Goal: Information Seeking & Learning: Learn about a topic

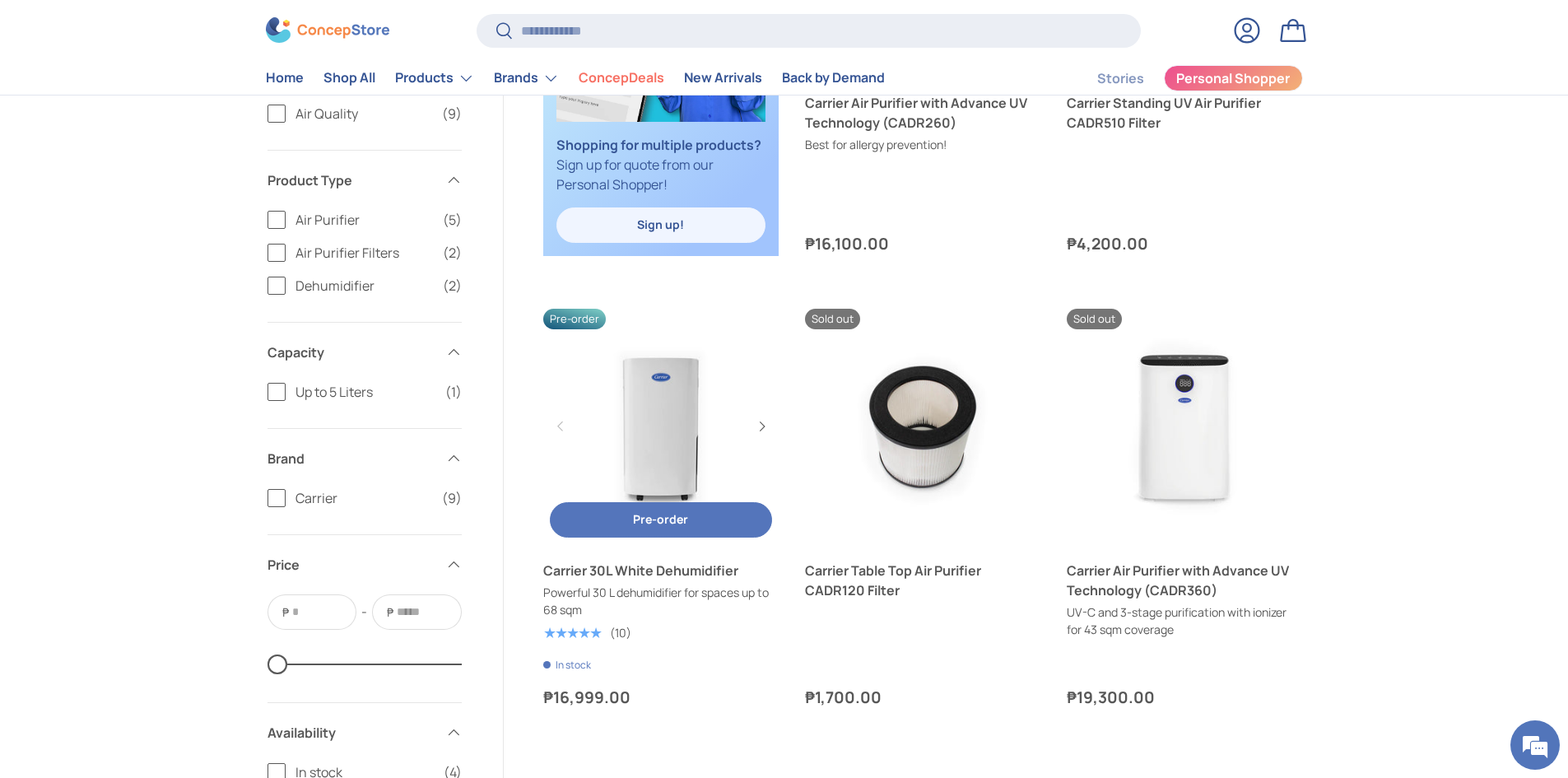
scroll to position [1235, 0]
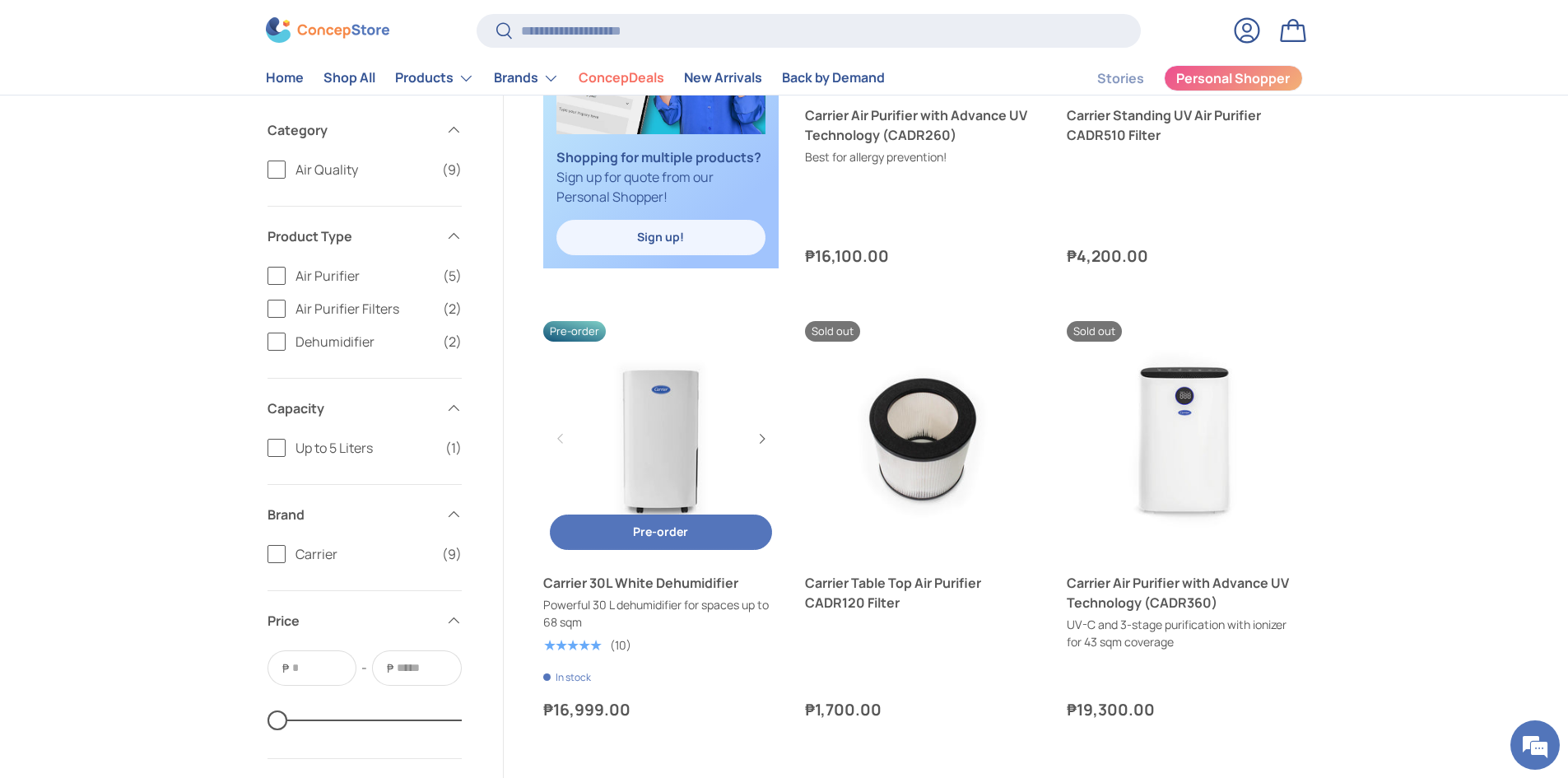
click at [636, 447] on link "Carrier 30L White Dehumidifier" at bounding box center [661, 439] width 235 height 236
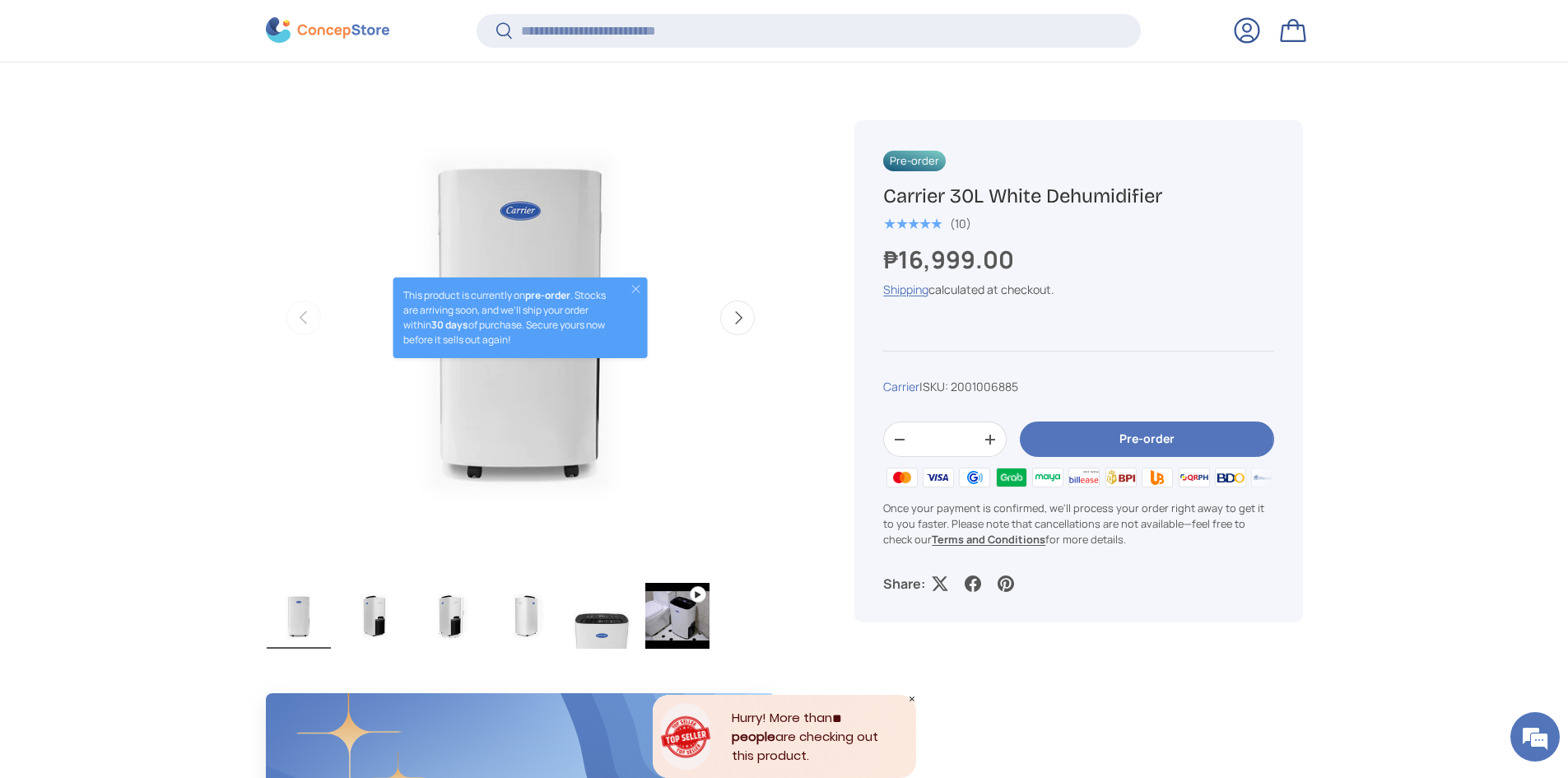
scroll to position [573, 0]
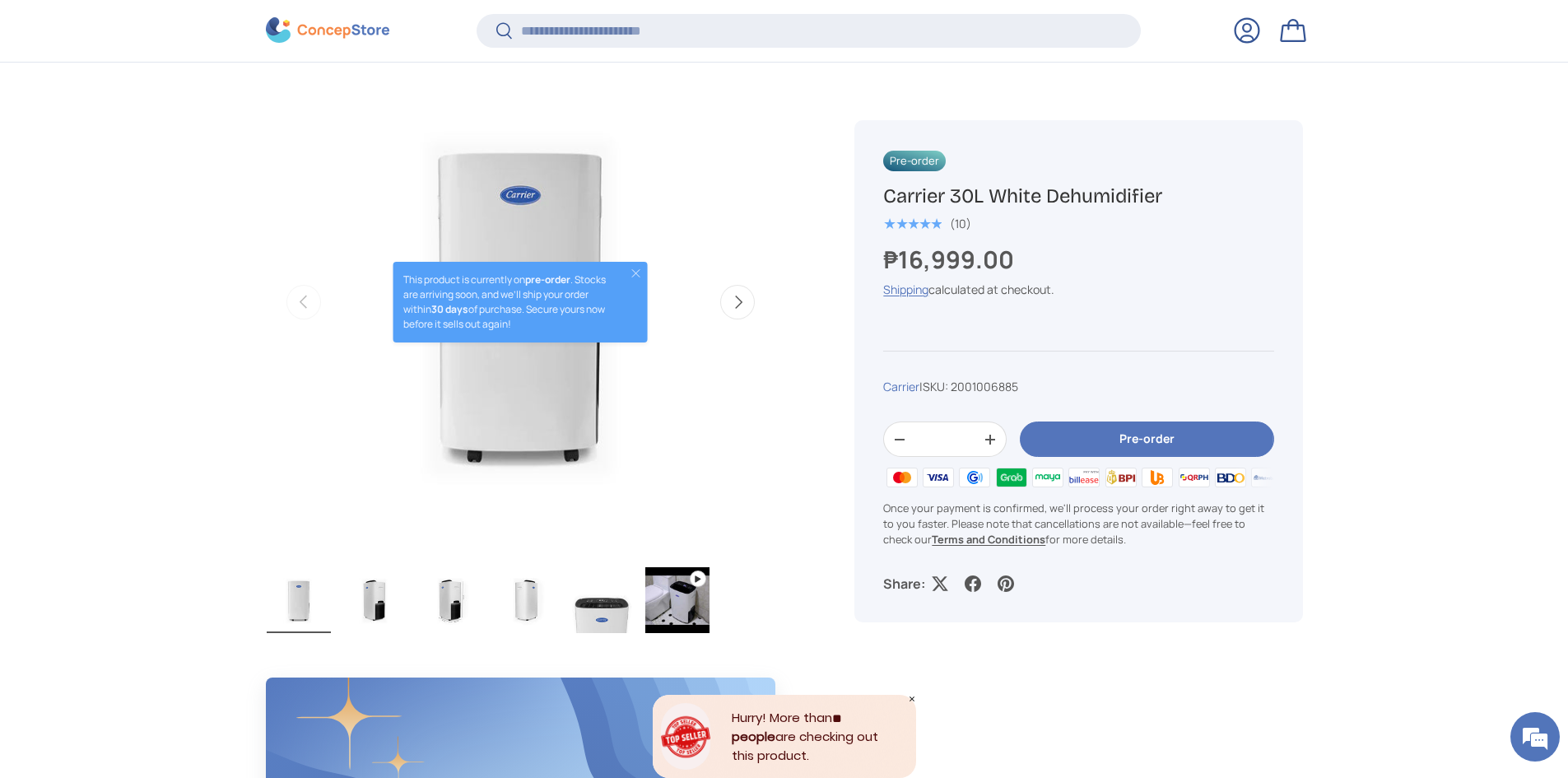
click at [743, 309] on button "Next" at bounding box center [737, 302] width 35 height 35
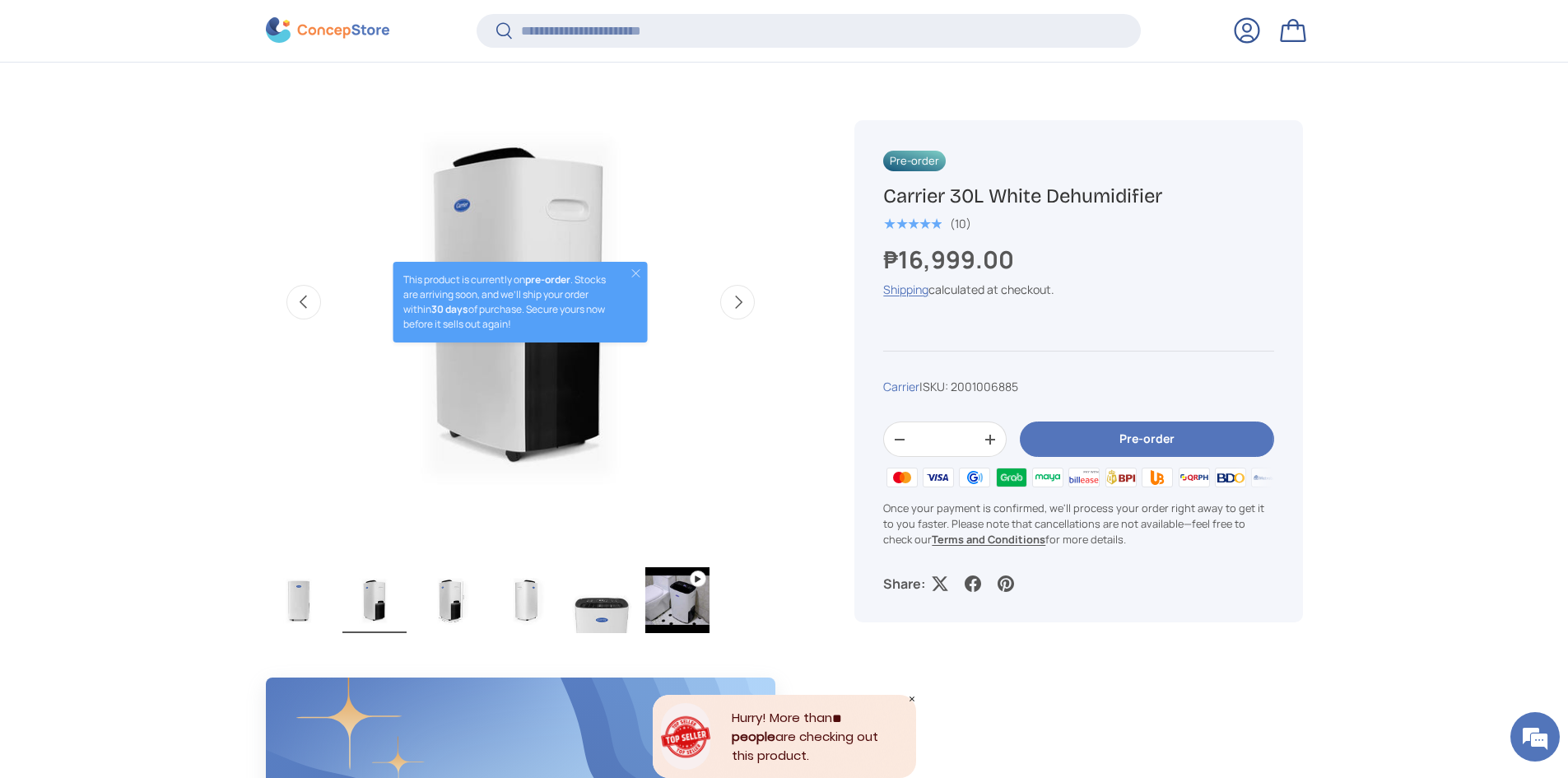
click at [743, 309] on button "Next" at bounding box center [737, 302] width 35 height 35
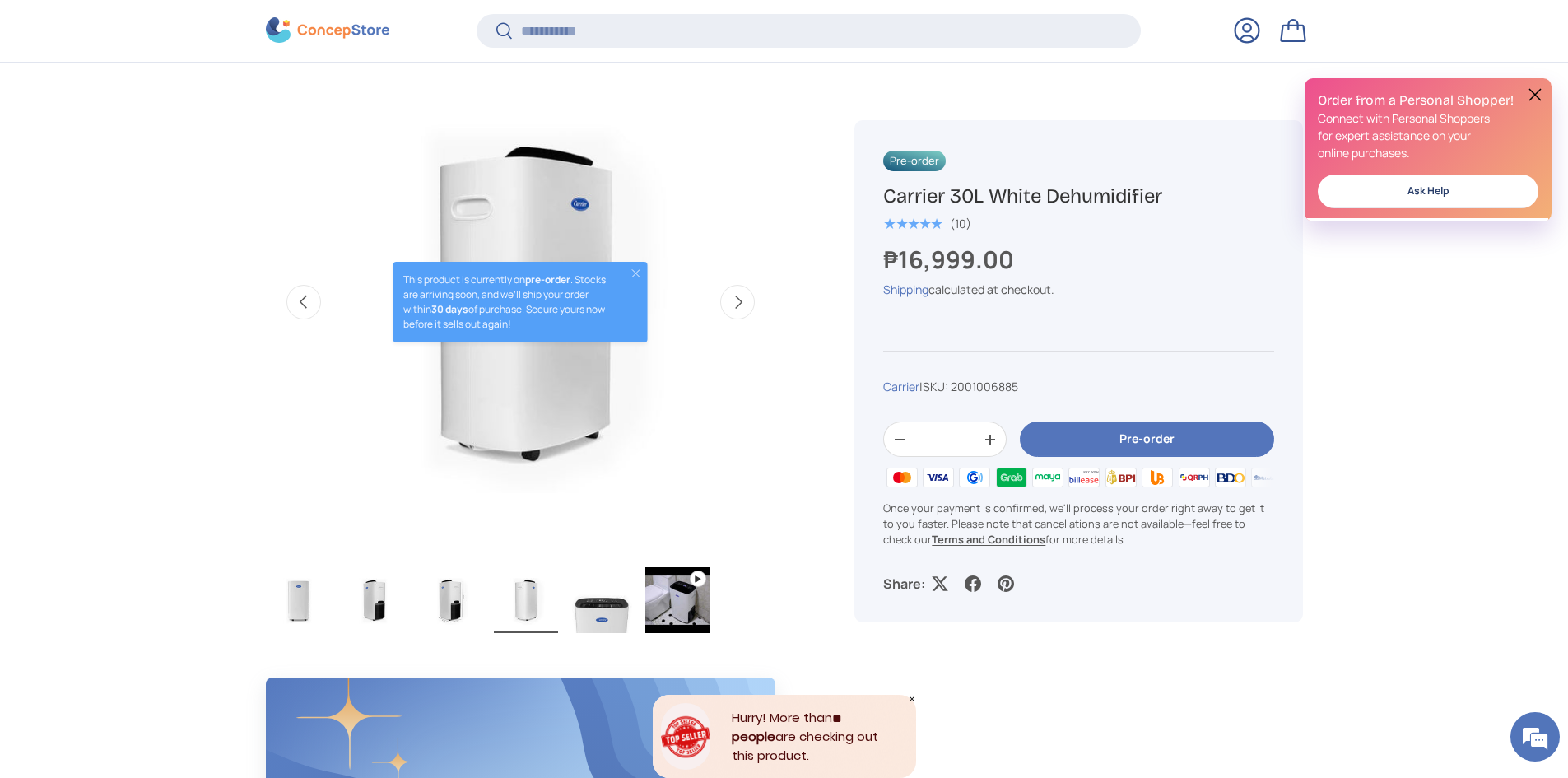
click at [743, 309] on button "Next" at bounding box center [737, 302] width 35 height 35
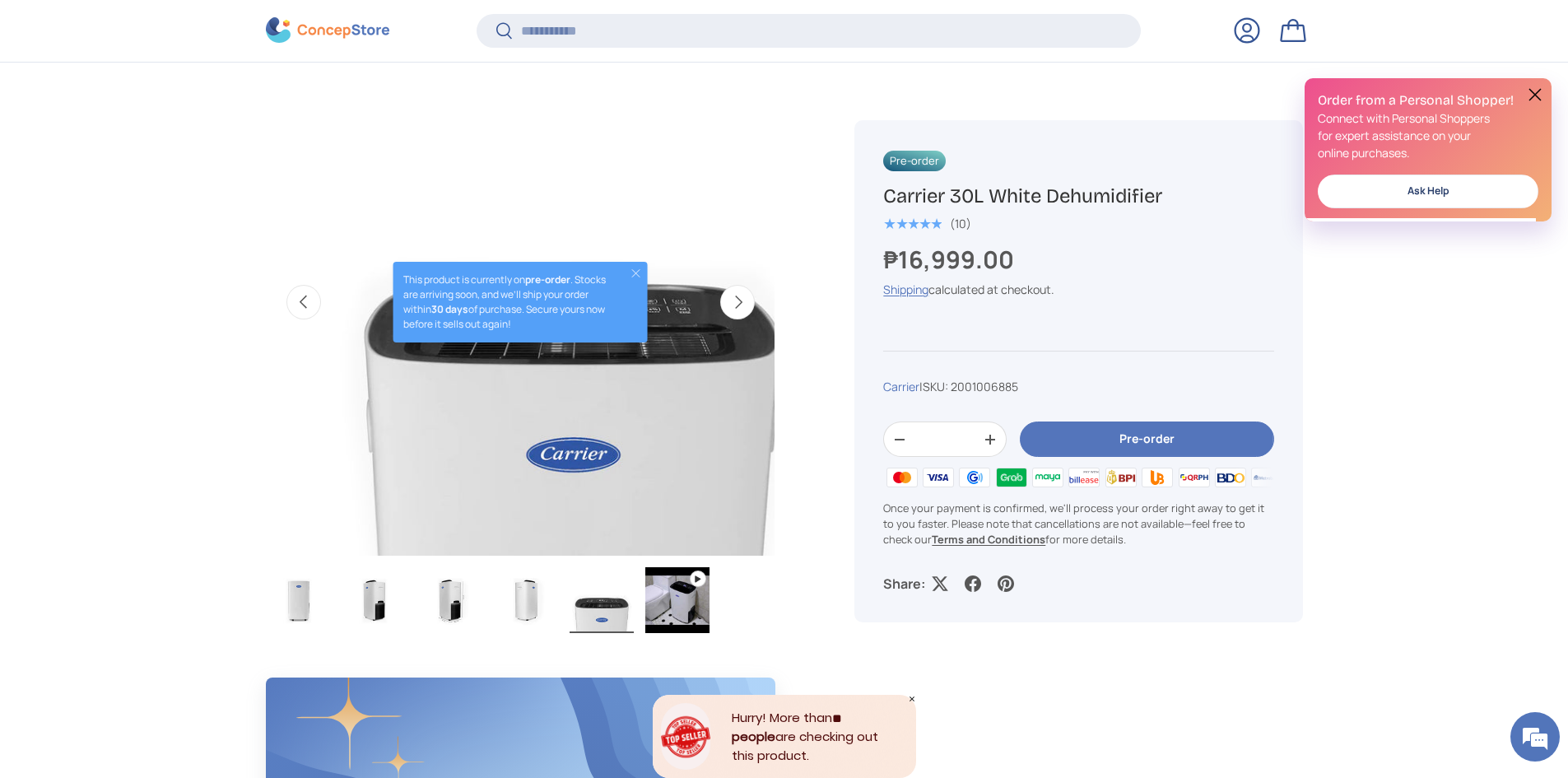
scroll to position [0, 2073]
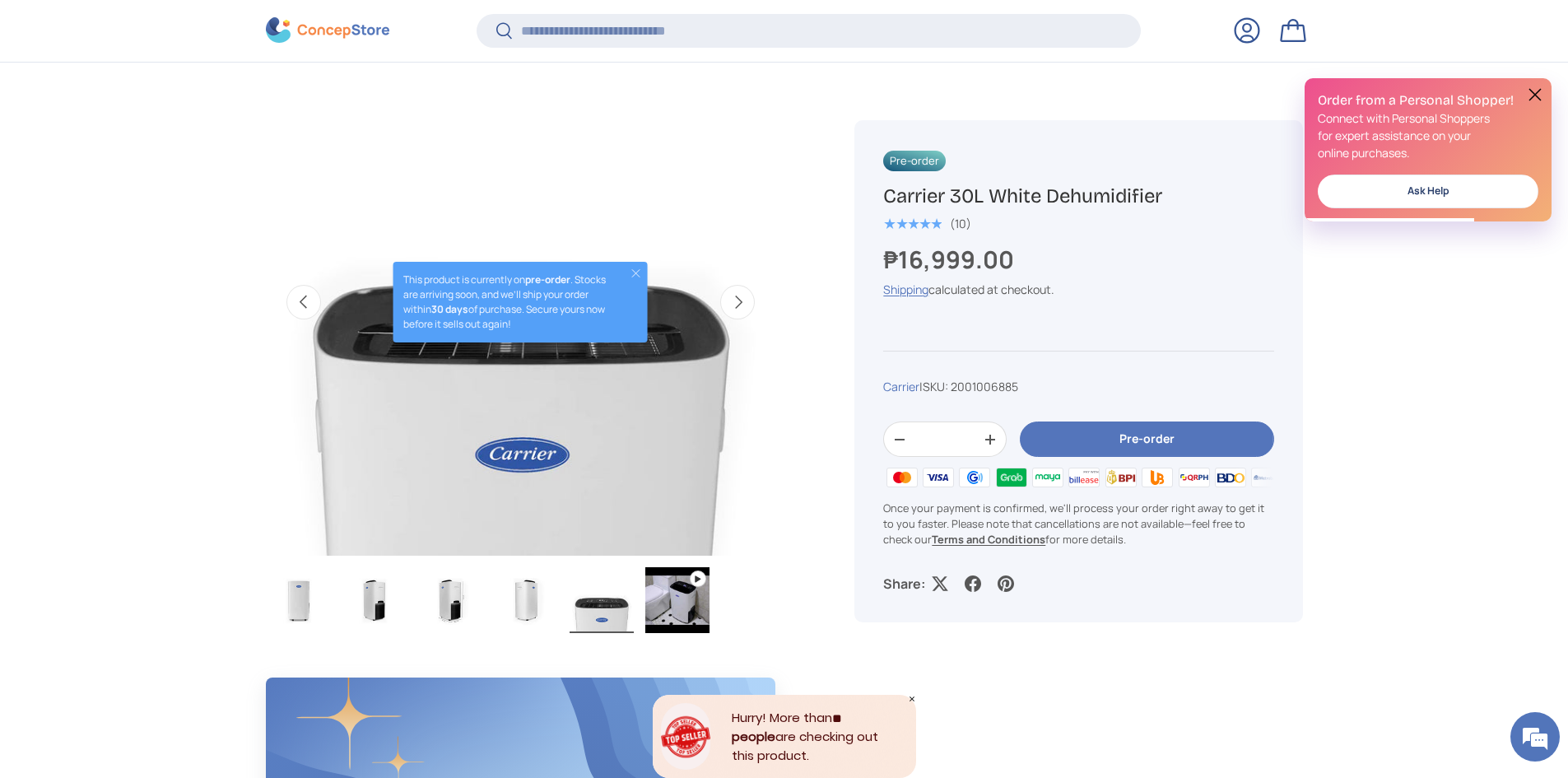
click at [738, 294] on button "Next" at bounding box center [737, 302] width 35 height 35
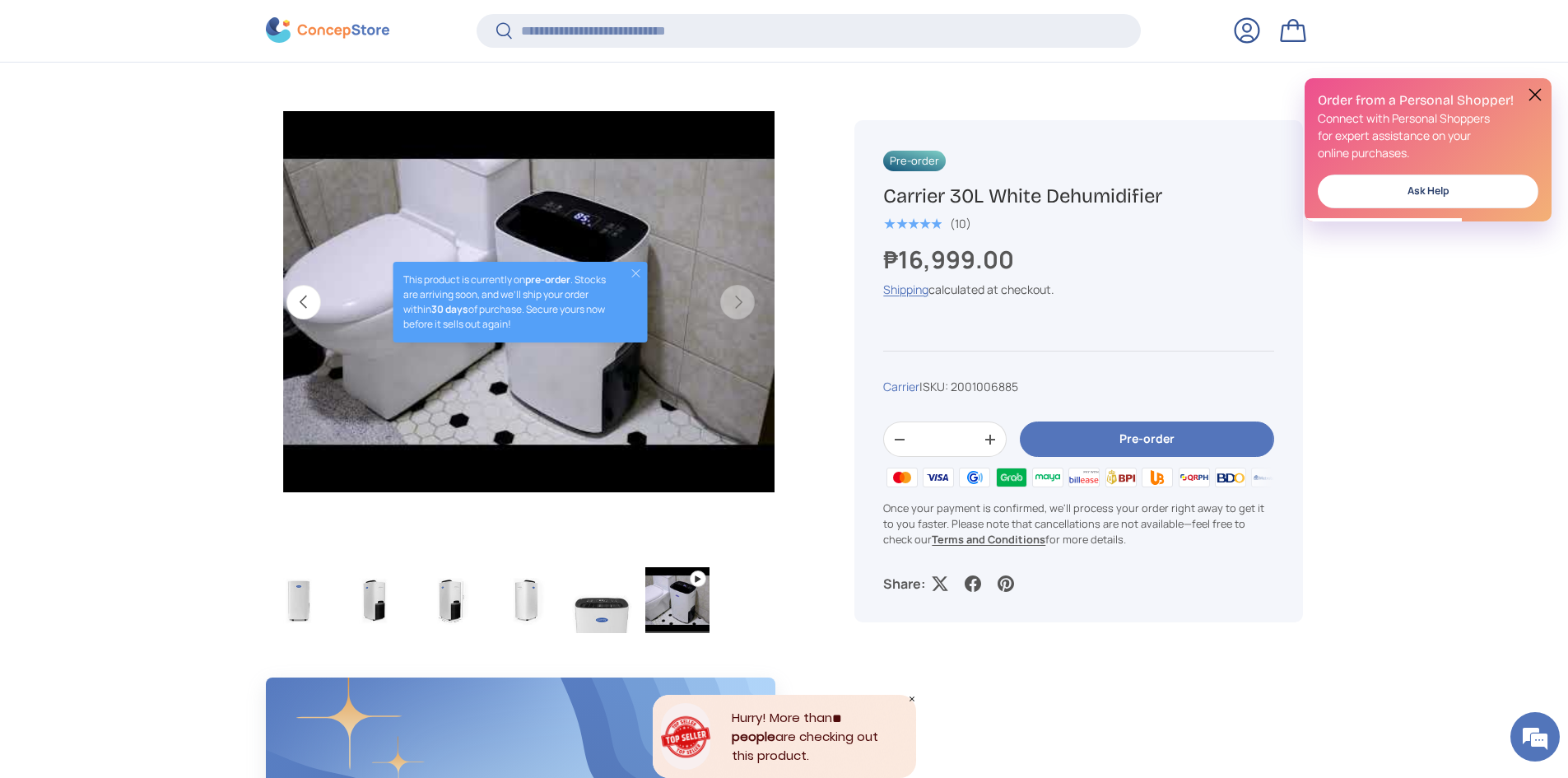
scroll to position [0, 2591]
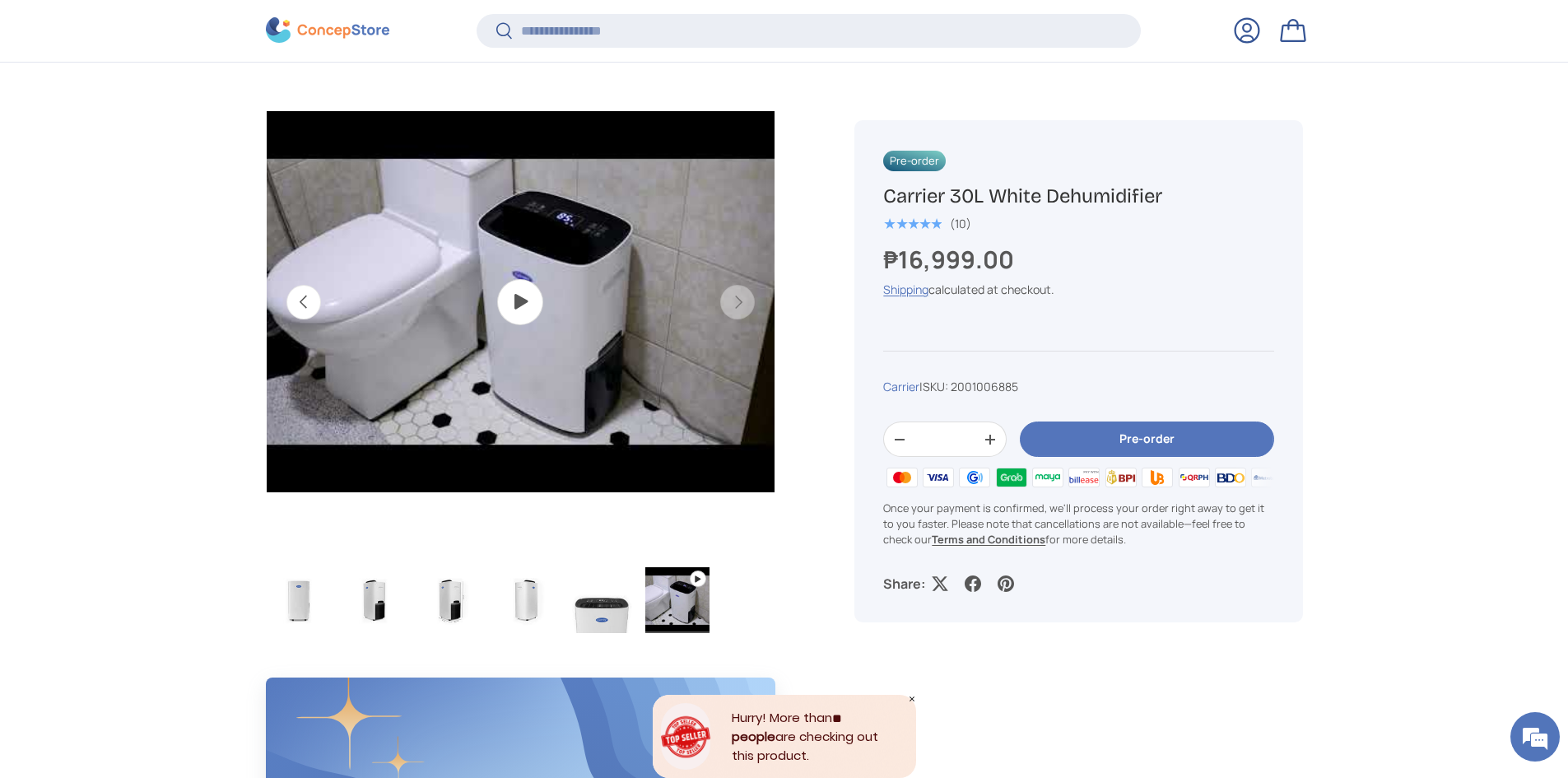
click at [296, 298] on button "Previous" at bounding box center [304, 302] width 35 height 35
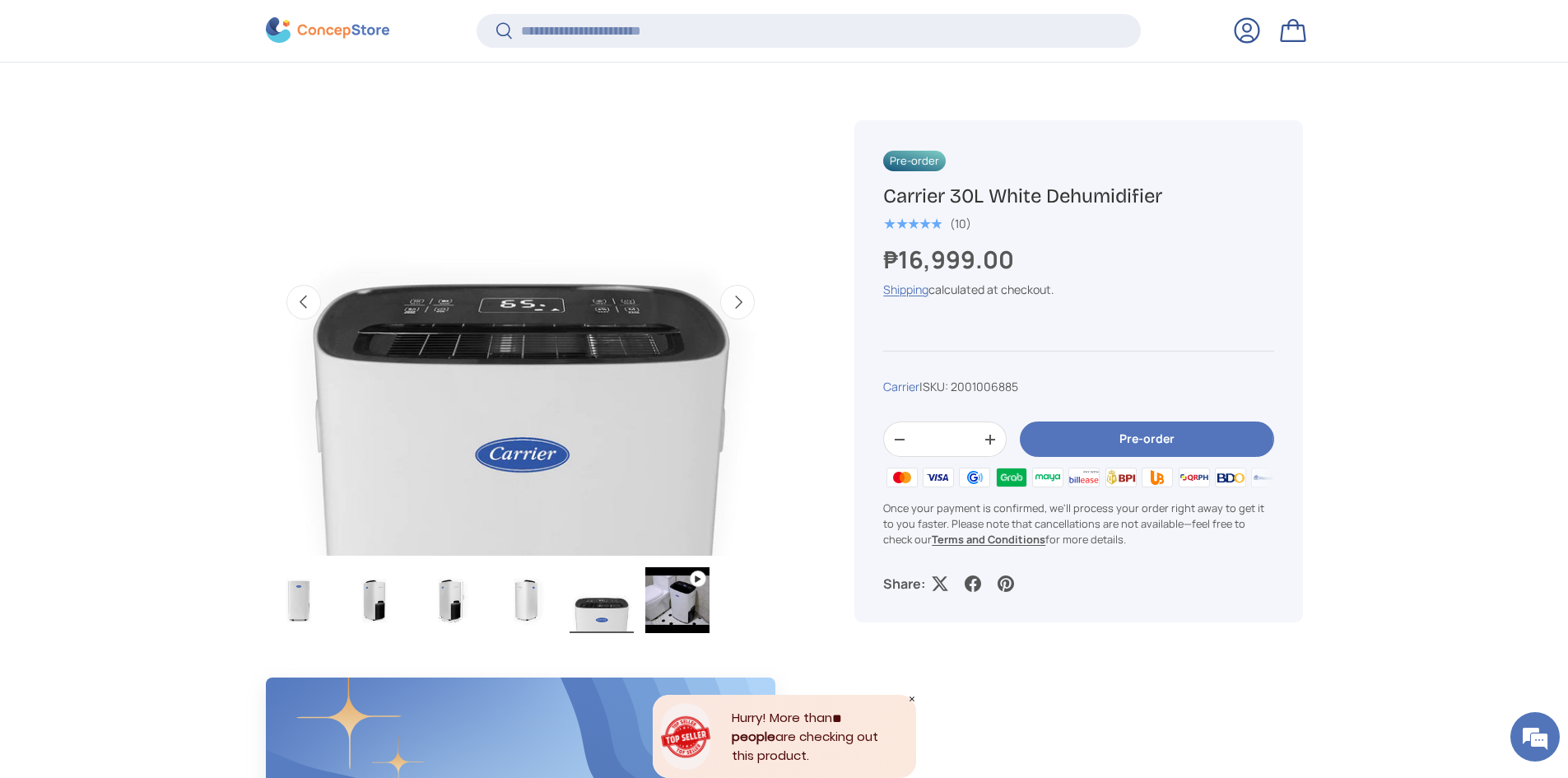
click at [735, 300] on button "Next" at bounding box center [737, 302] width 35 height 35
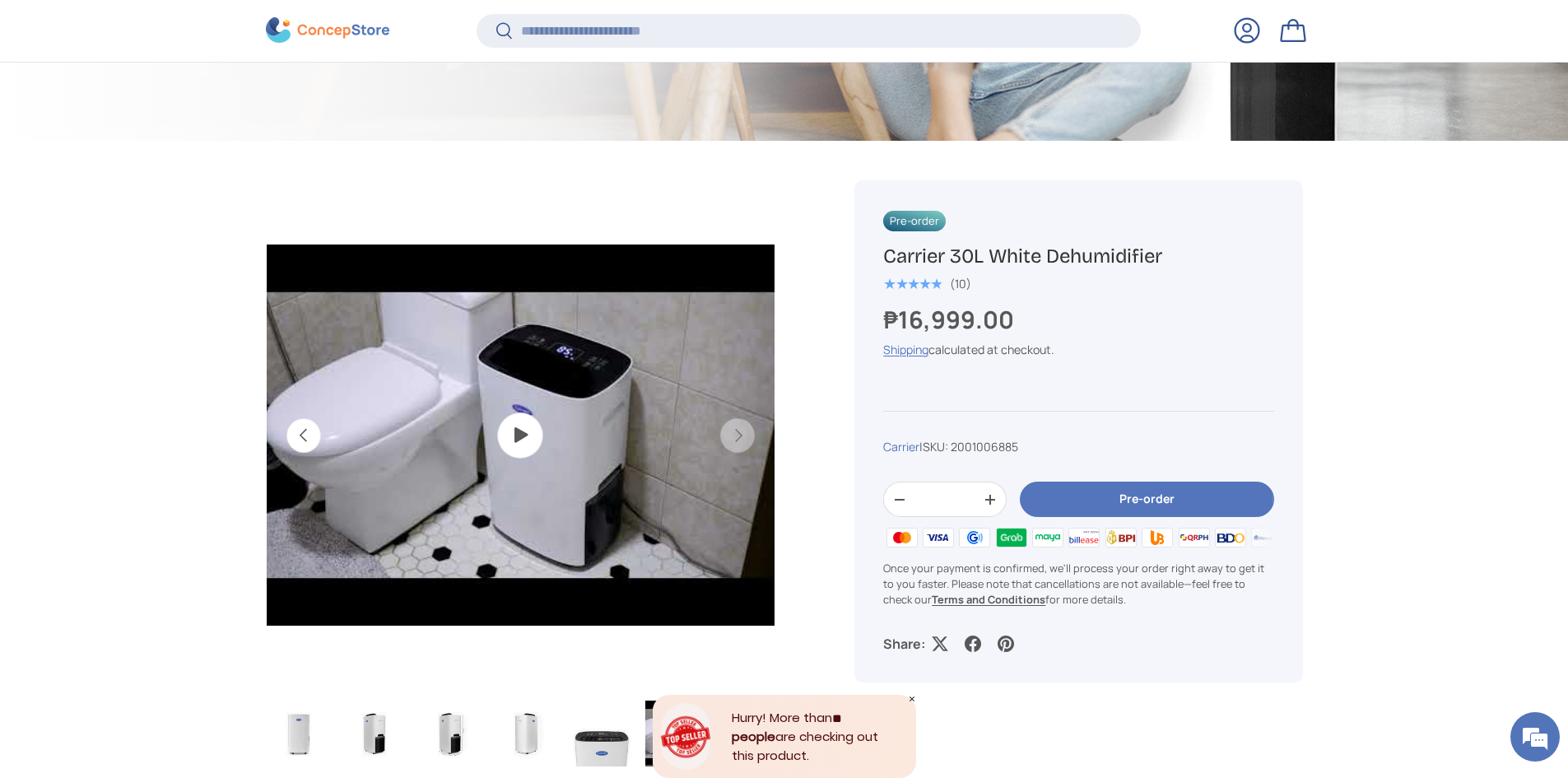
scroll to position [490, 0]
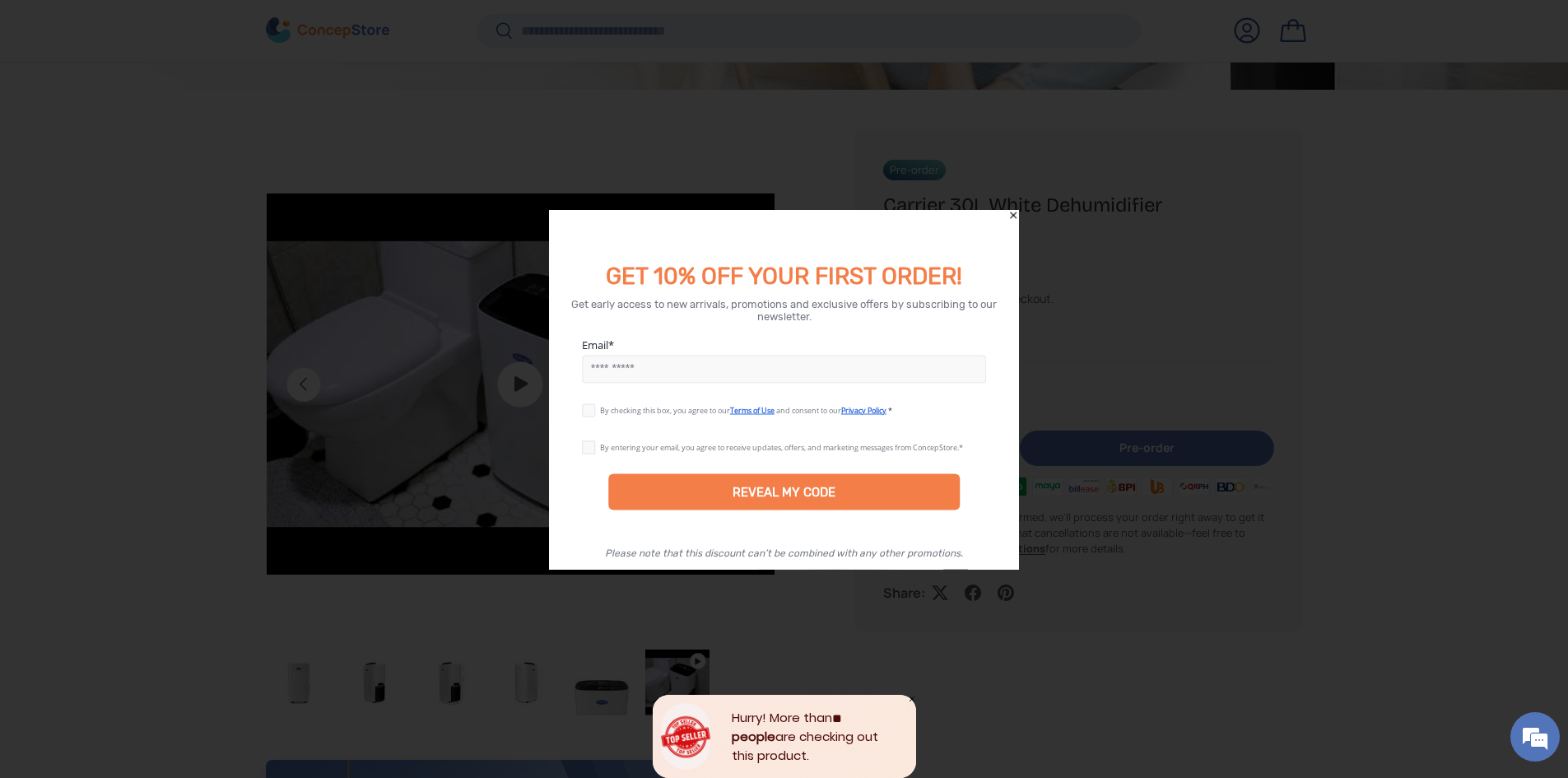
click at [1012, 211] on icon "Close" at bounding box center [1013, 215] width 12 height 12
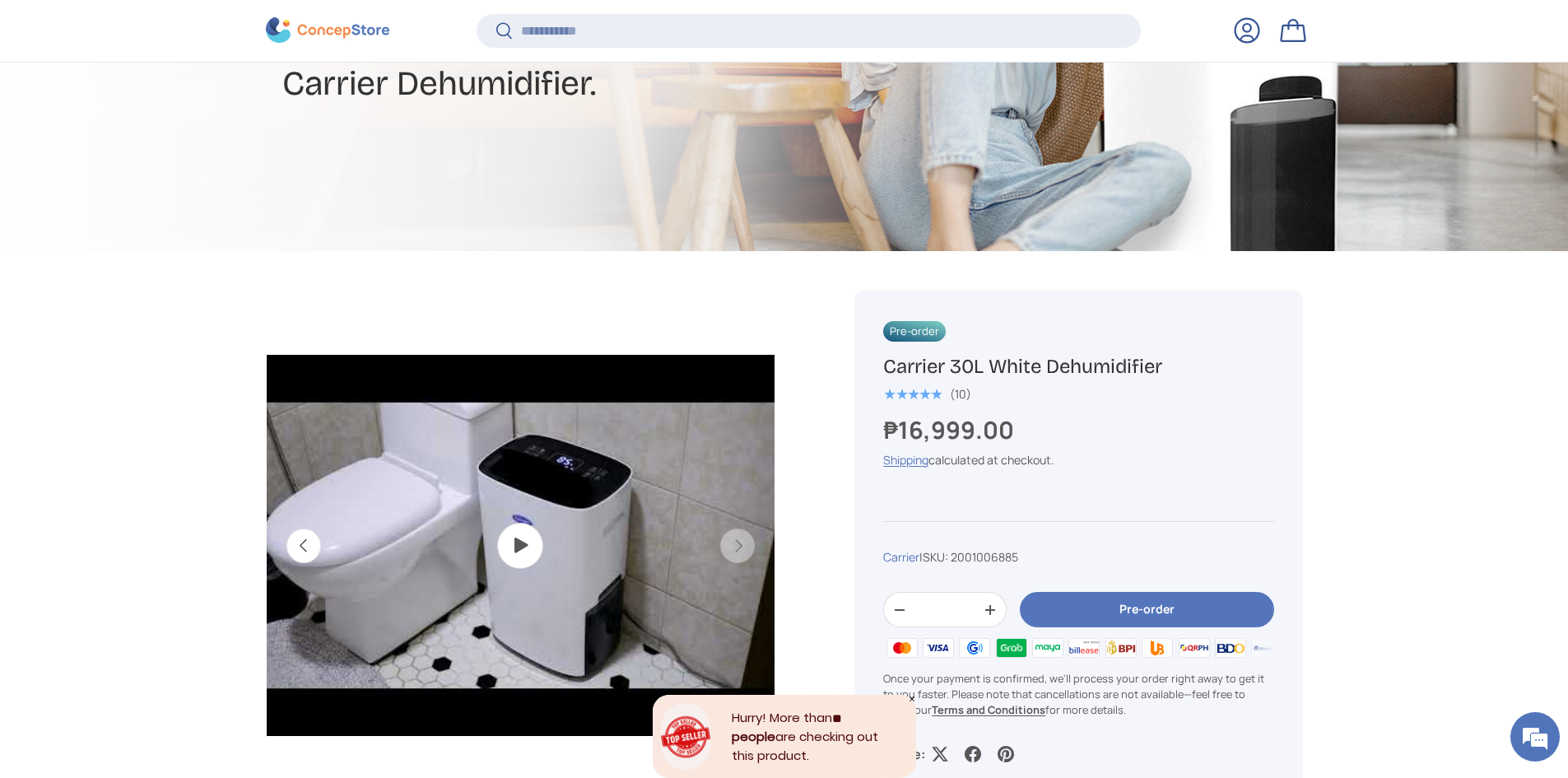
scroll to position [573, 0]
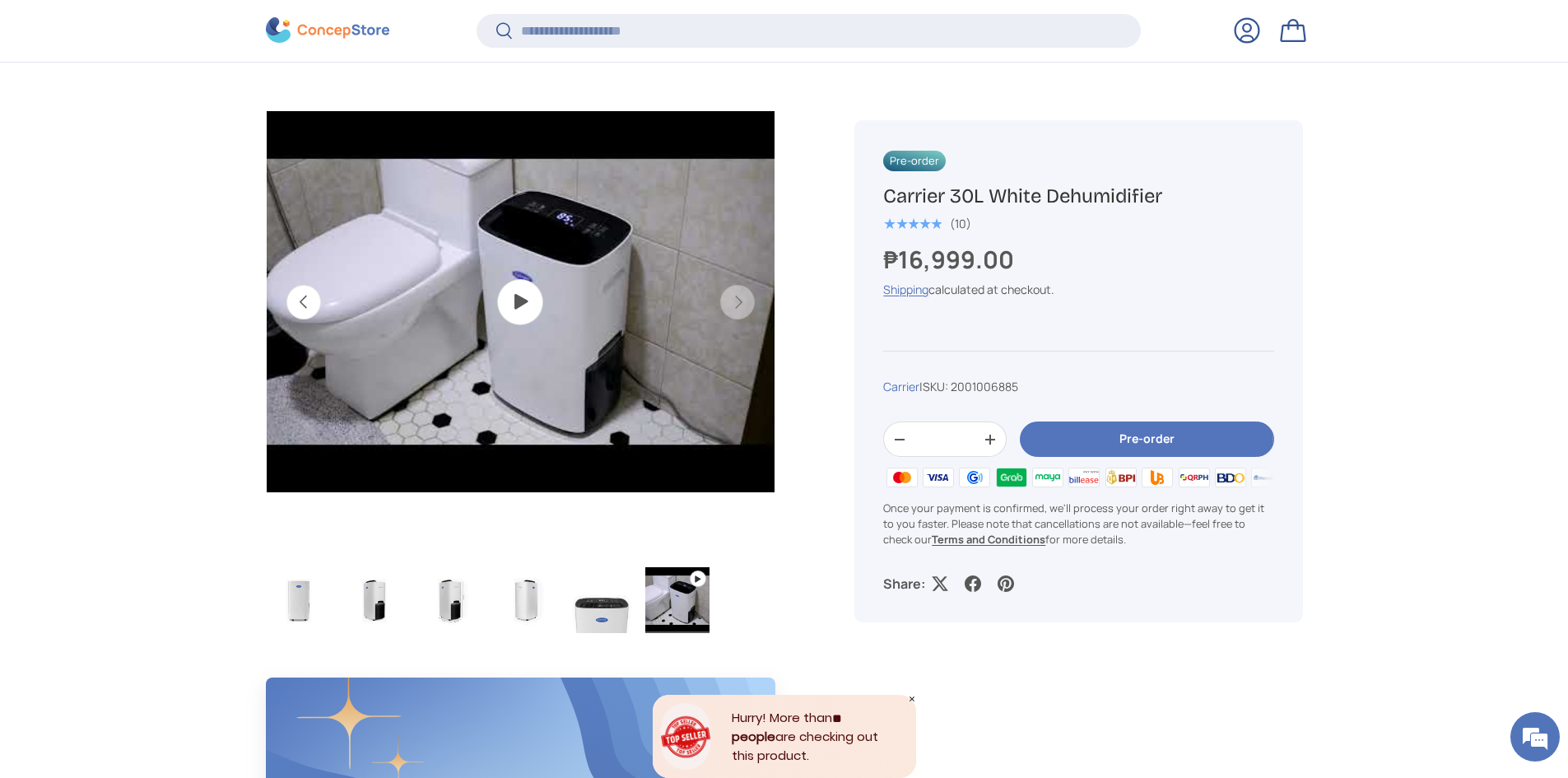
drag, startPoint x: 1171, startPoint y: 195, endPoint x: 886, endPoint y: 195, distance: 285.0
click at [886, 195] on h1 "Carrier 30L White Dehumidifier" at bounding box center [1077, 196] width 390 height 26
copy h1 "Carrier 30L White Dehumidifier"
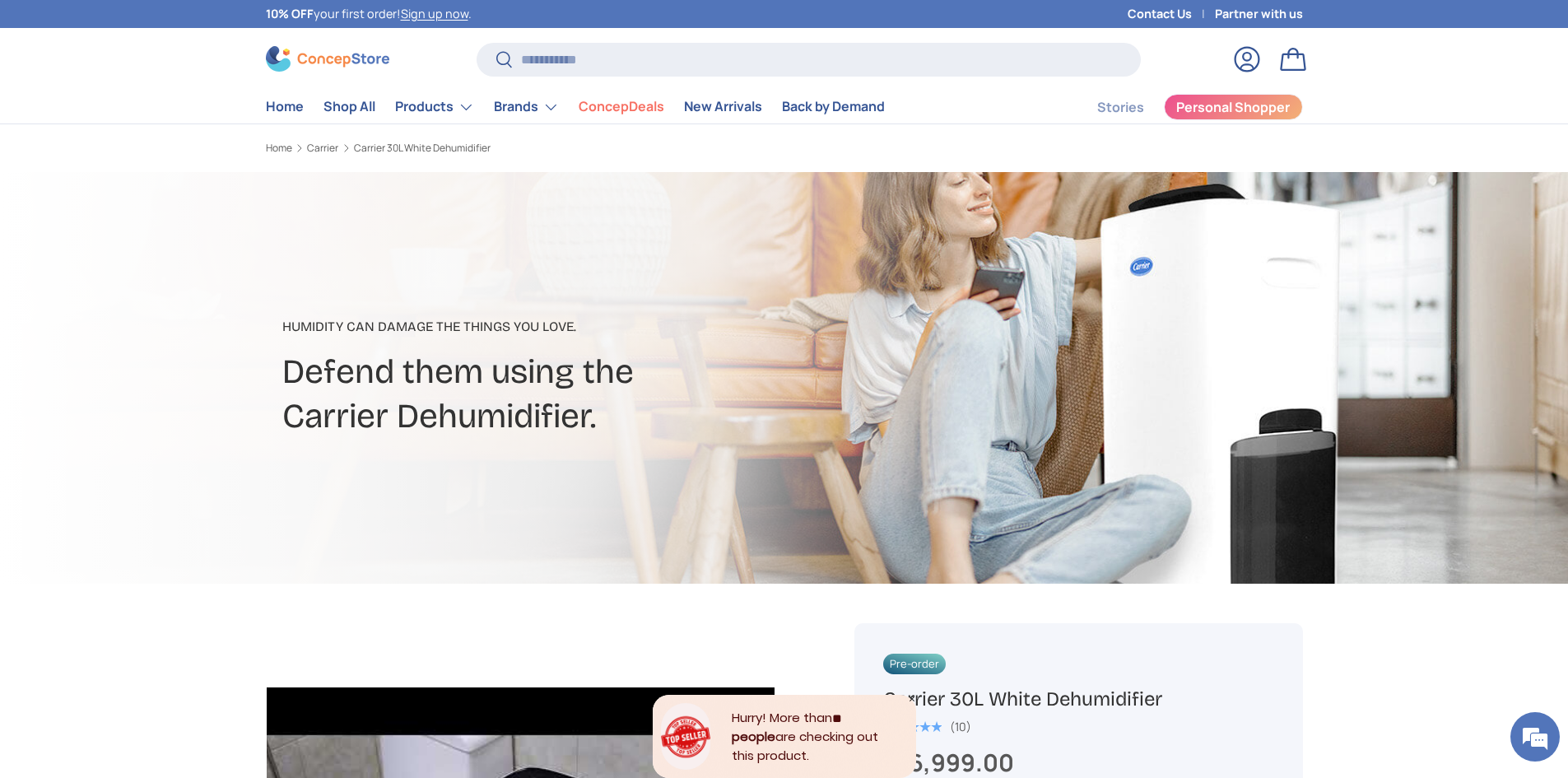
scroll to position [494, 0]
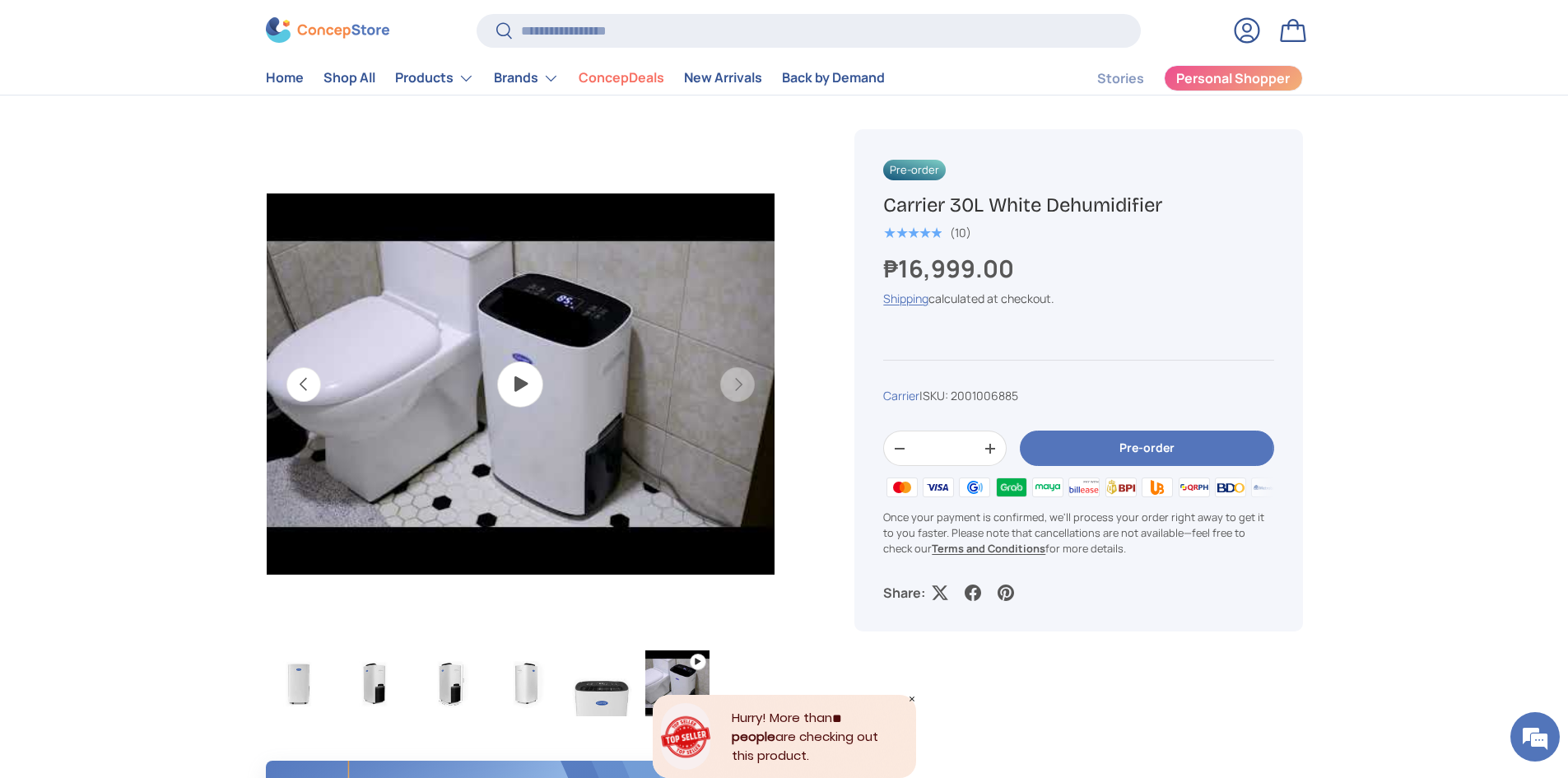
click at [915, 699] on icon "Close" at bounding box center [912, 699] width 8 height 8
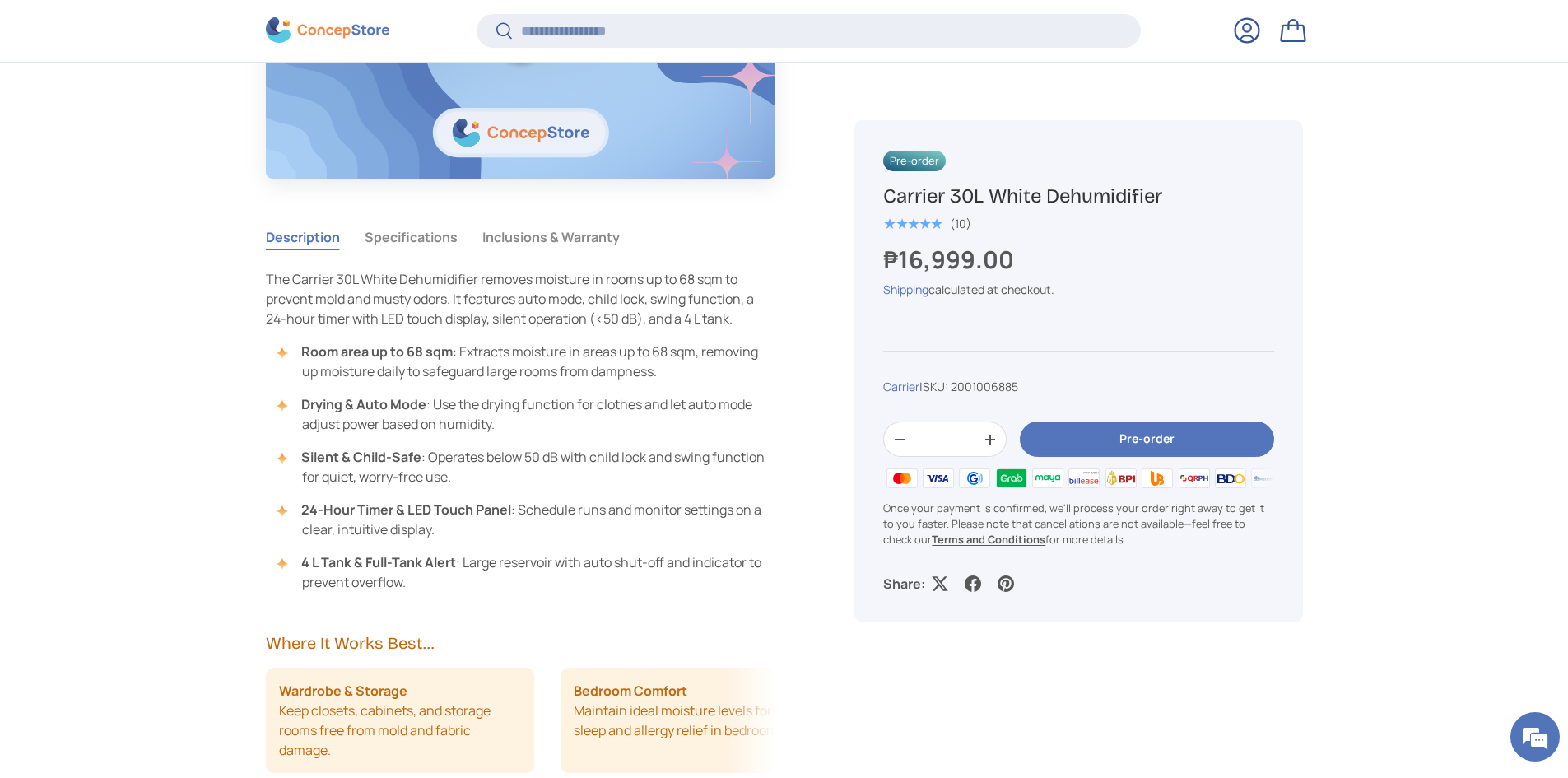
scroll to position [1478, 0]
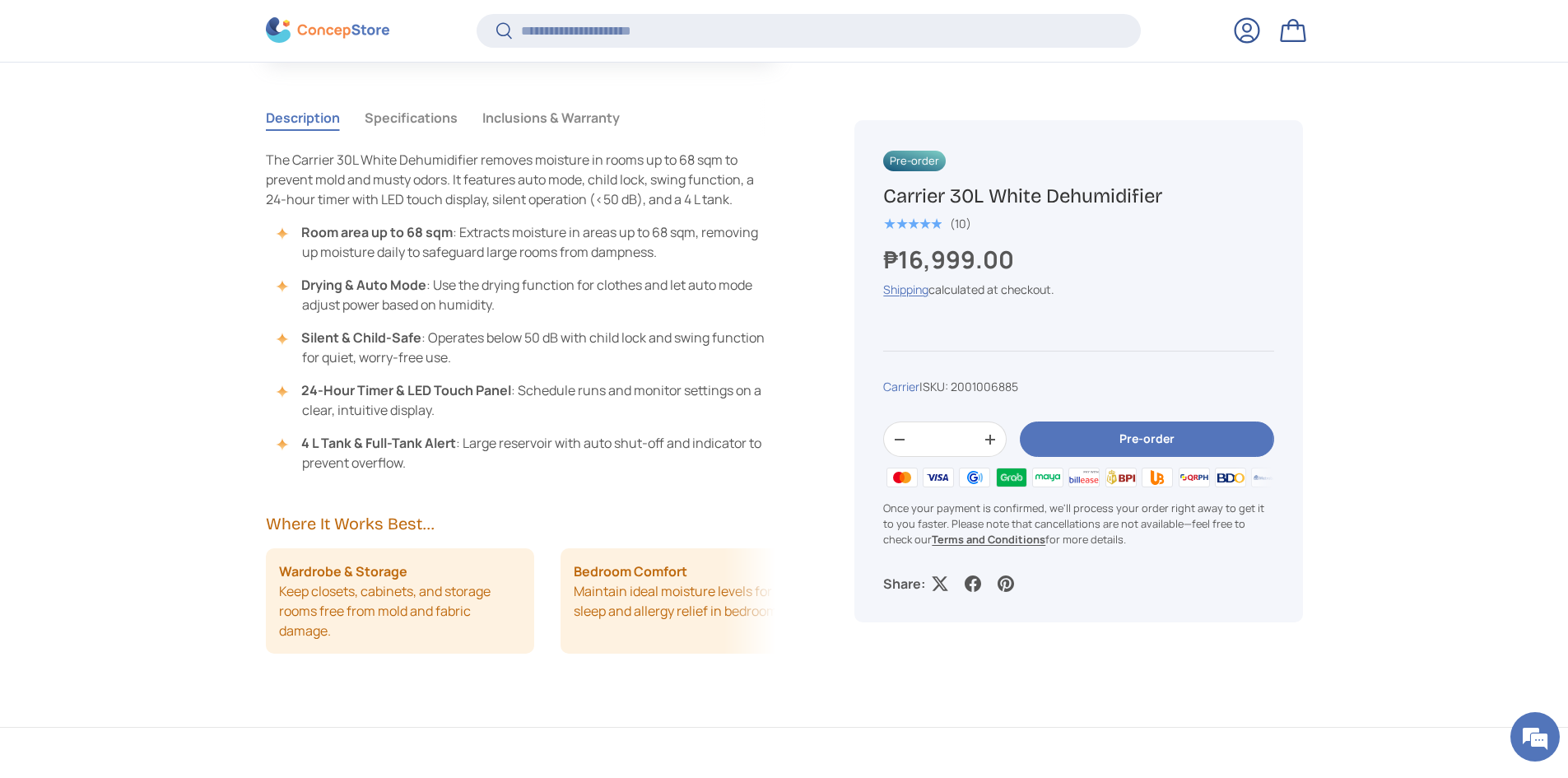
click at [431, 113] on button "Specifications" at bounding box center [411, 117] width 93 height 37
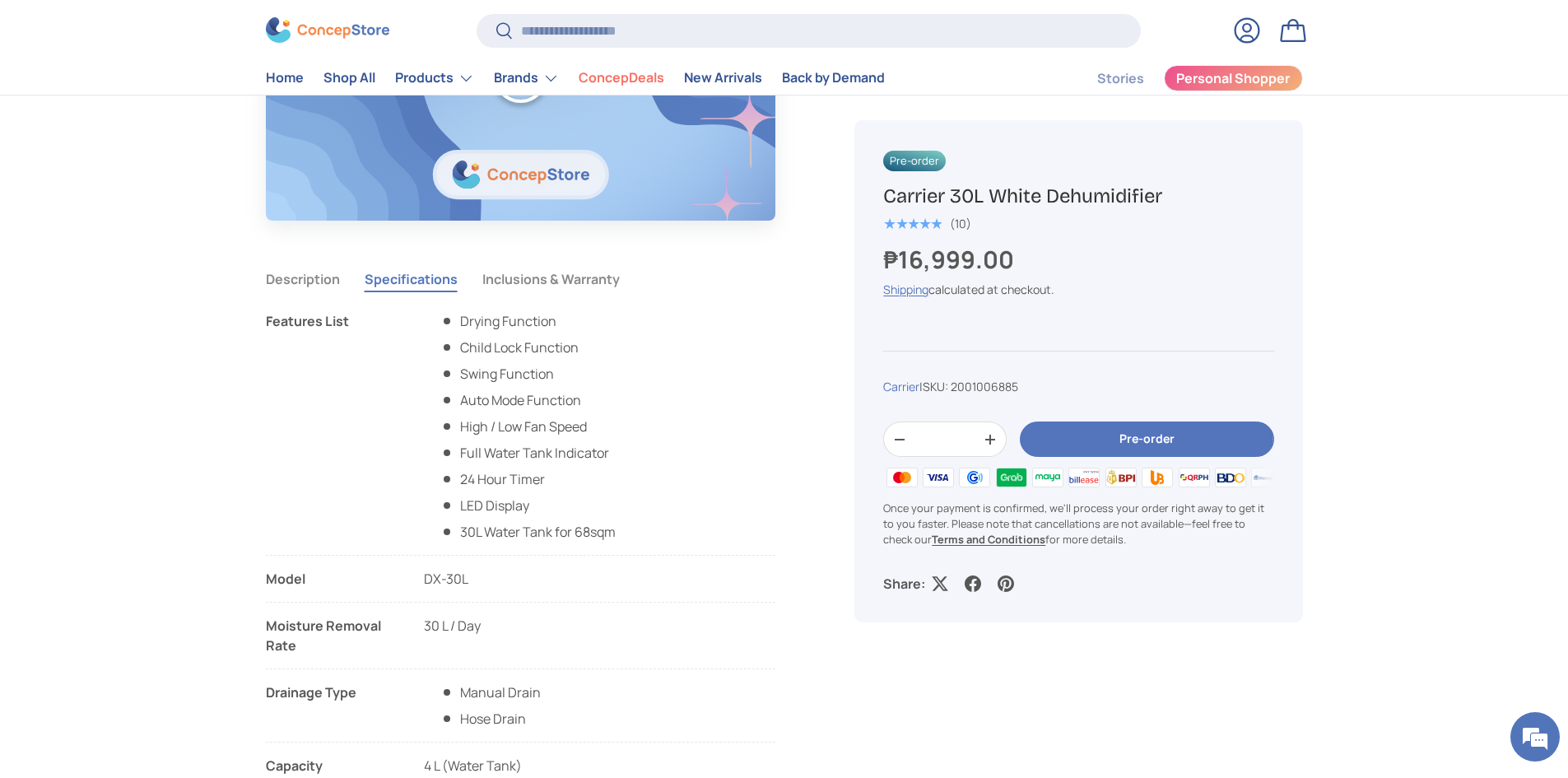
scroll to position [1318, 0]
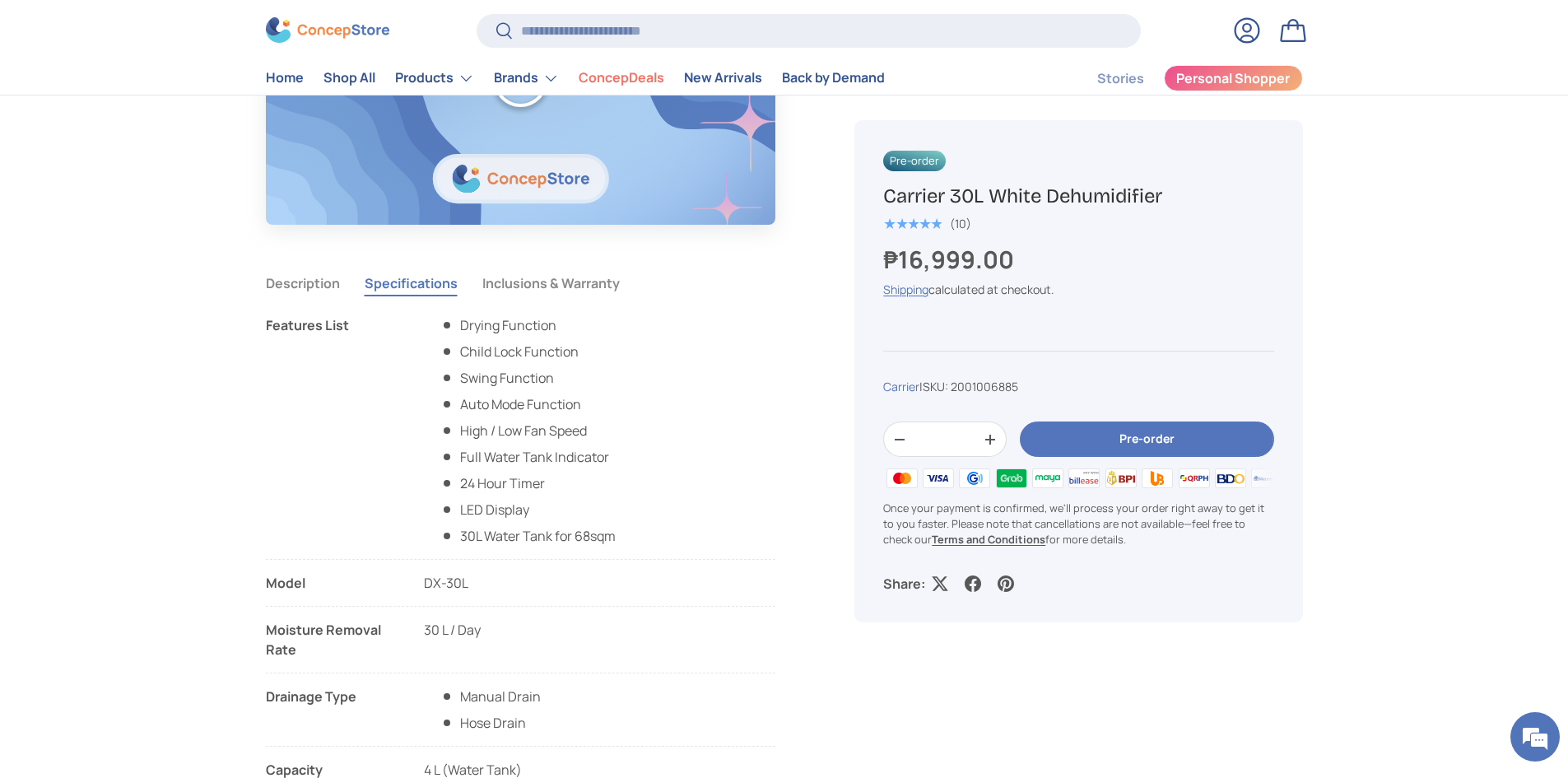
click at [573, 289] on button "Inclusions & Warranty" at bounding box center [550, 282] width 138 height 37
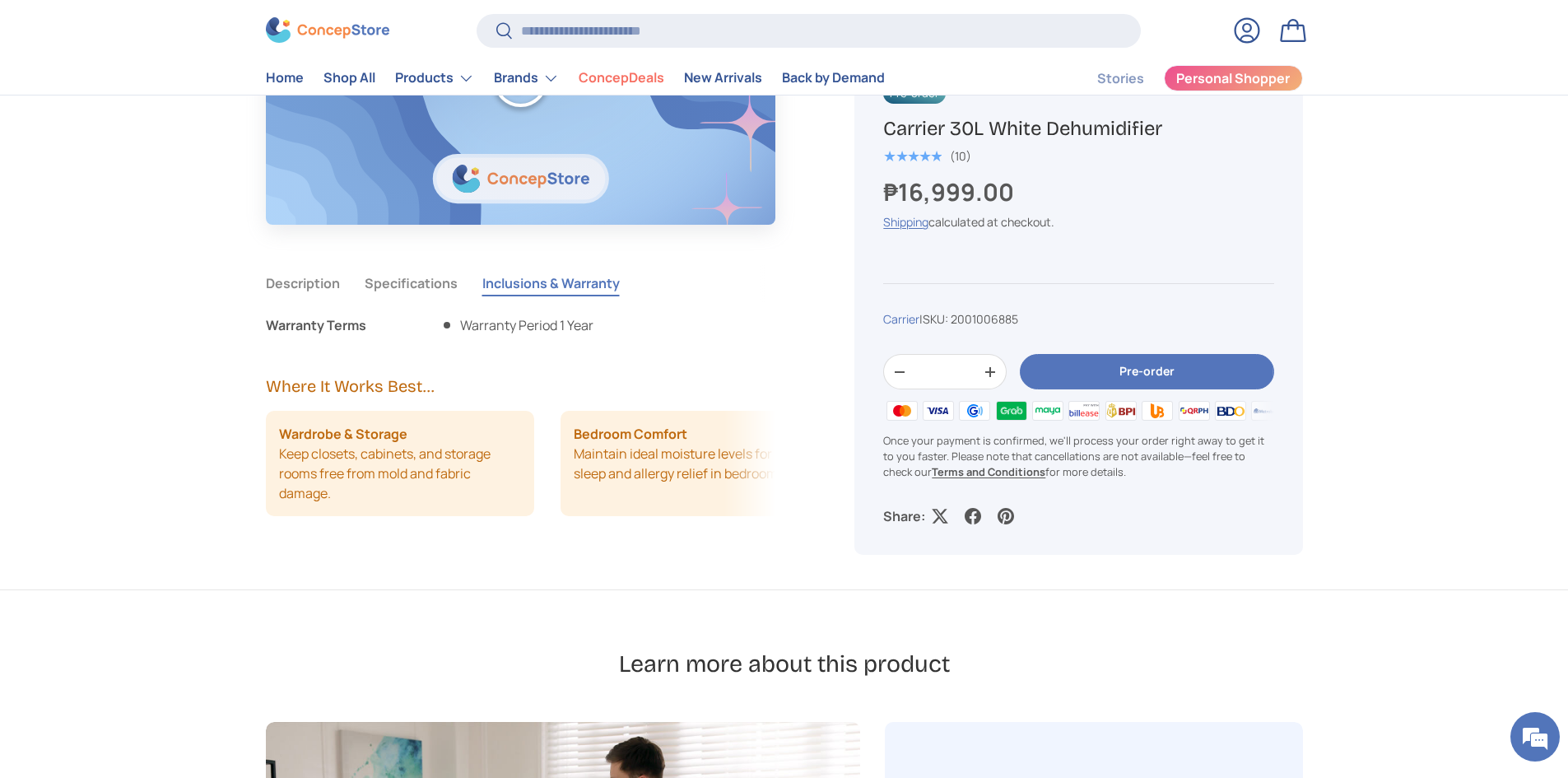
click at [410, 283] on button "Specifications" at bounding box center [411, 282] width 93 height 37
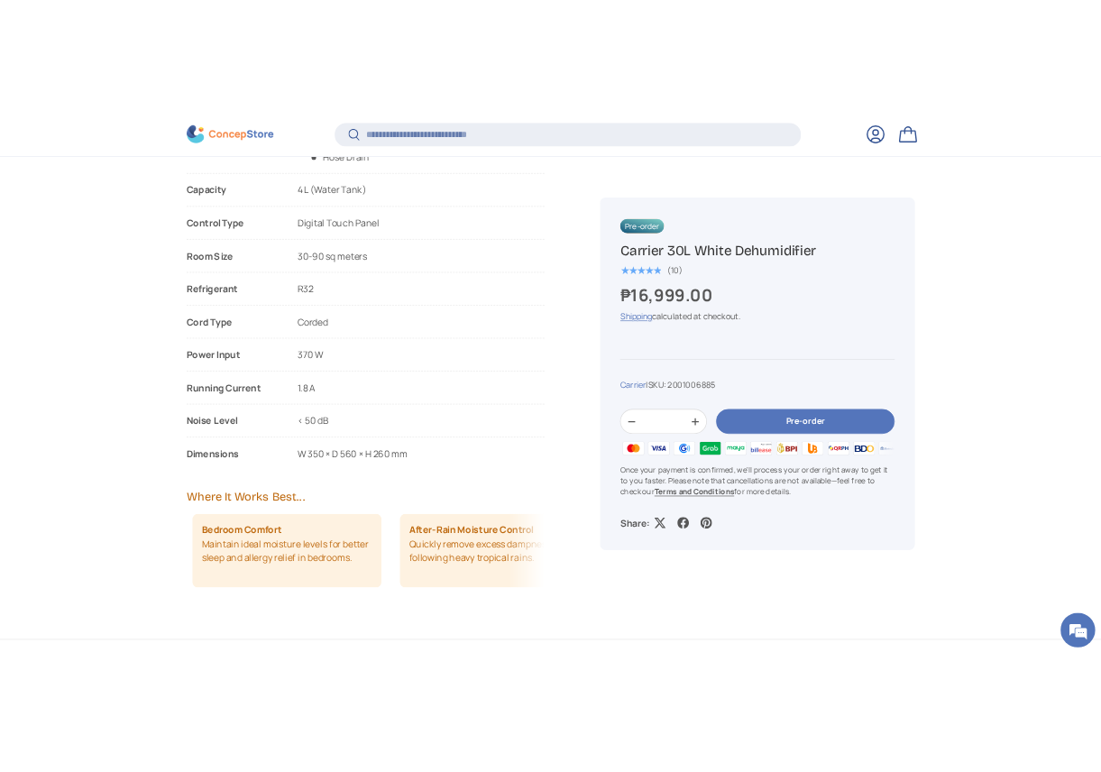
scroll to position [0, 324]
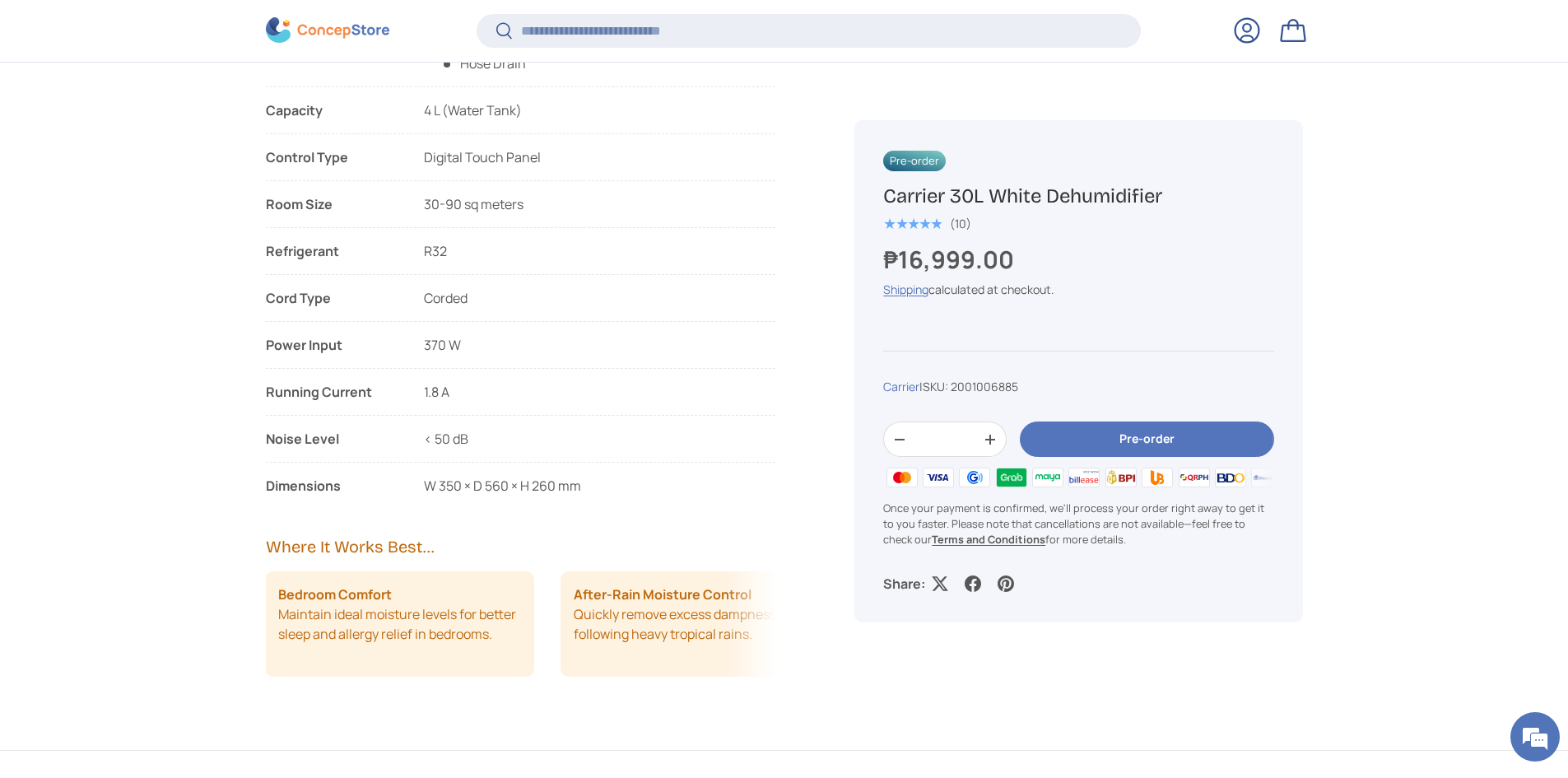
drag, startPoint x: 641, startPoint y: 651, endPoint x: 542, endPoint y: 643, distance: 99.3
click at [542, 643] on div "Wardrobe & Storage Keep closets, cabinets, and storage rooms free from mold and…" at bounding box center [520, 624] width 510 height 105
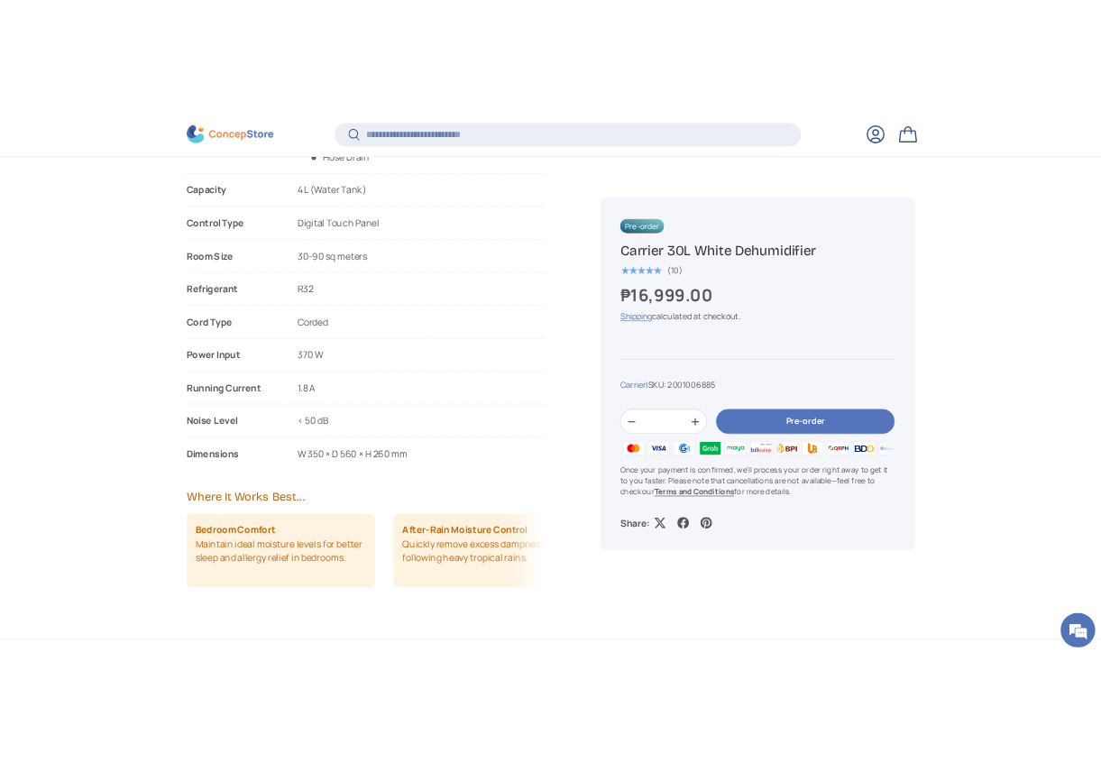
scroll to position [0, 2665]
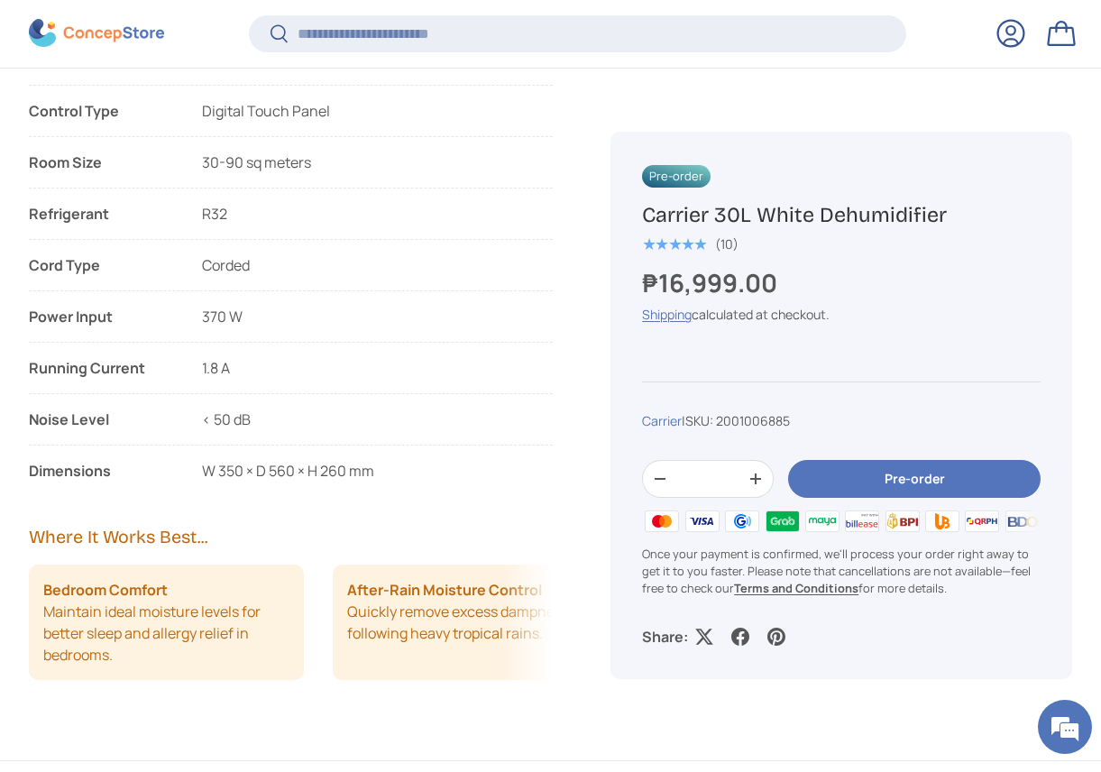
drag, startPoint x: 957, startPoint y: 202, endPoint x: 948, endPoint y: 215, distance: 16.3
click at [944, 201] on h1 "Carrier 30L White Dehumidifier" at bounding box center [841, 214] width 399 height 27
drag, startPoint x: 948, startPoint y: 215, endPoint x: 641, endPoint y: 227, distance: 306.8
click at [641, 227] on div "Pre-order Carrier 30L White Dehumidifier ★★★★★ (10) ₱16,999.00 Unit price / Una…" at bounding box center [841, 406] width 462 height 548
copy h1 "Carrier 30L White Dehumidifier"
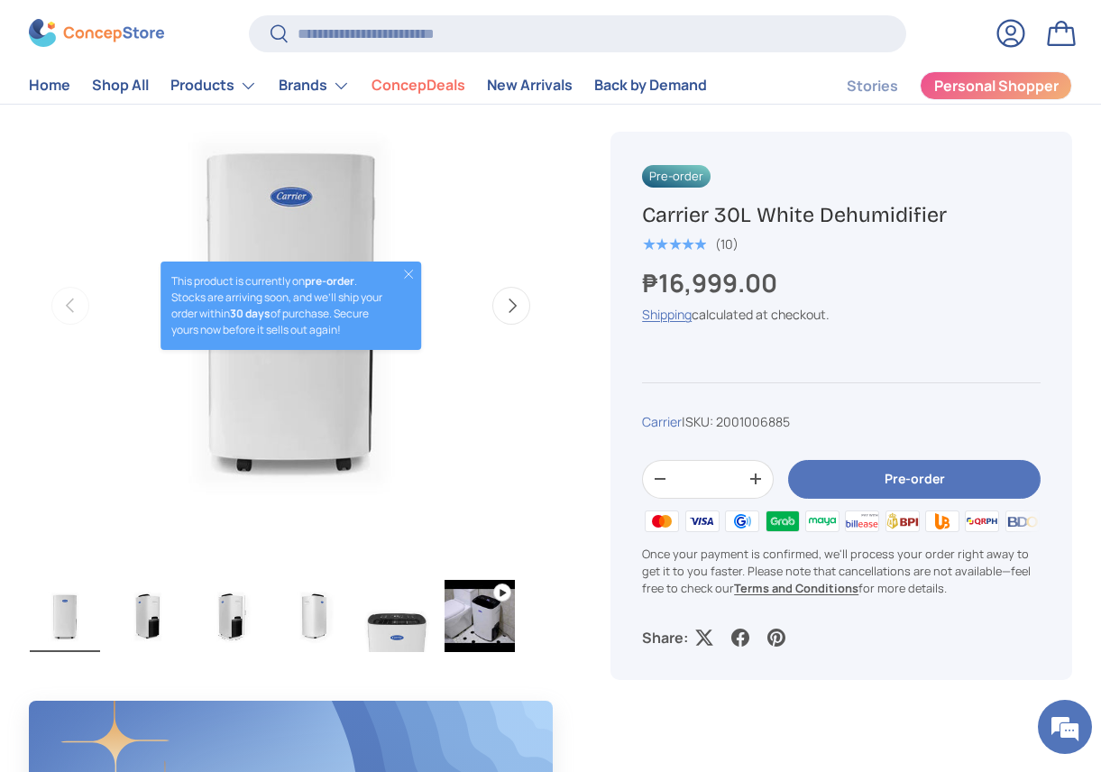
click at [509, 300] on button "Next" at bounding box center [511, 306] width 38 height 38
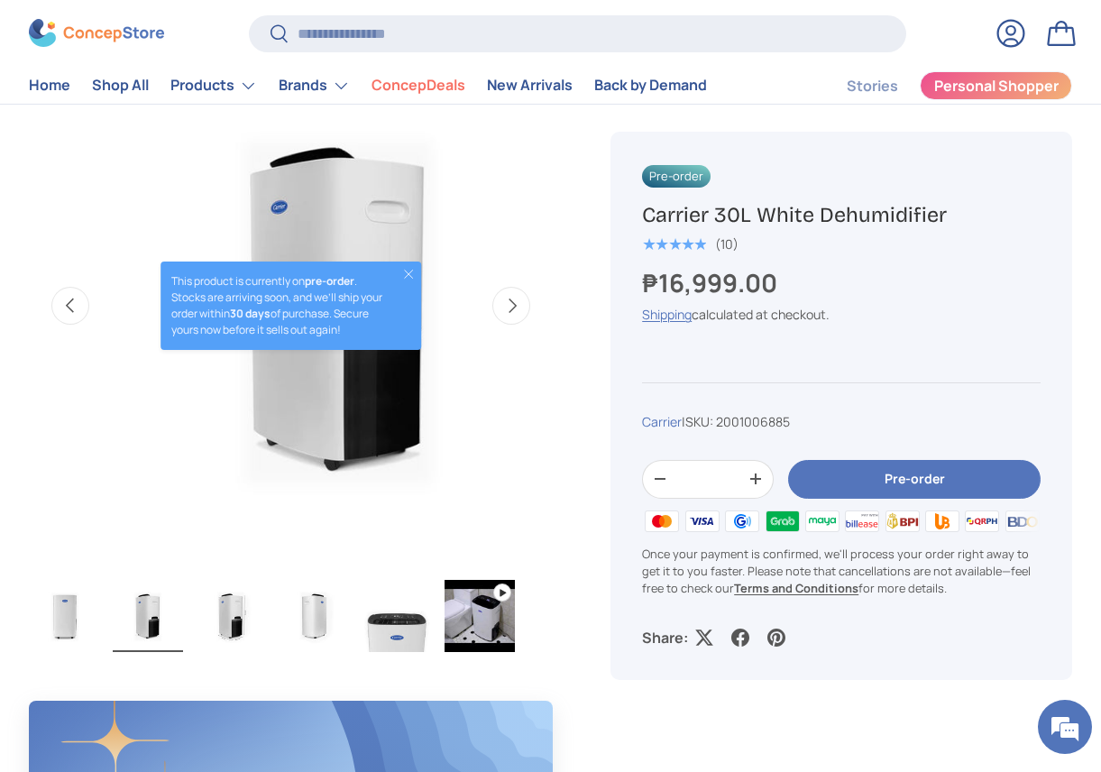
scroll to position [0, 533]
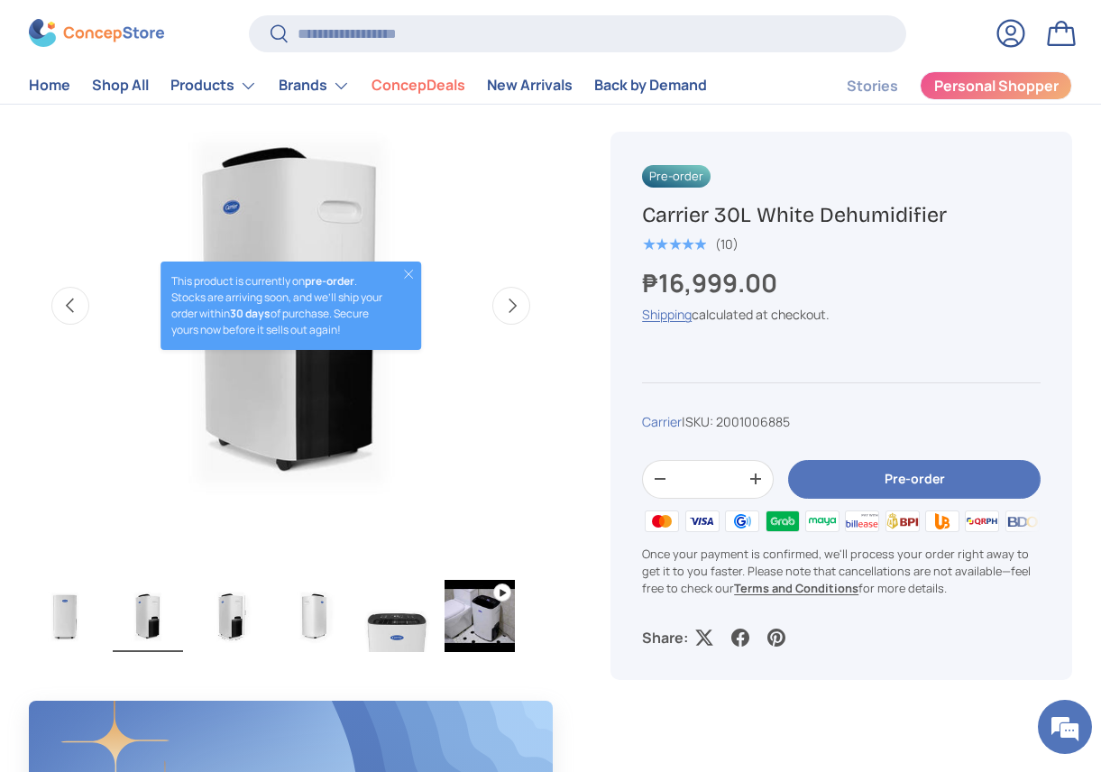
click at [509, 300] on button "Next" at bounding box center [511, 306] width 38 height 38
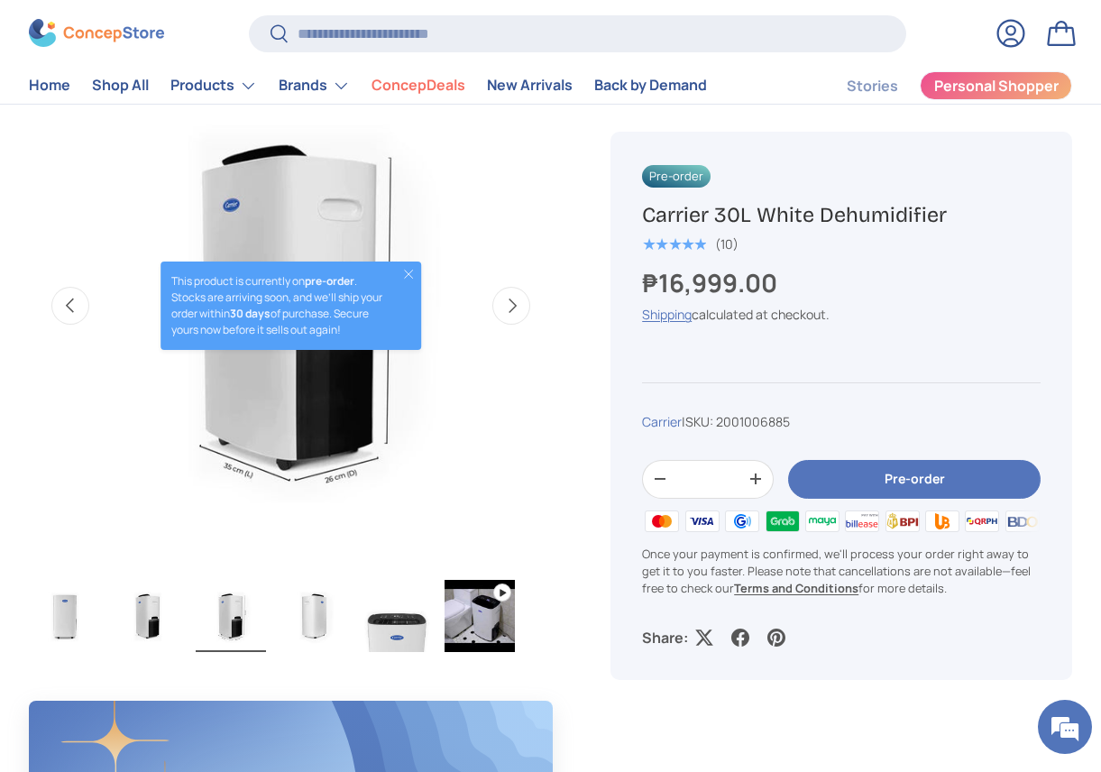
click at [509, 300] on button "Next" at bounding box center [511, 306] width 38 height 38
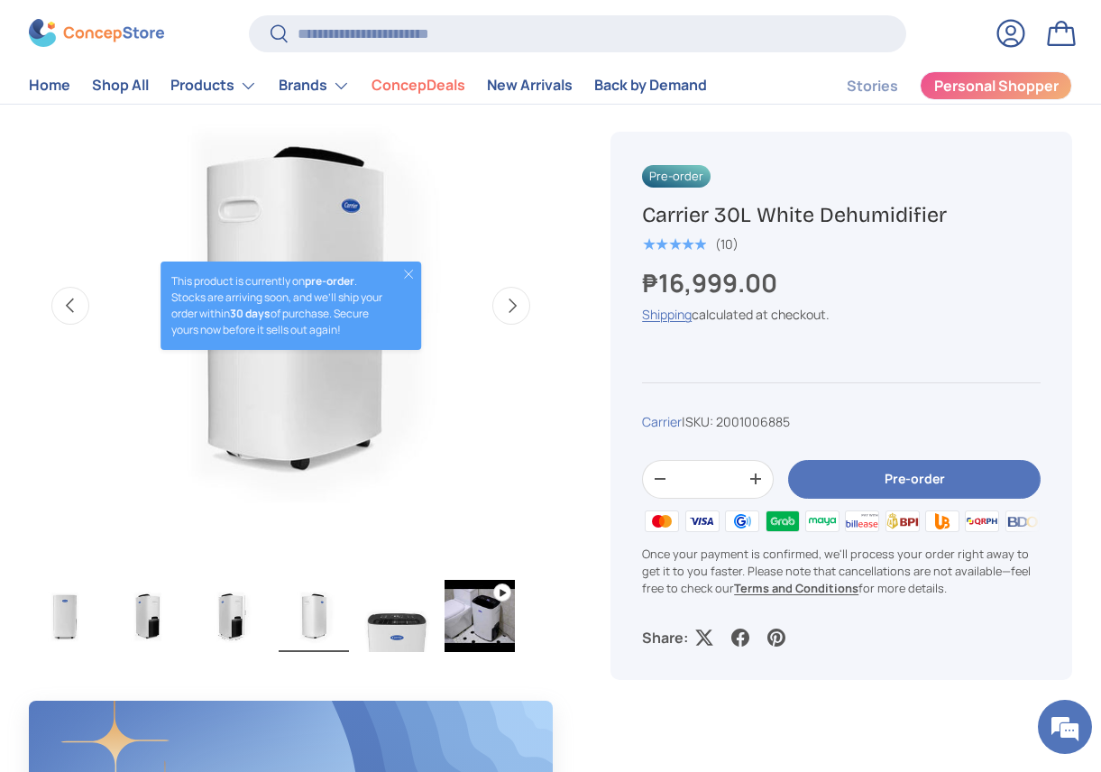
click at [509, 300] on button "Next" at bounding box center [511, 306] width 38 height 38
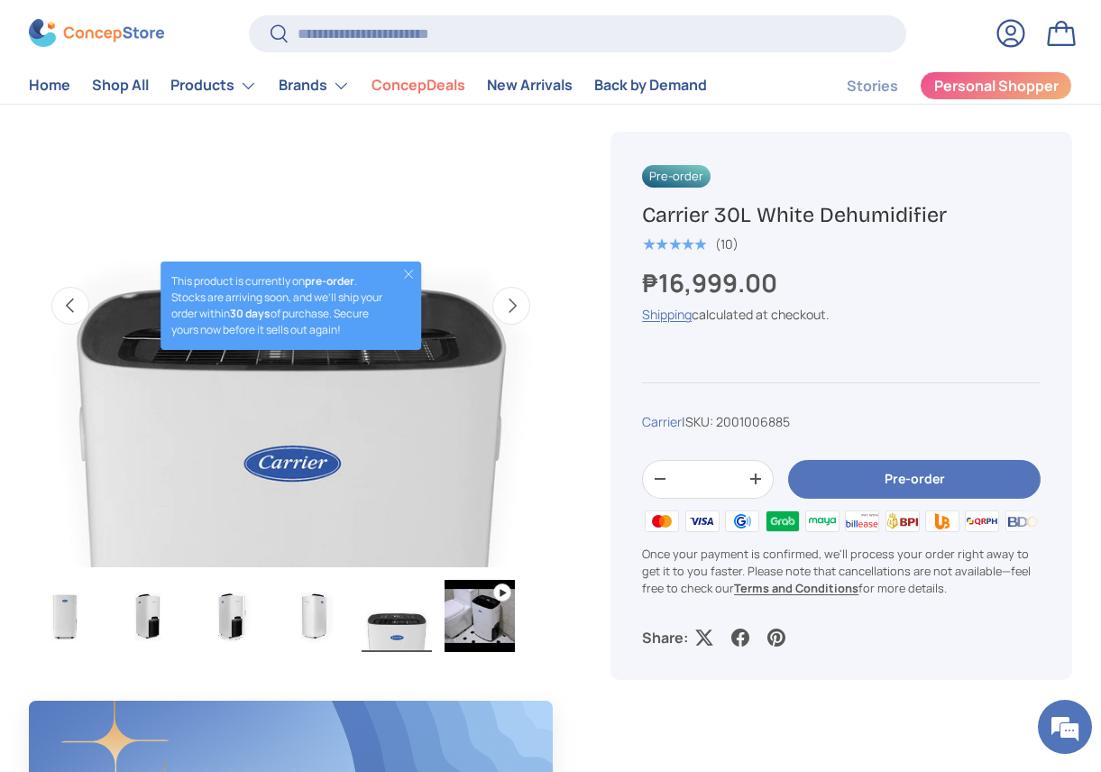
click at [509, 300] on button "Next" at bounding box center [511, 306] width 38 height 38
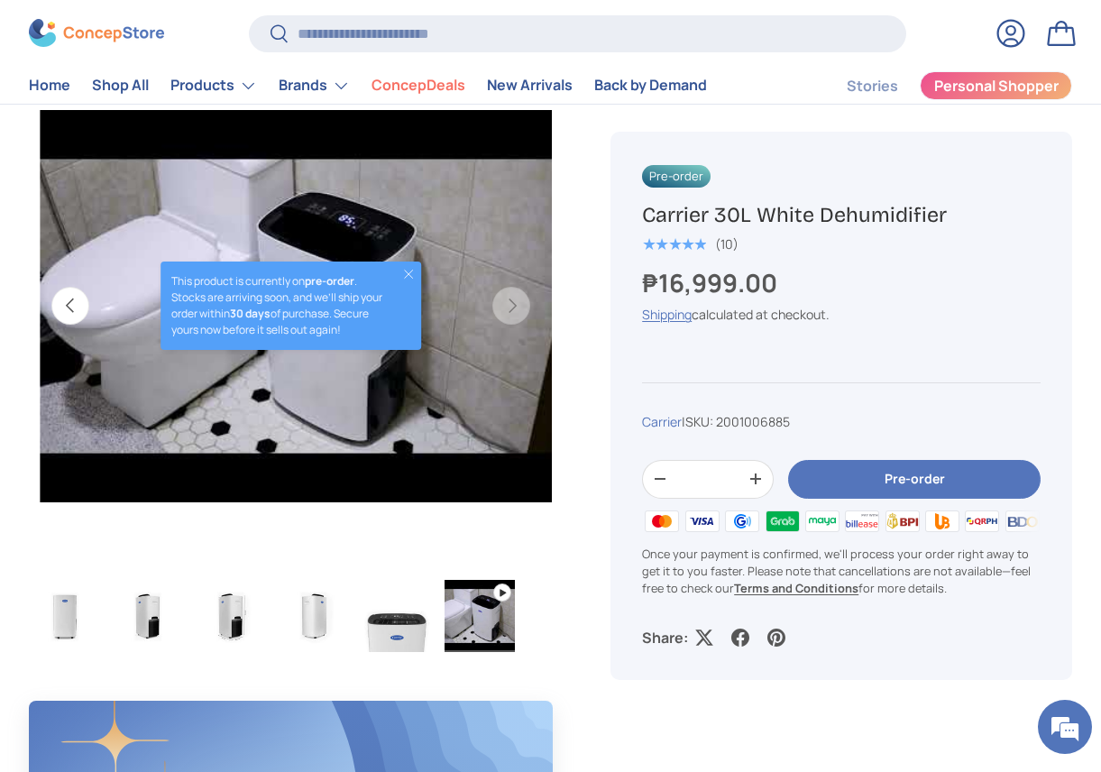
scroll to position [0, 2665]
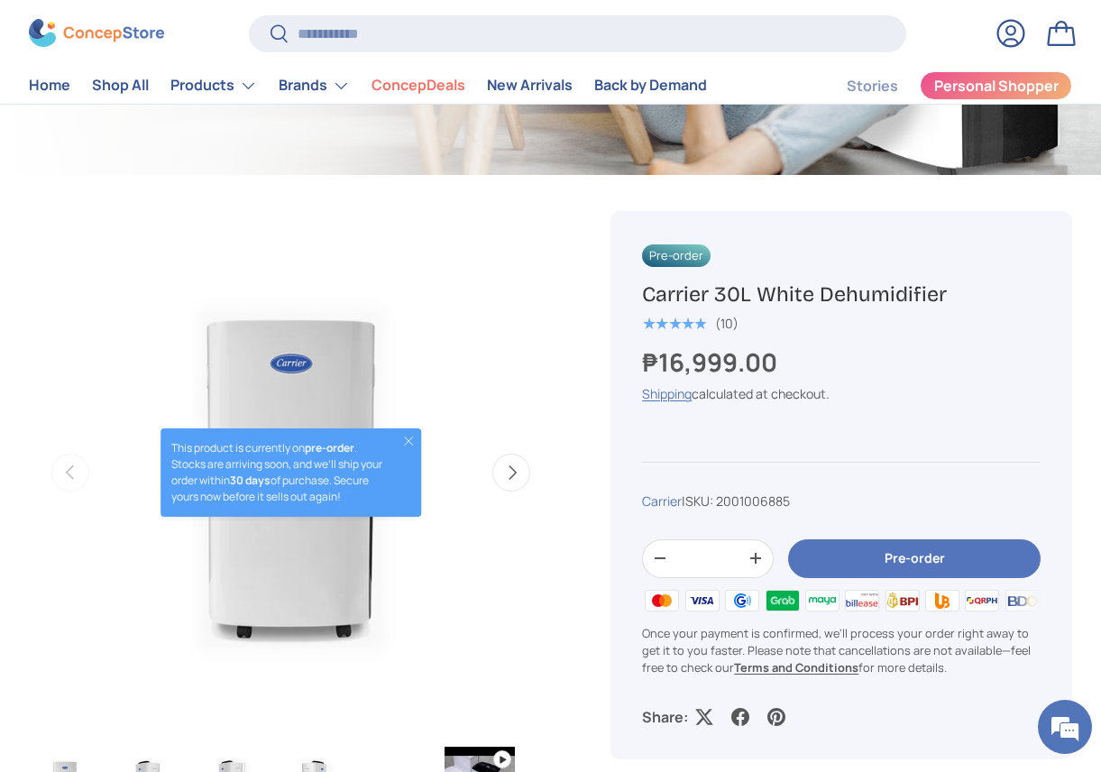
scroll to position [451, 0]
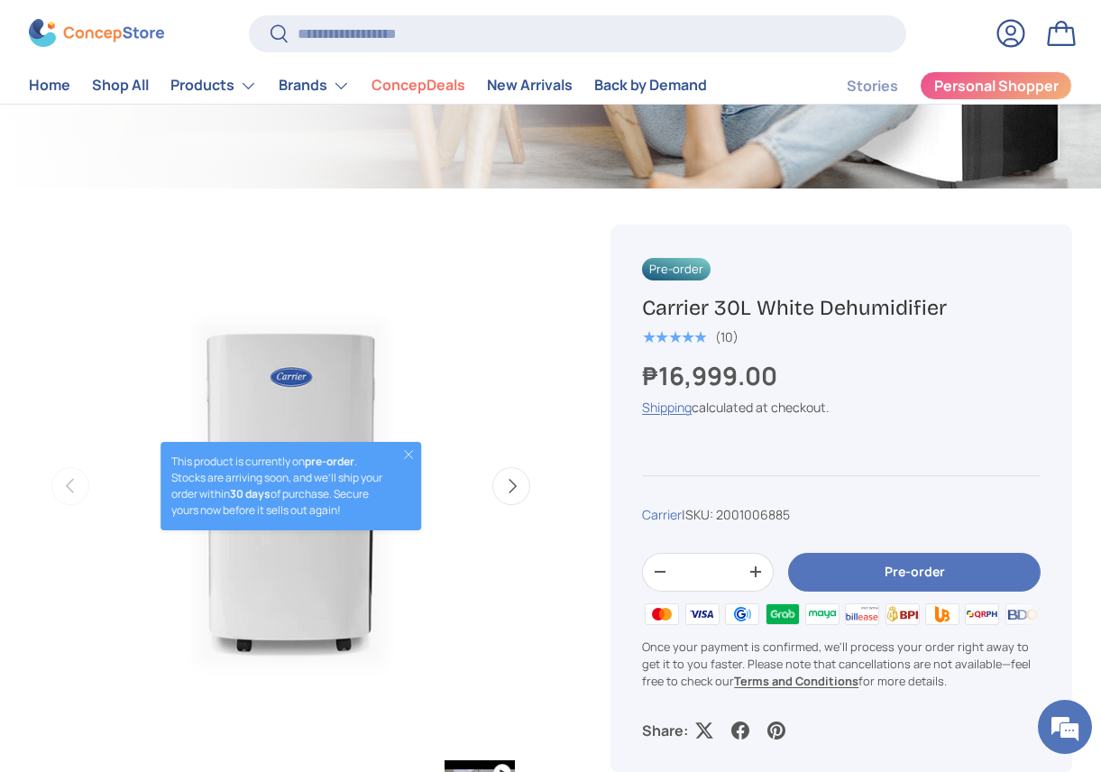
click at [408, 449] on button "Close" at bounding box center [408, 454] width 14 height 14
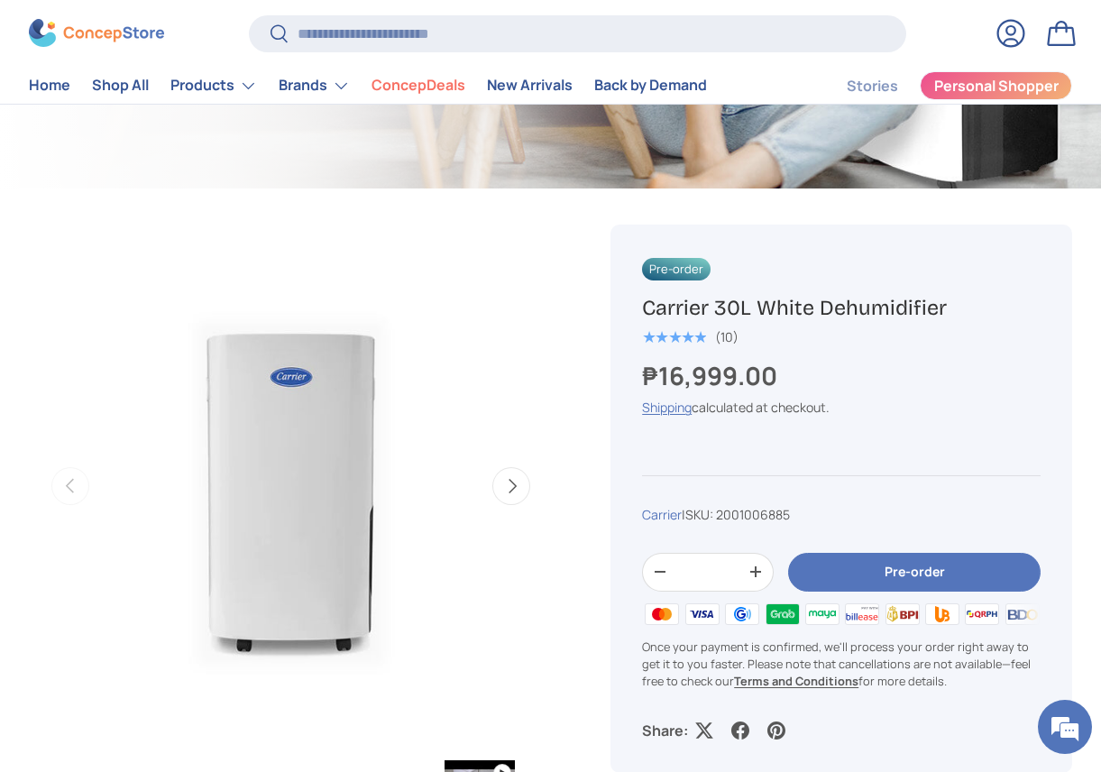
click at [515, 485] on button "Next" at bounding box center [511, 486] width 38 height 38
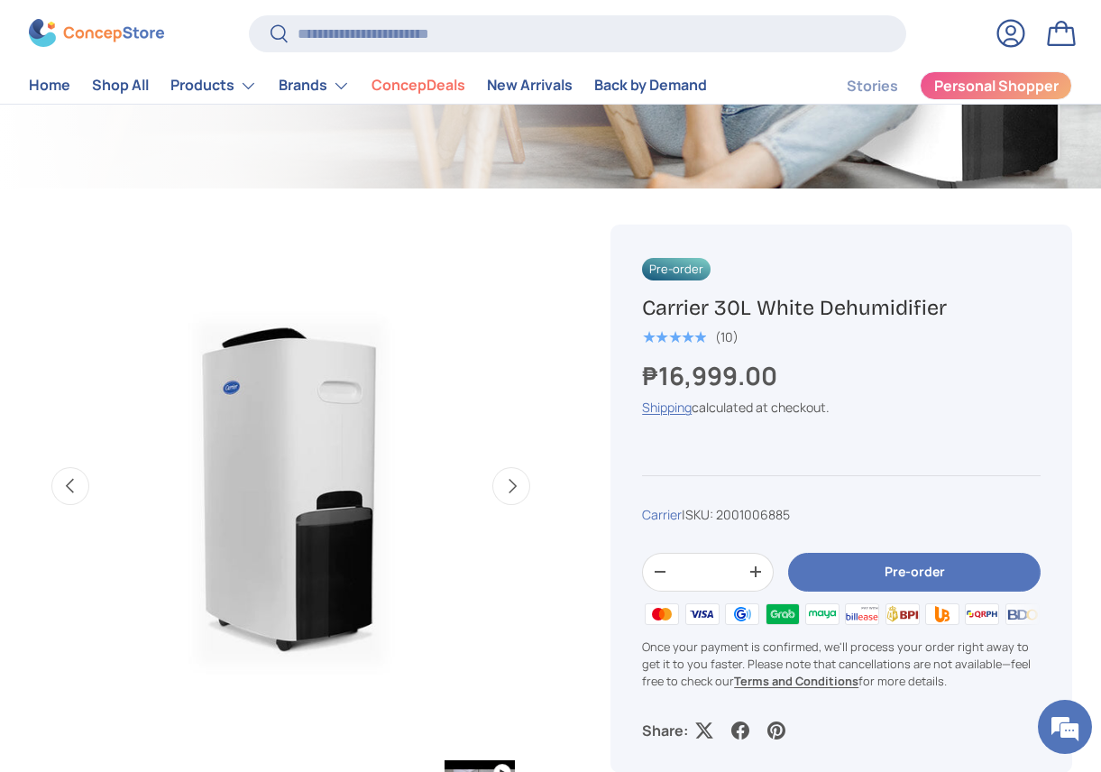
click at [515, 485] on button "Next" at bounding box center [511, 486] width 38 height 38
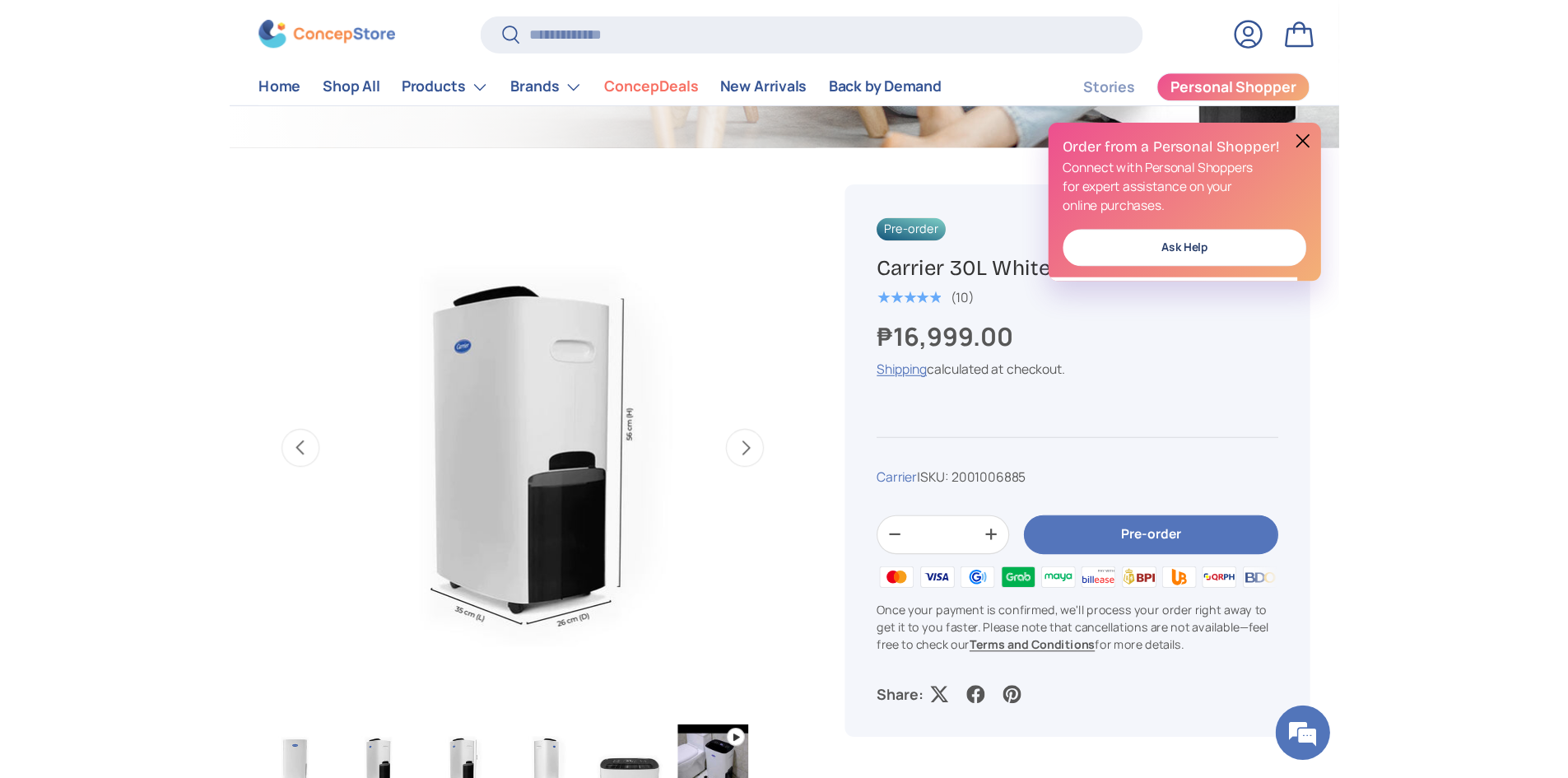
scroll to position [490, 0]
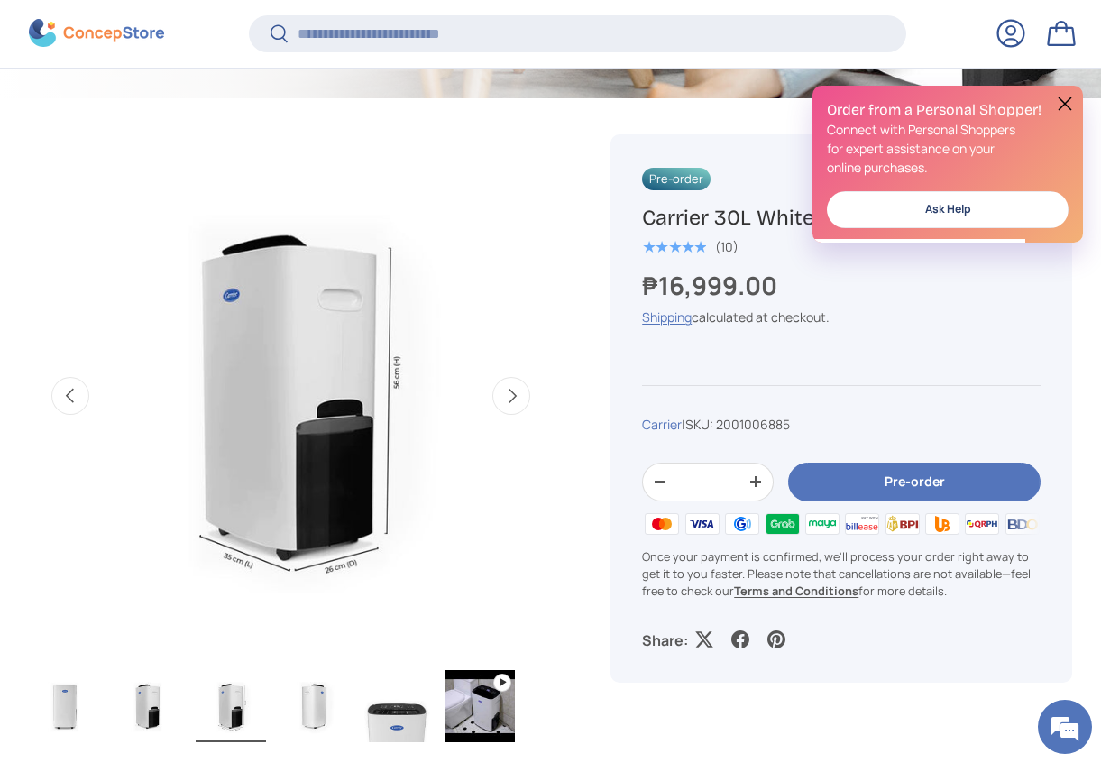
click at [377, 400] on img "Gallery Viewer" at bounding box center [291, 396] width 524 height 524
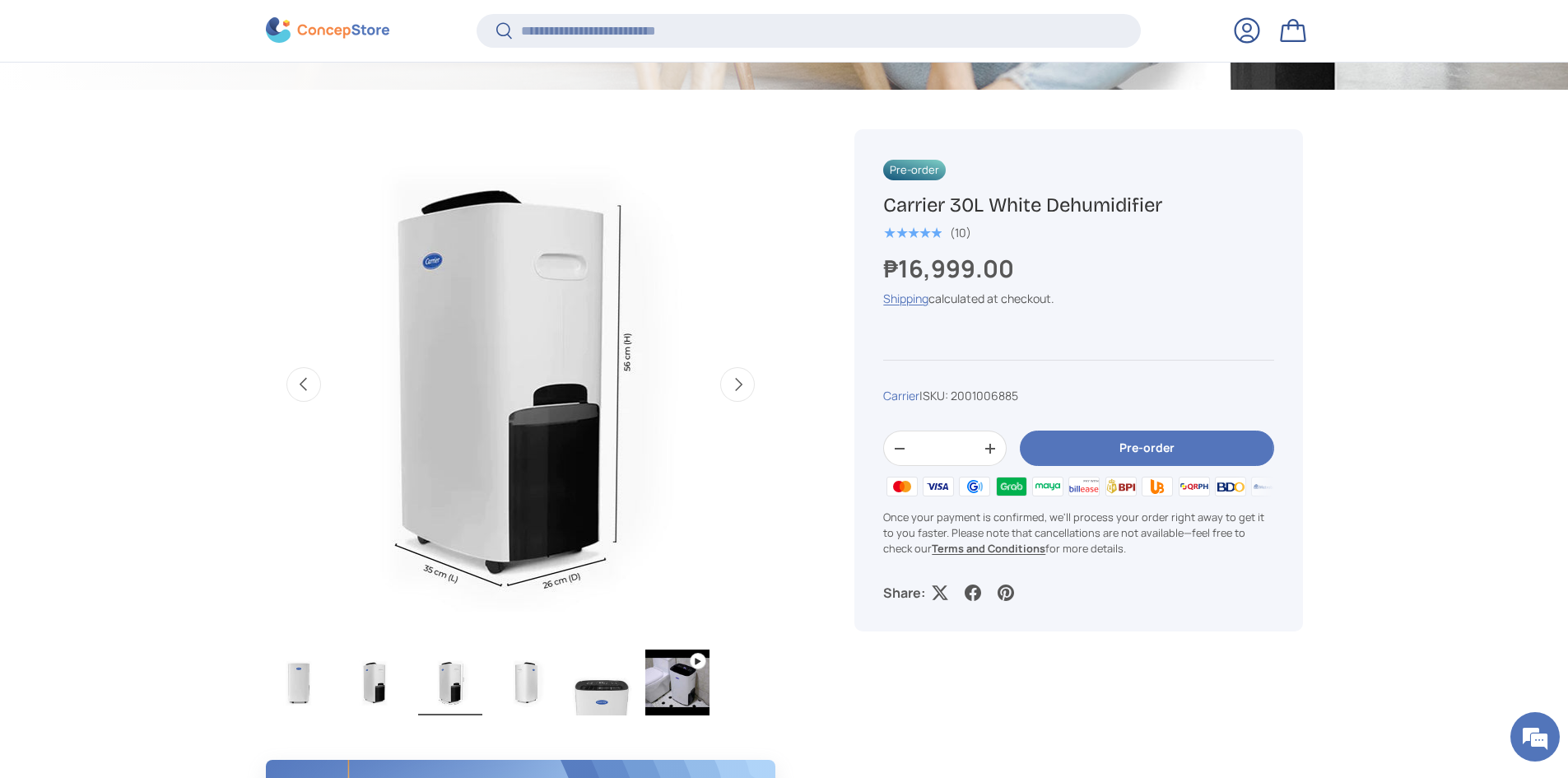
click at [601, 401] on img "Gallery Viewer" at bounding box center [519, 384] width 510 height 510
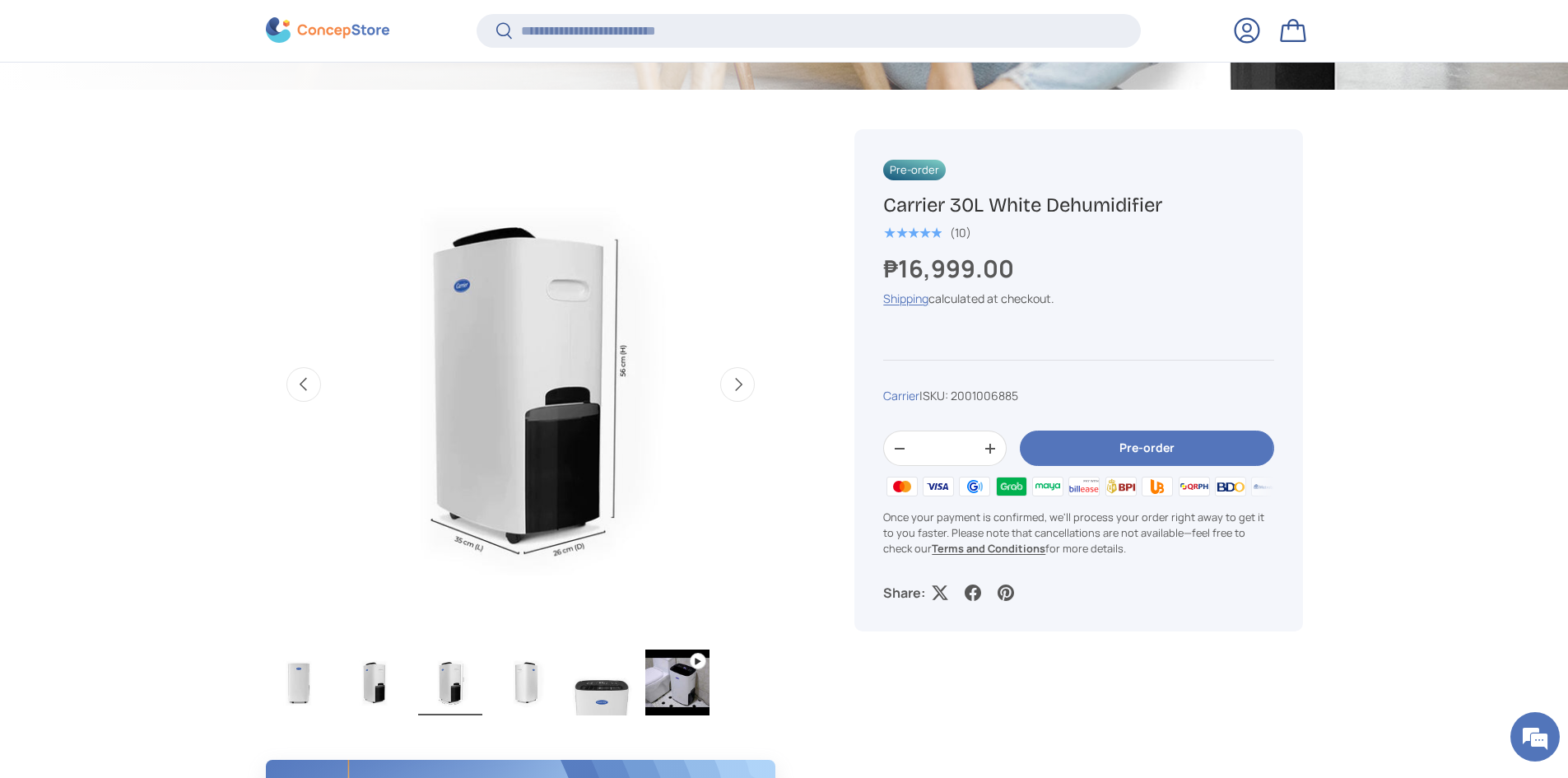
click at [524, 693] on img "Gallery Viewer" at bounding box center [526, 682] width 64 height 66
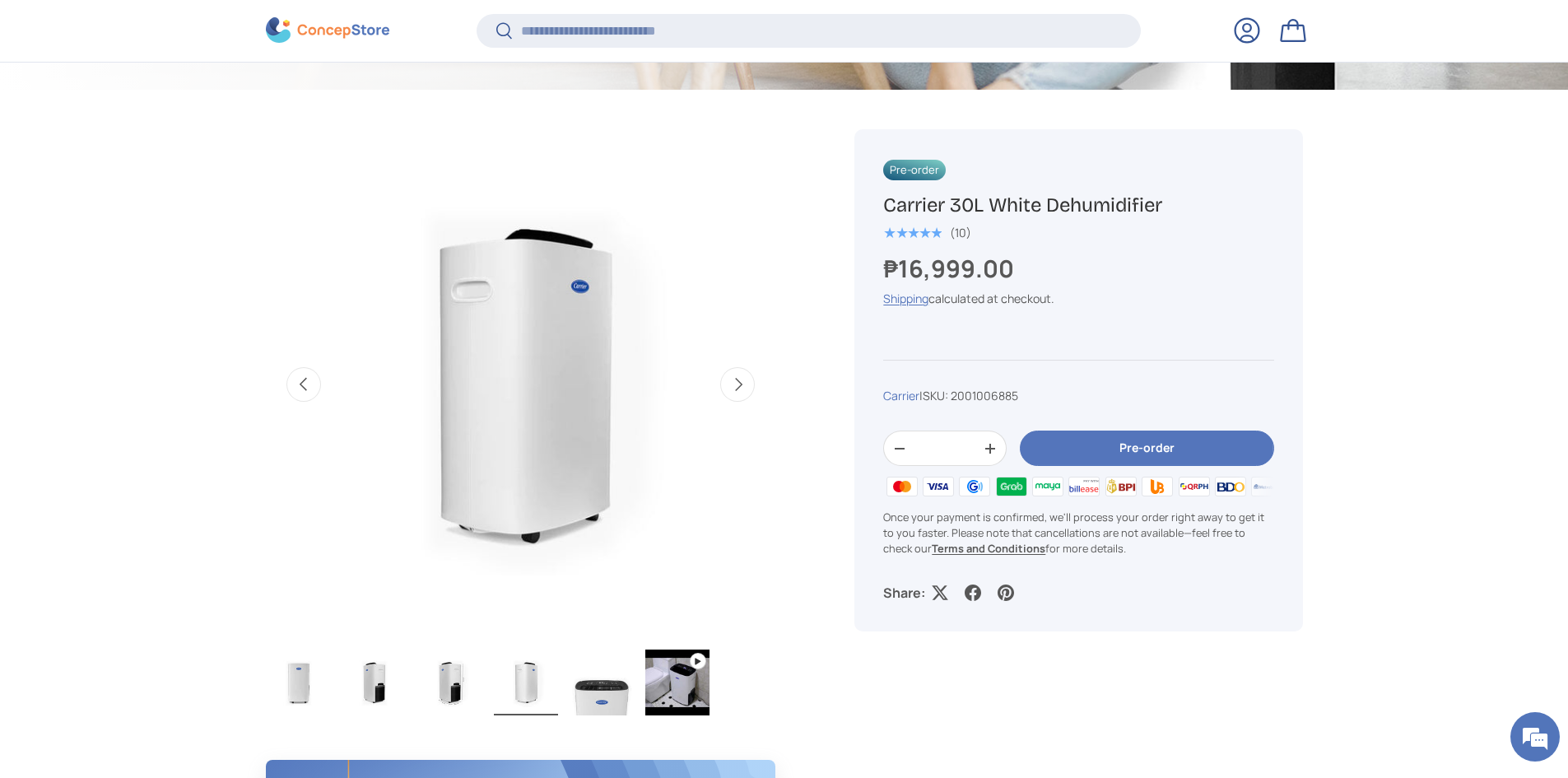
click at [597, 699] on img "Gallery Viewer" at bounding box center [601, 682] width 64 height 66
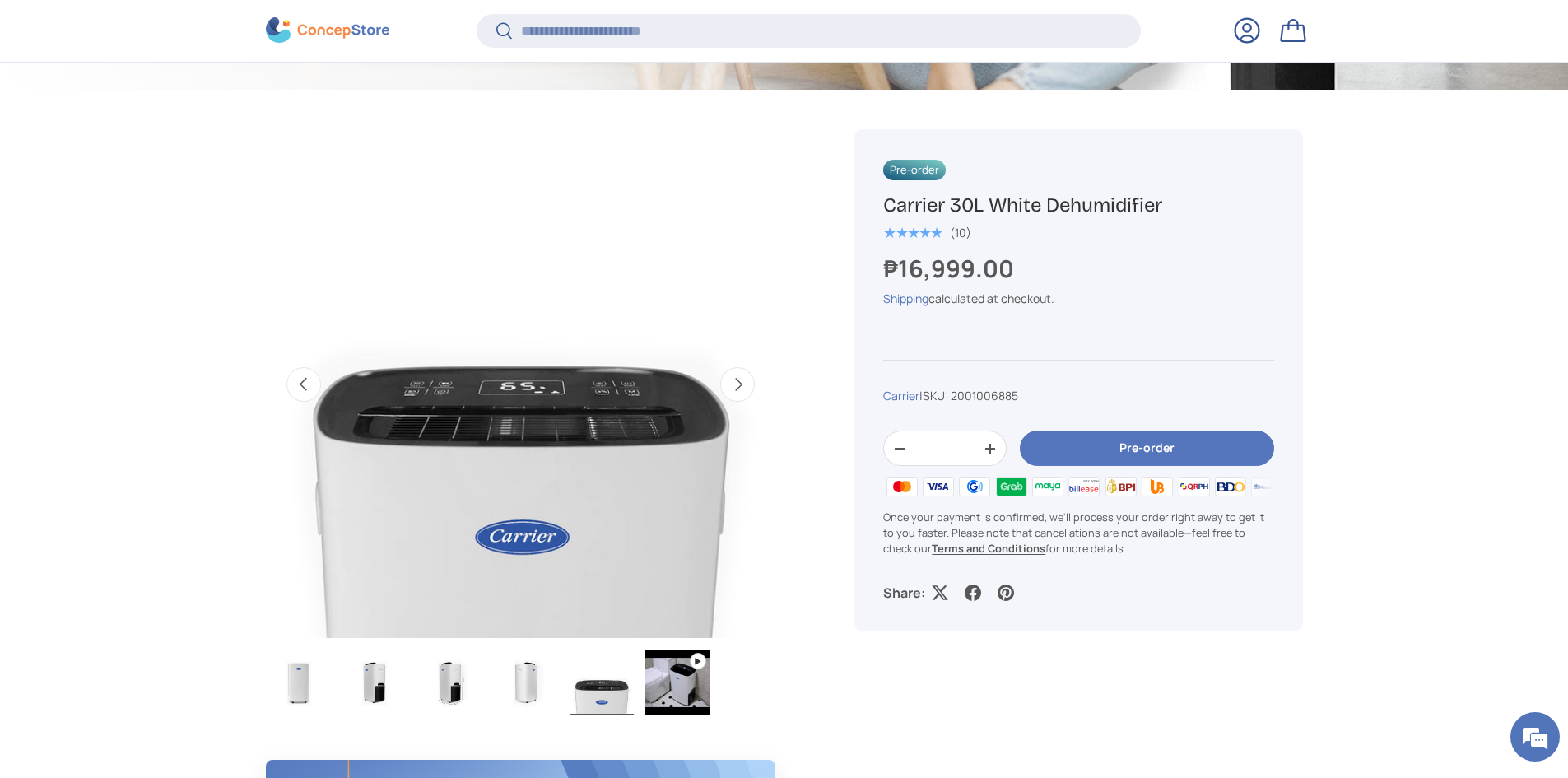
click at [746, 374] on button "Next" at bounding box center [737, 384] width 35 height 35
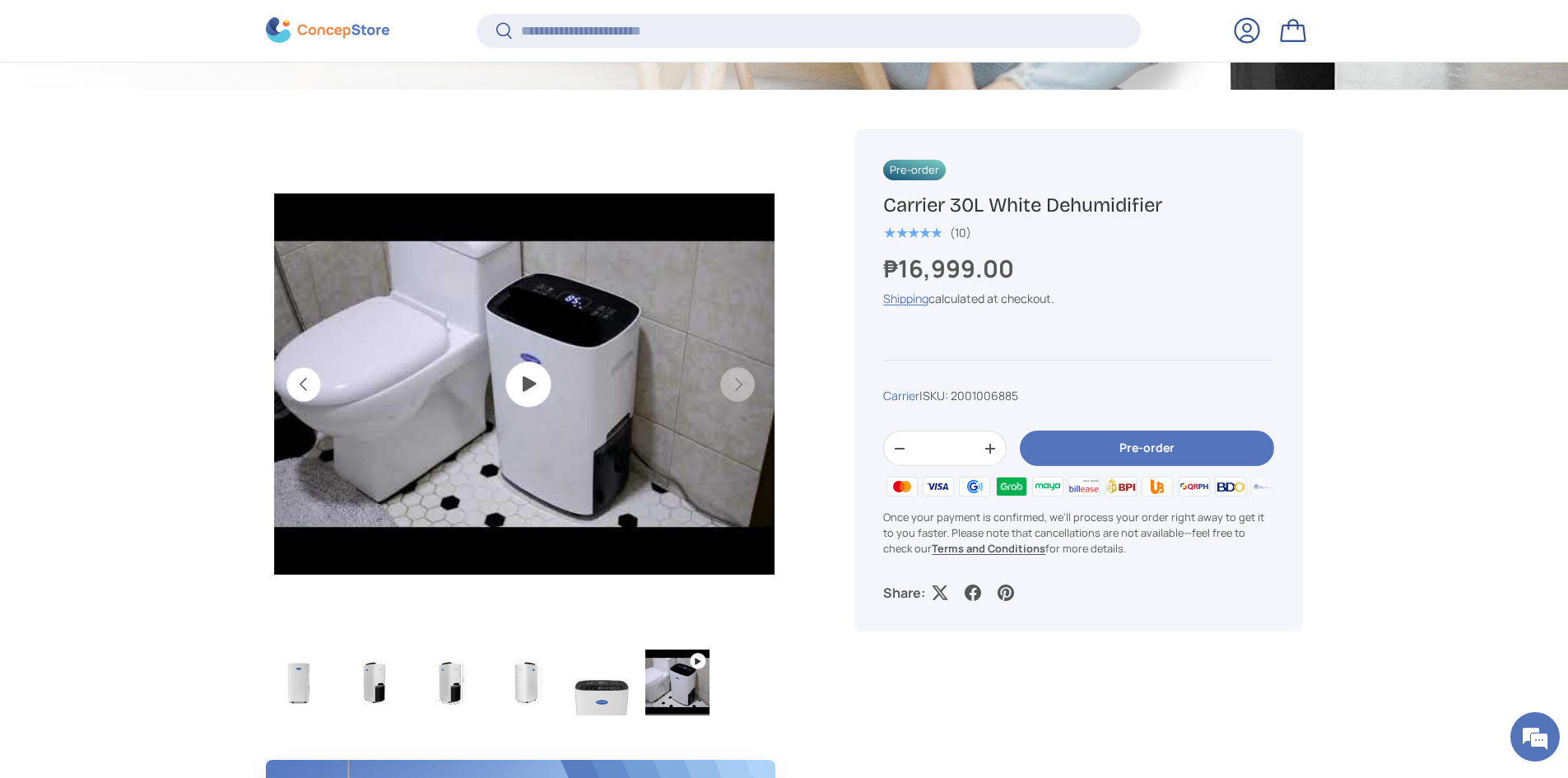
scroll to position [0, 2591]
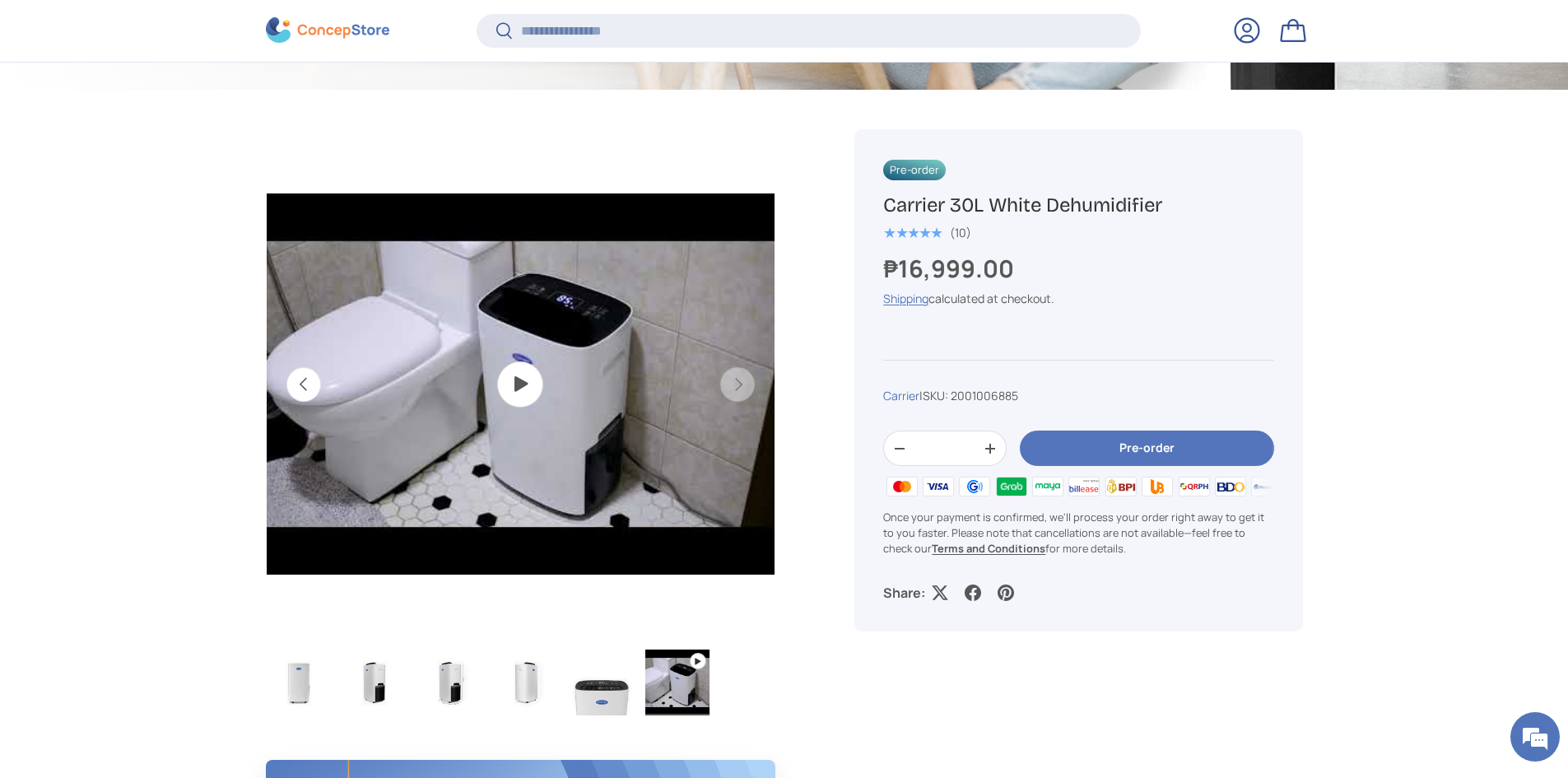
click at [509, 386] on img "Gallery Viewer" at bounding box center [519, 384] width 508 height 509
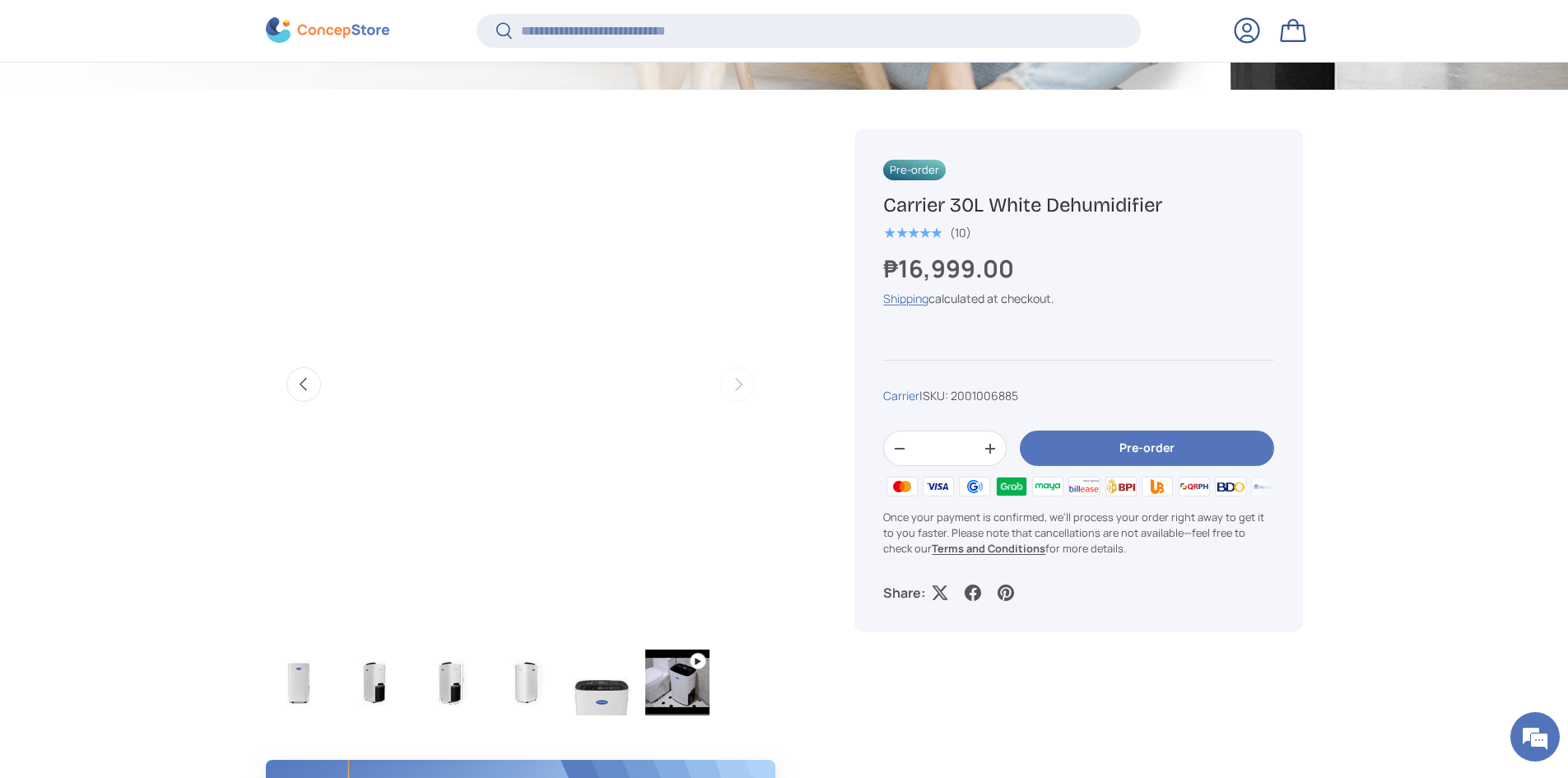
click at [307, 381] on button "Previous" at bounding box center [304, 384] width 35 height 35
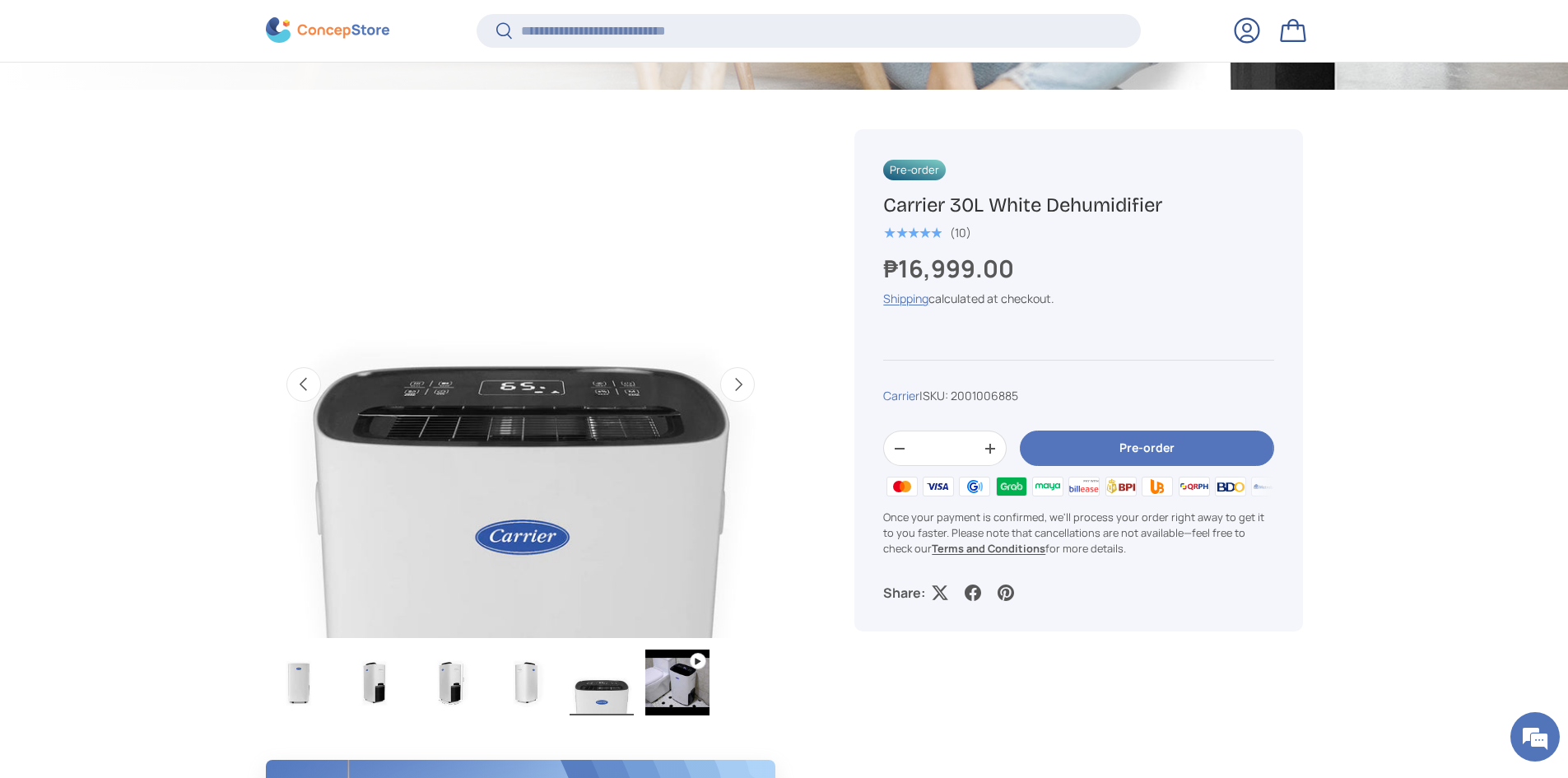
click at [306, 383] on button "Previous" at bounding box center [304, 384] width 35 height 35
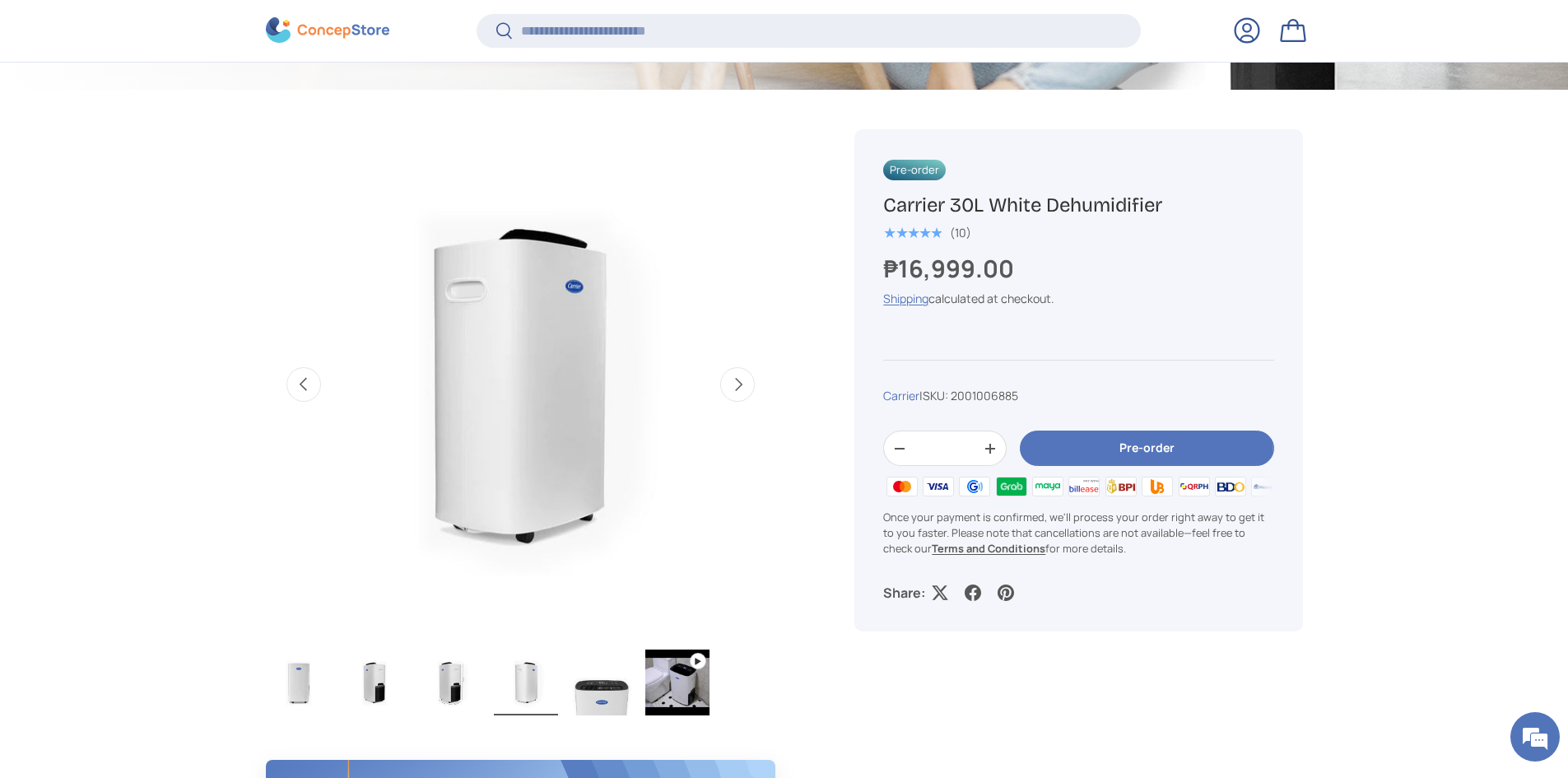
scroll to position [0, 1554]
click at [306, 383] on button "Previous" at bounding box center [304, 384] width 35 height 35
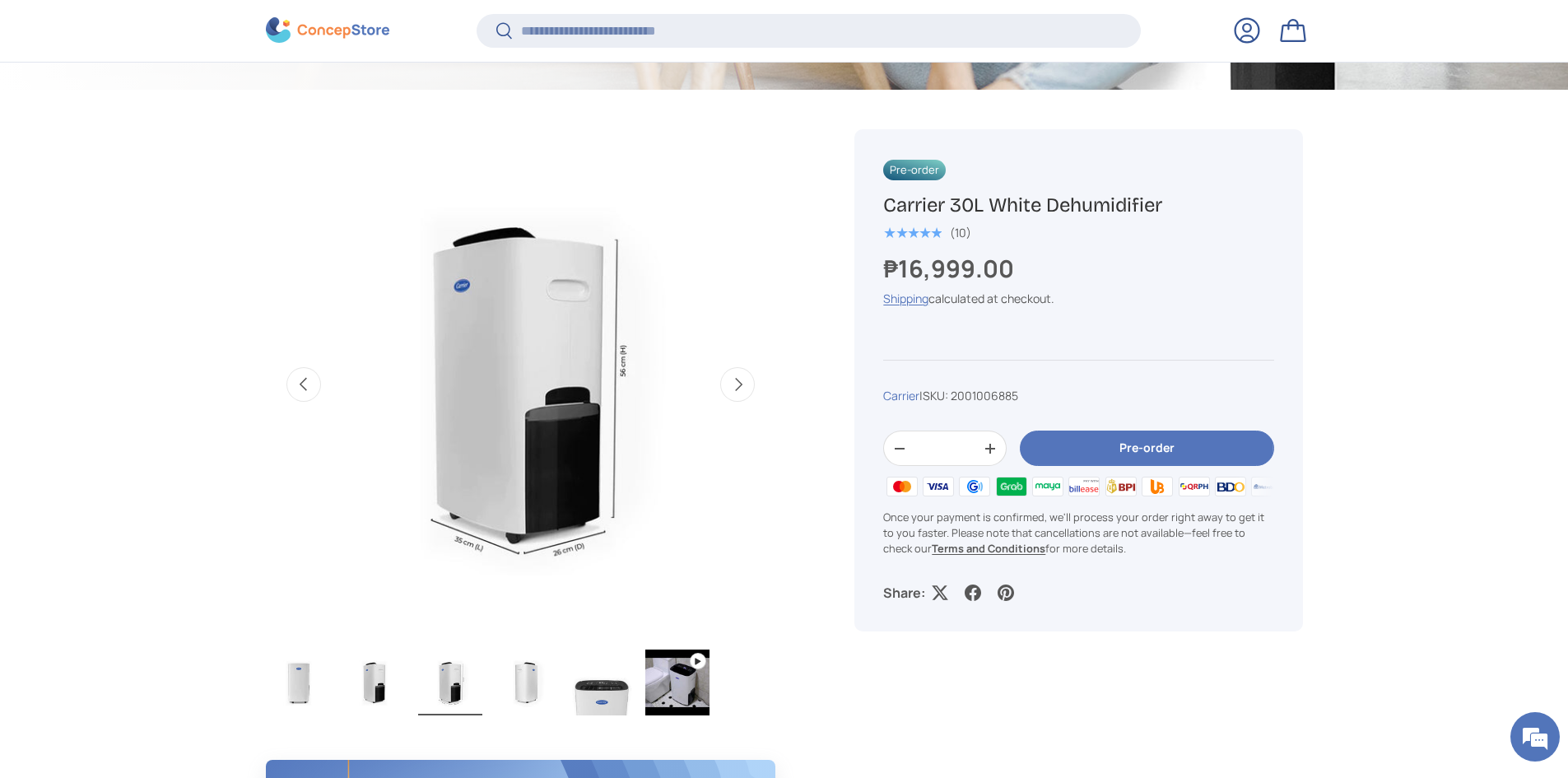
click at [306, 383] on button "Previous" at bounding box center [304, 384] width 35 height 35
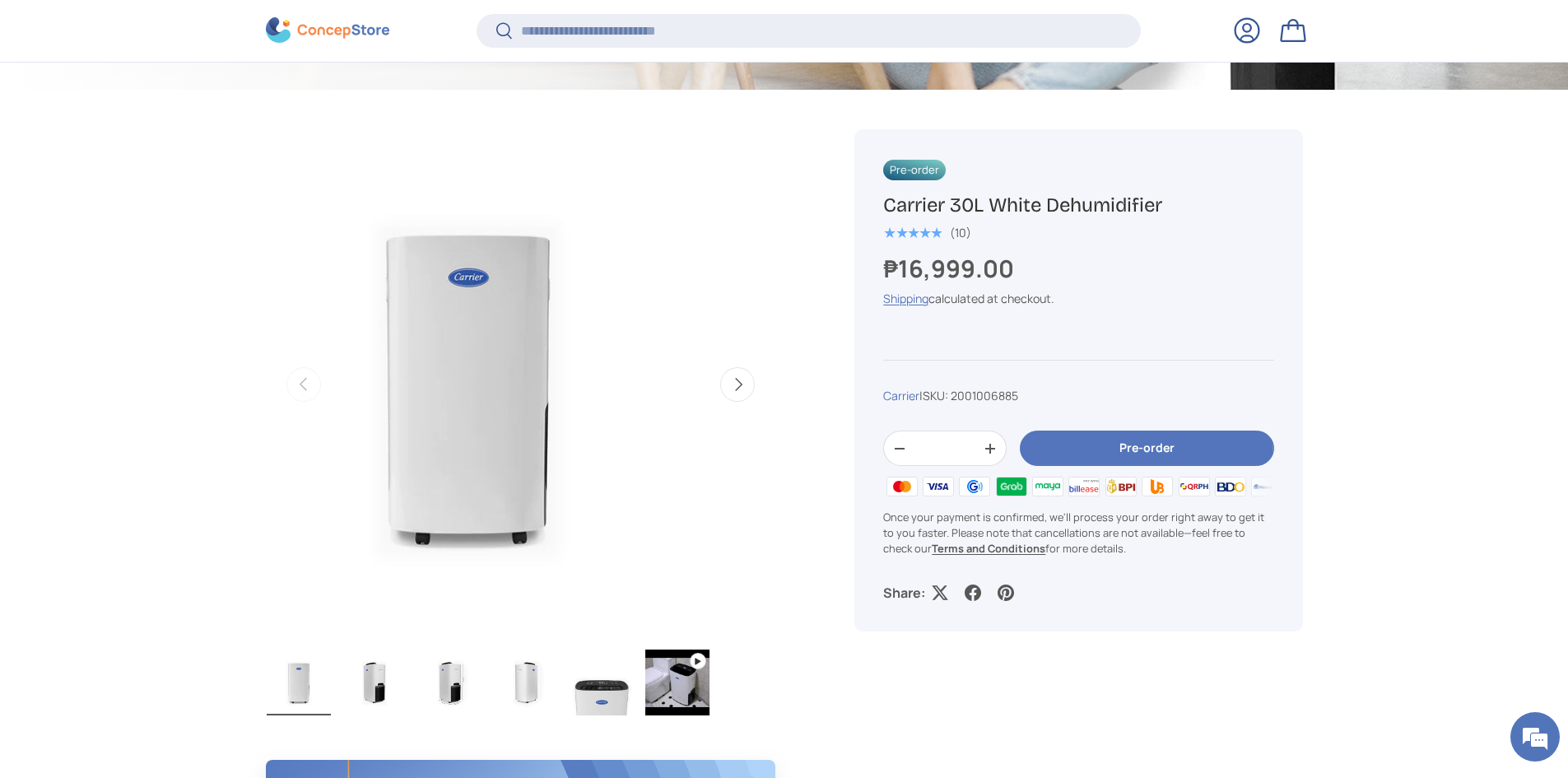
scroll to position [0, 0]
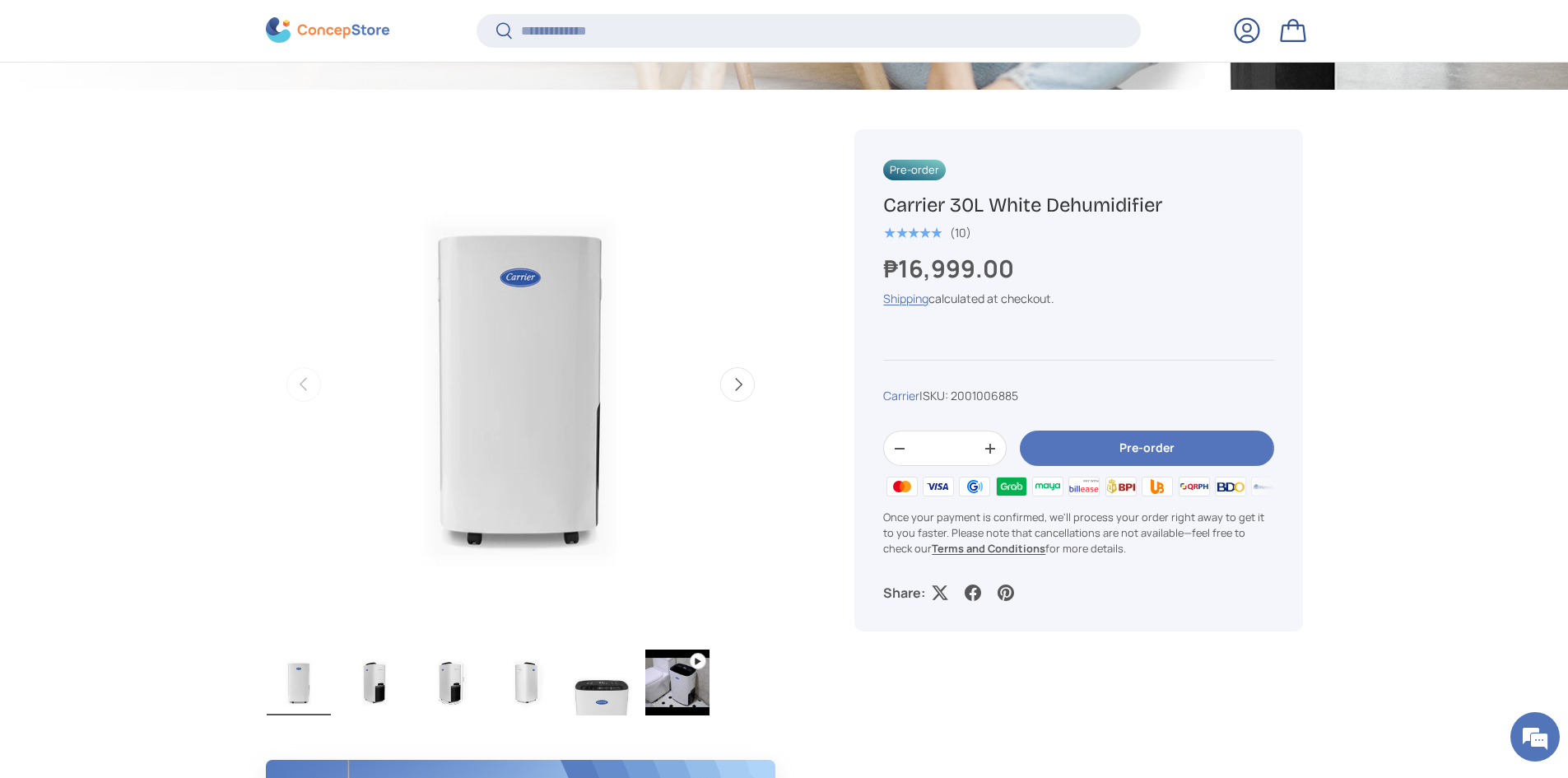
click at [591, 698] on img "Gallery Viewer" at bounding box center [601, 682] width 64 height 66
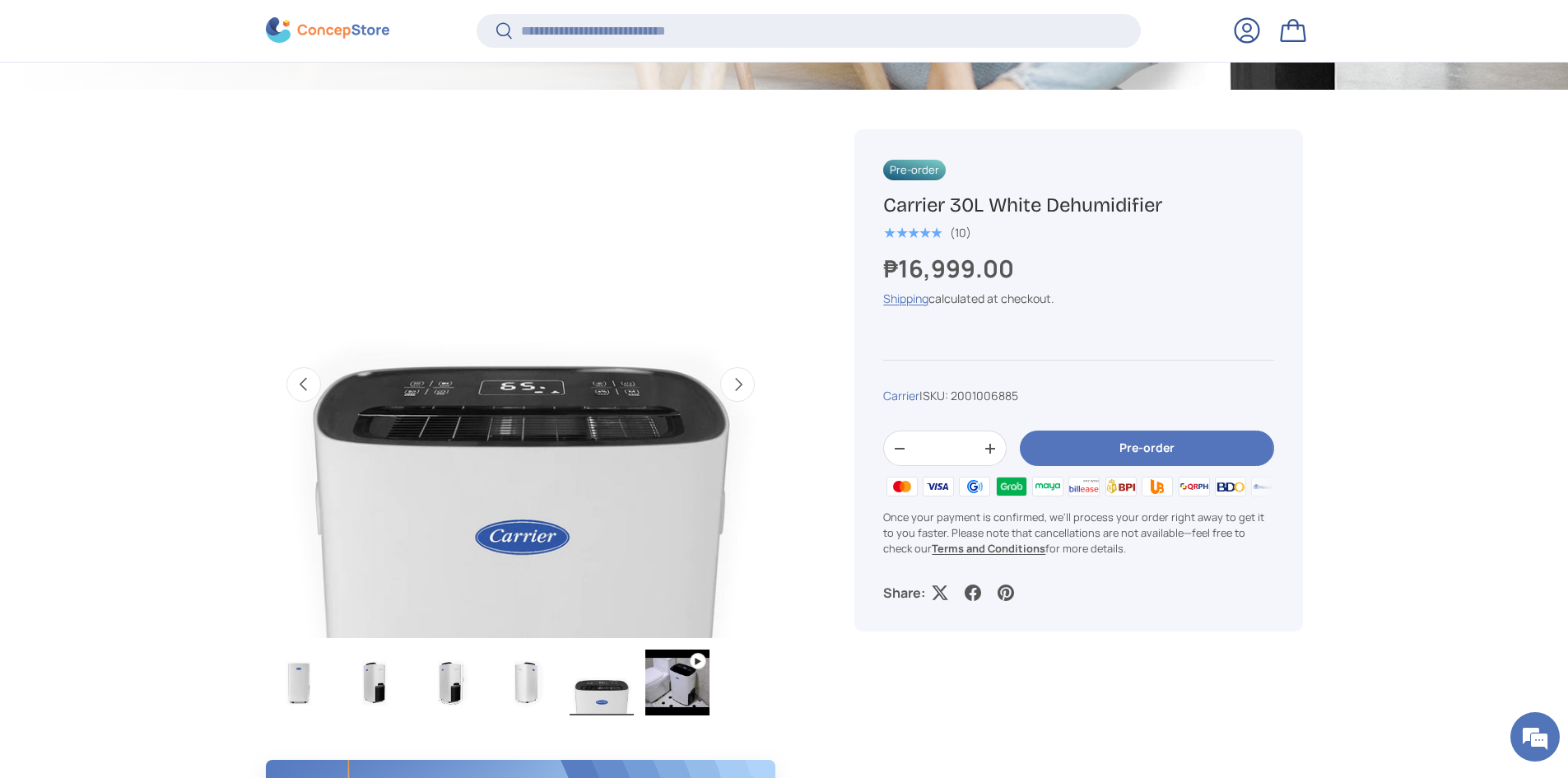
click at [290, 687] on img "Gallery Viewer" at bounding box center [298, 682] width 64 height 66
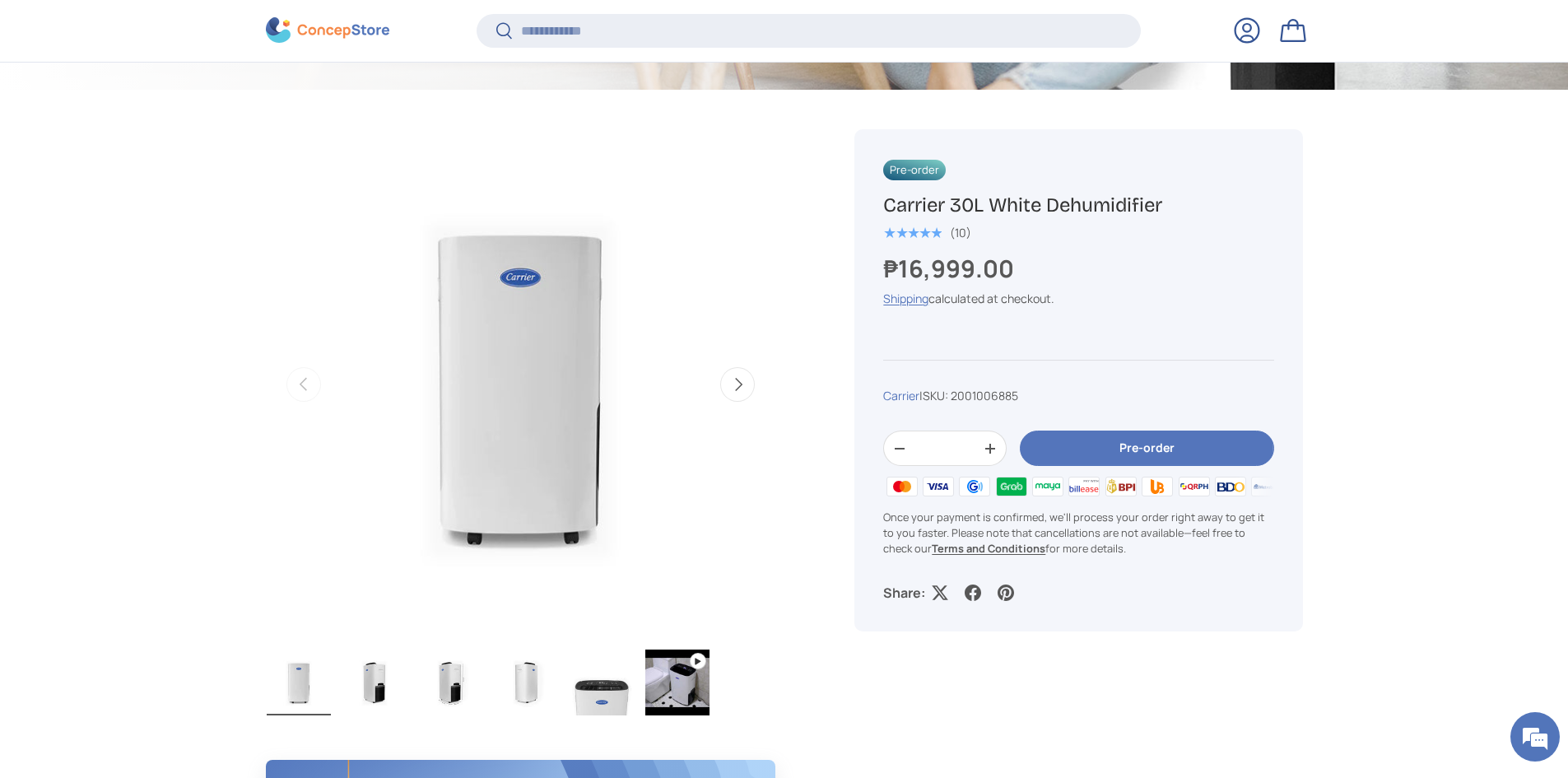
click at [388, 682] on img "Gallery Viewer" at bounding box center [374, 682] width 64 height 66
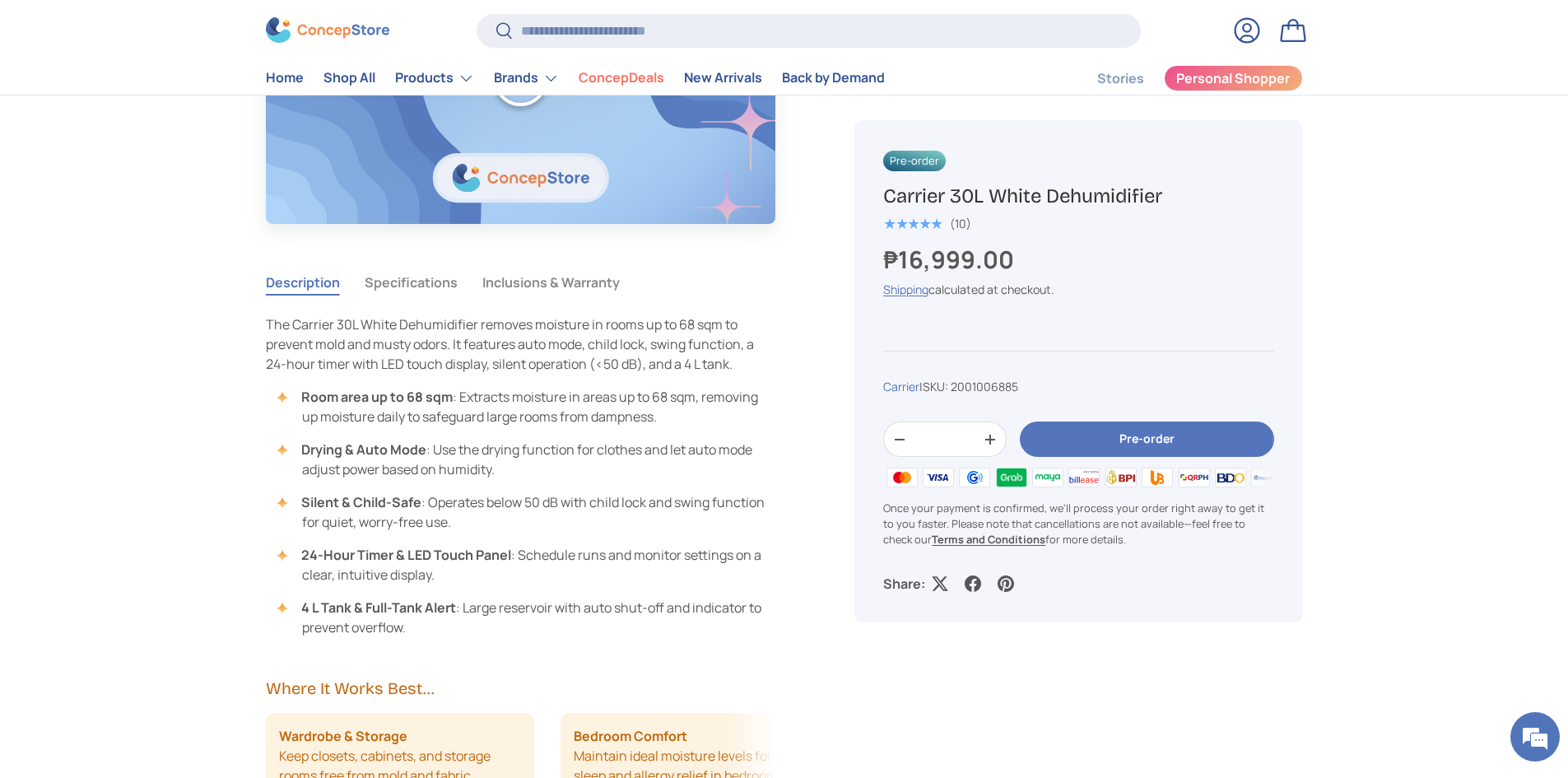
scroll to position [1318, 0]
click at [427, 277] on button "Specifications" at bounding box center [411, 282] width 93 height 37
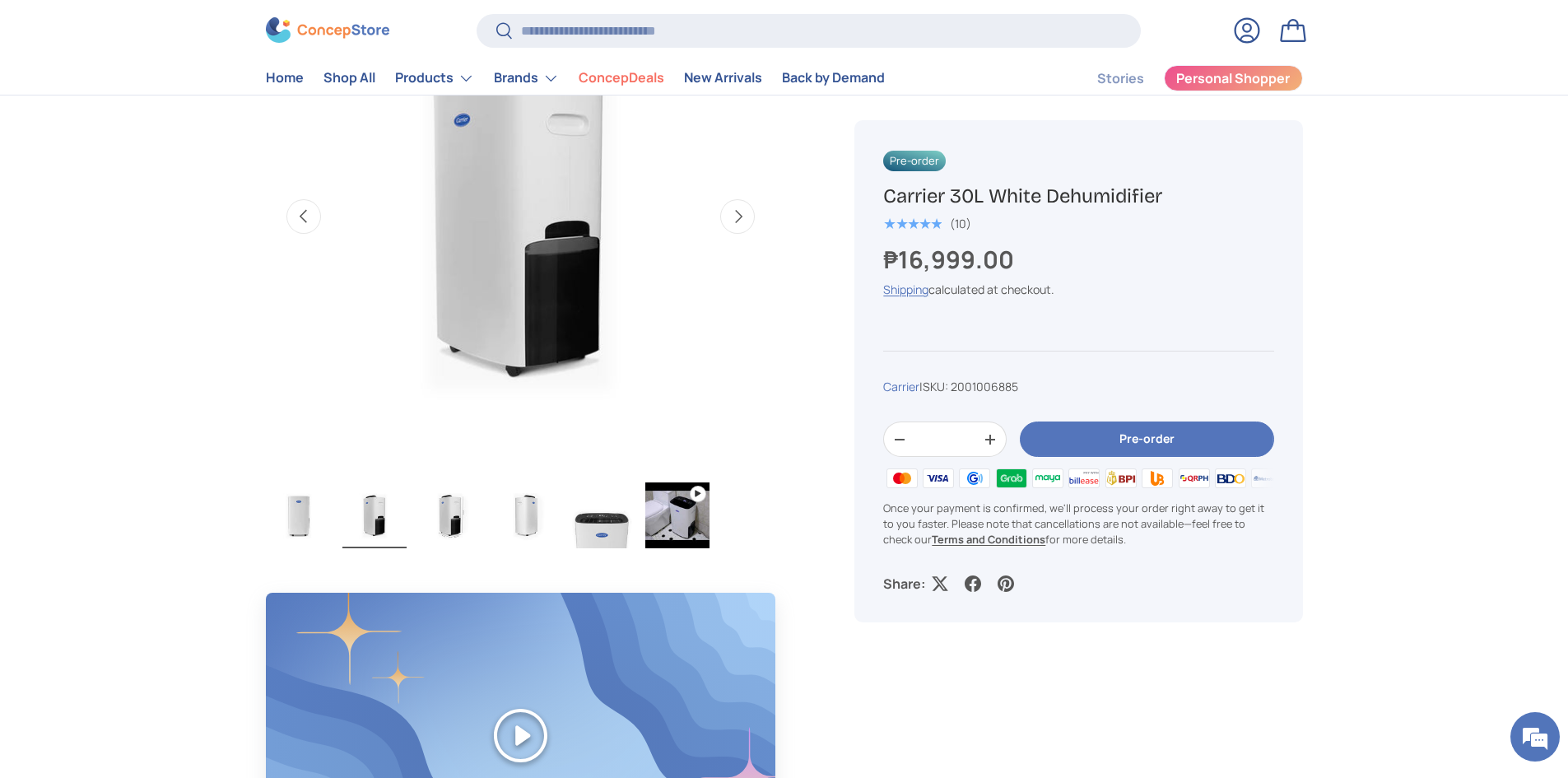
scroll to position [658, 0]
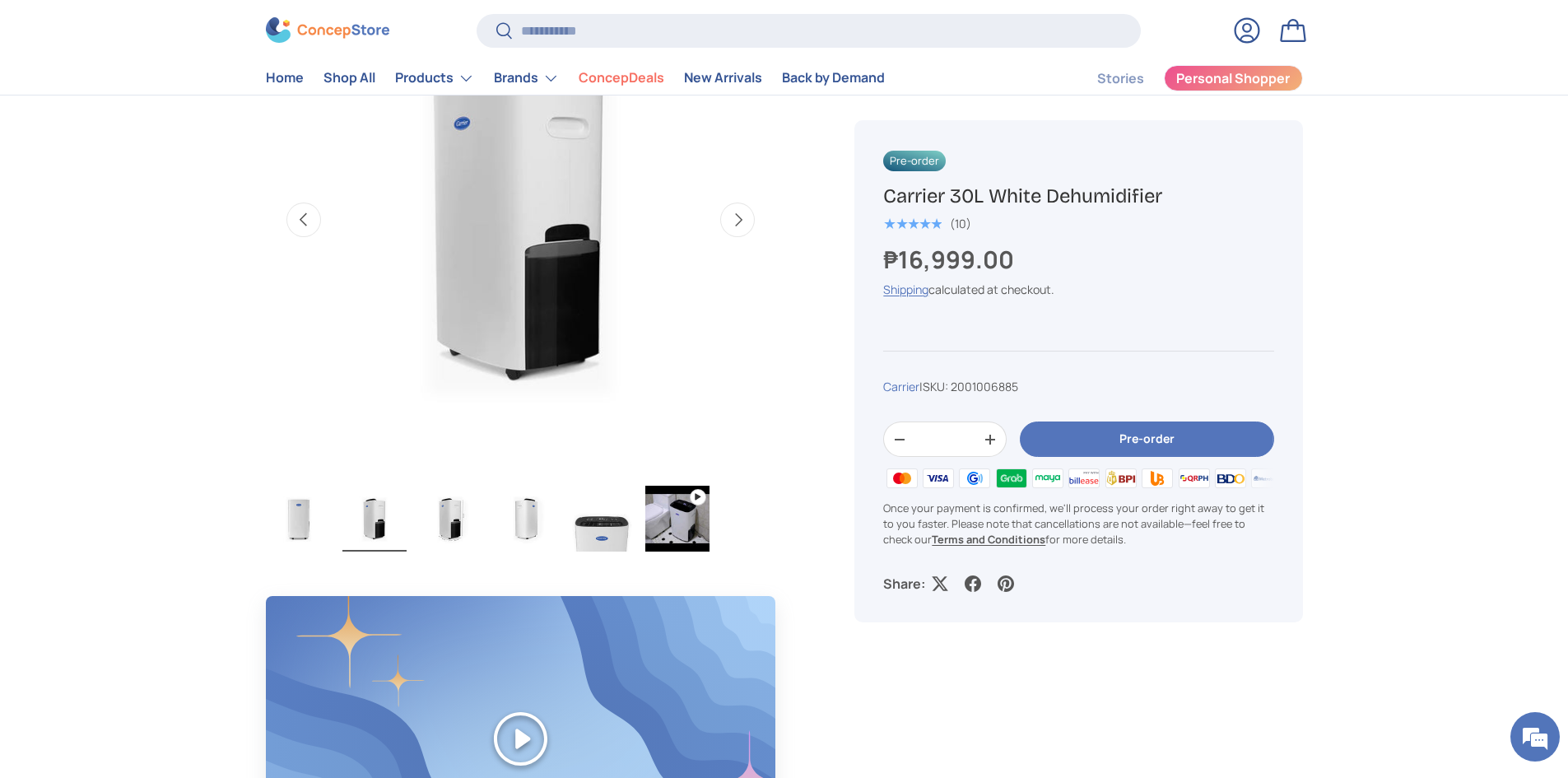
click at [319, 526] on img "Gallery Viewer" at bounding box center [298, 519] width 64 height 66
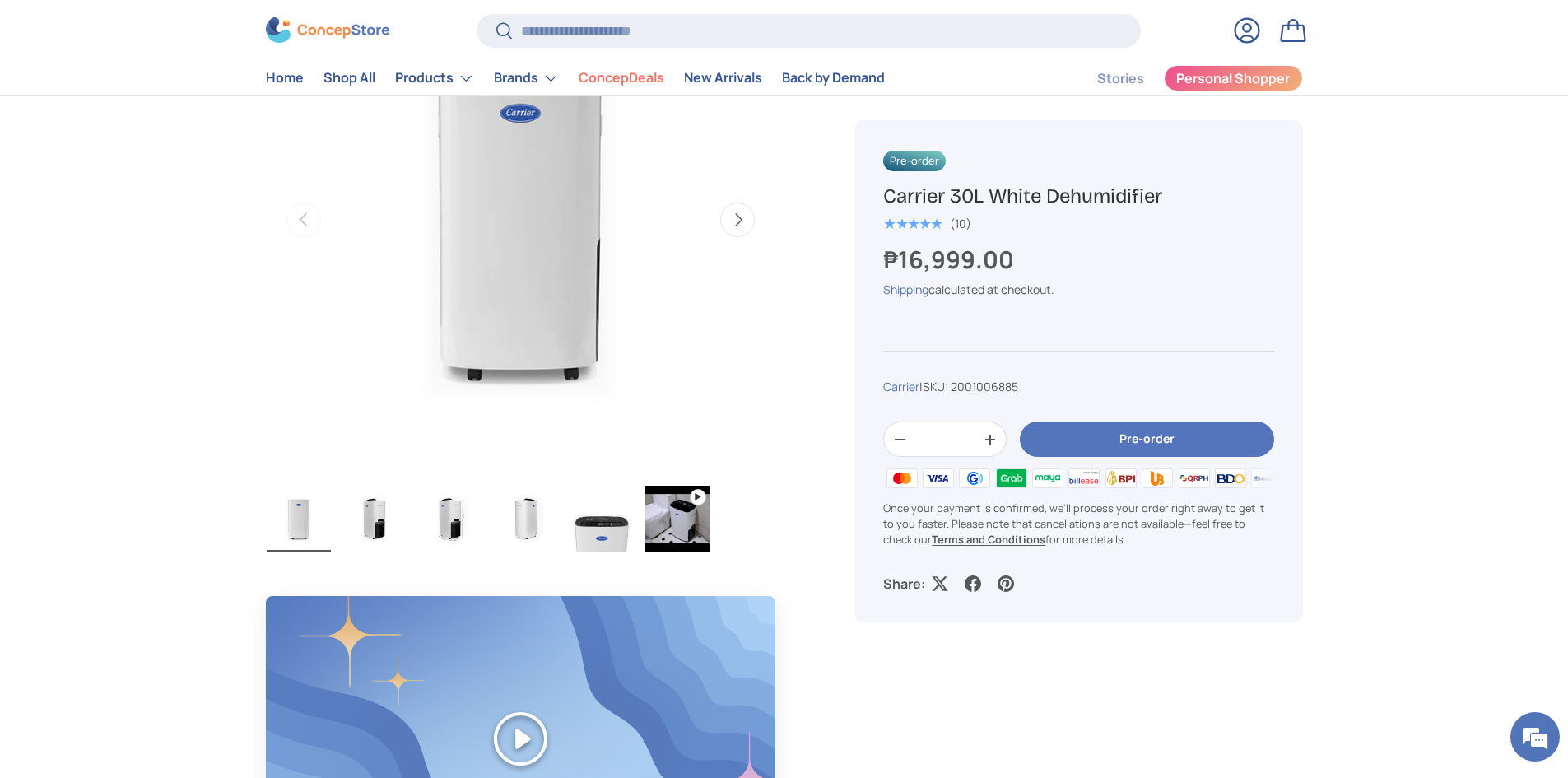
click at [441, 520] on img "Gallery Viewer" at bounding box center [450, 519] width 64 height 66
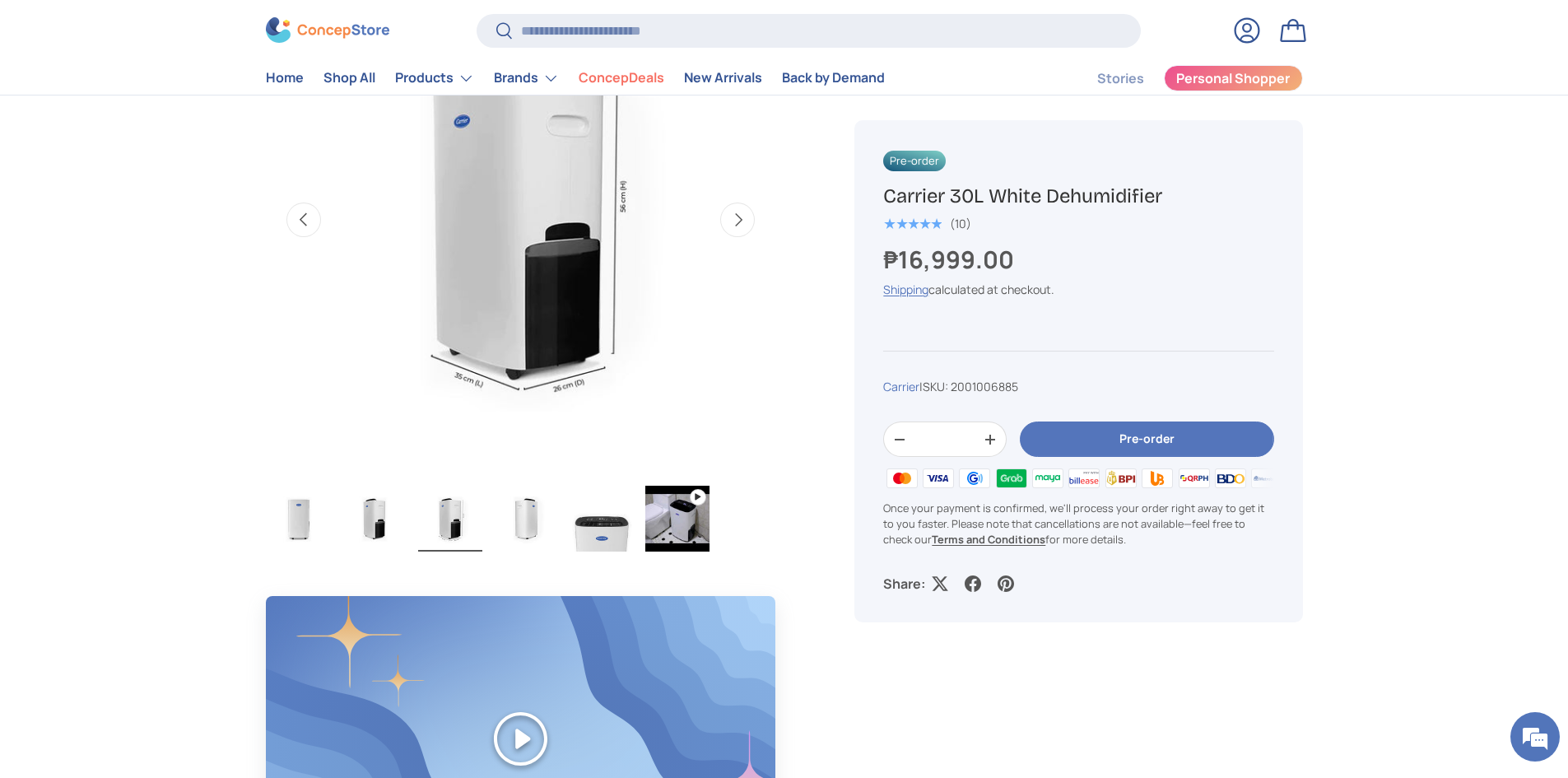
click at [414, 524] on ul "Load image 1 in gallery view Load image 2 in gallery view Load image 3 in galle…" at bounding box center [520, 520] width 510 height 71
click at [465, 520] on img "Gallery Viewer" at bounding box center [450, 519] width 64 height 66
click at [522, 522] on img "Gallery Viewer" at bounding box center [526, 519] width 64 height 66
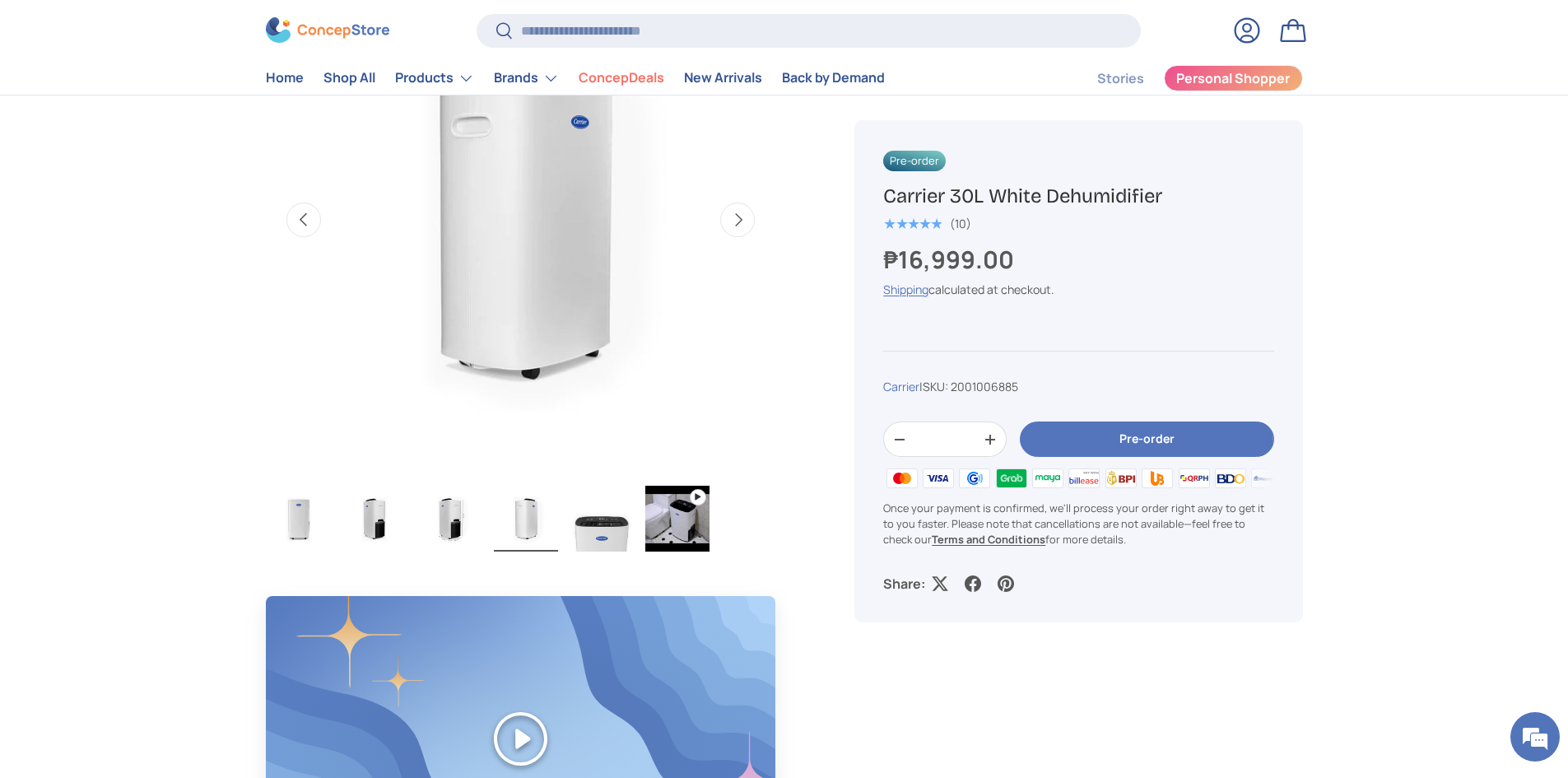
click at [598, 526] on img "Gallery Viewer" at bounding box center [601, 519] width 64 height 66
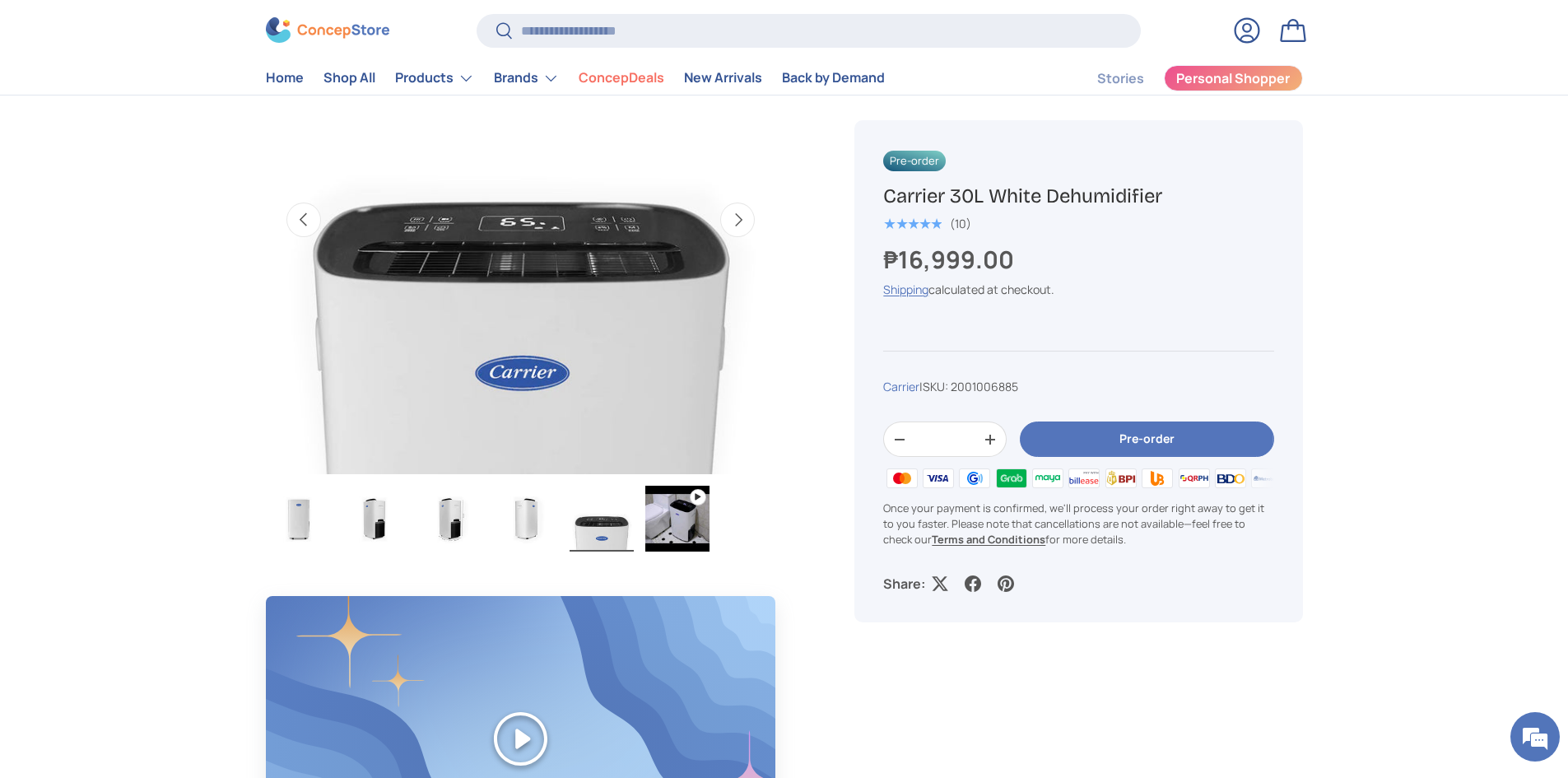
click at [751, 214] on button "Next" at bounding box center [737, 220] width 35 height 35
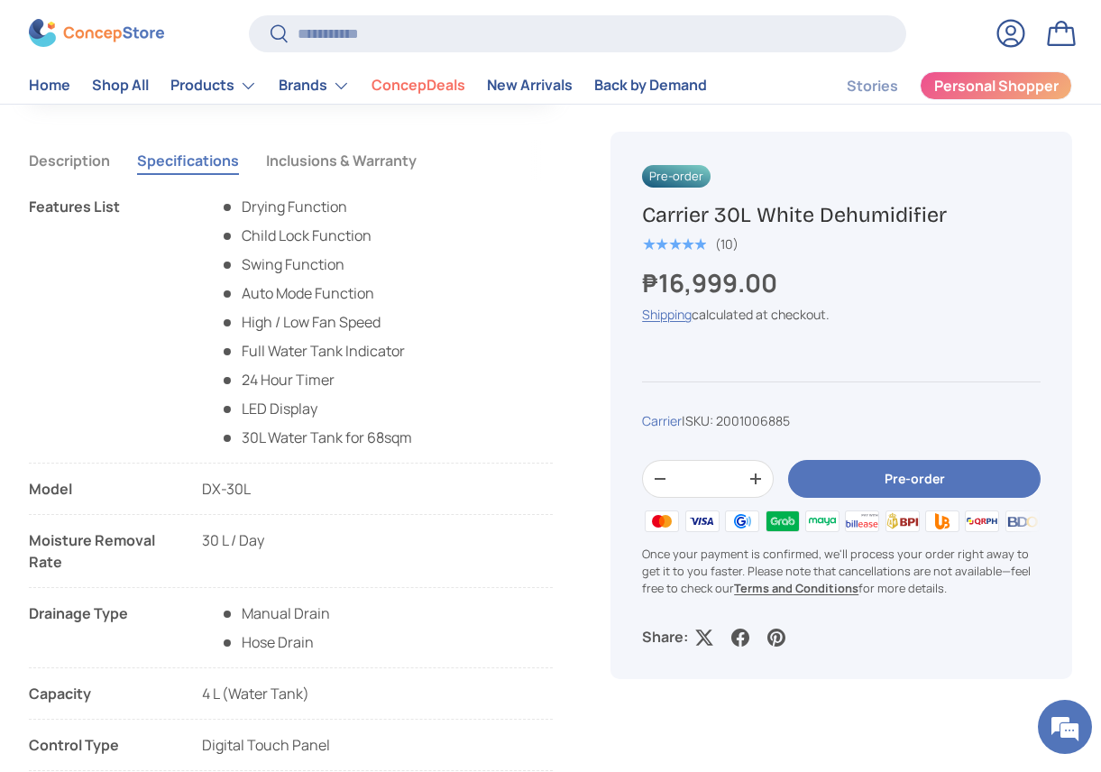
scroll to position [1443, 0]
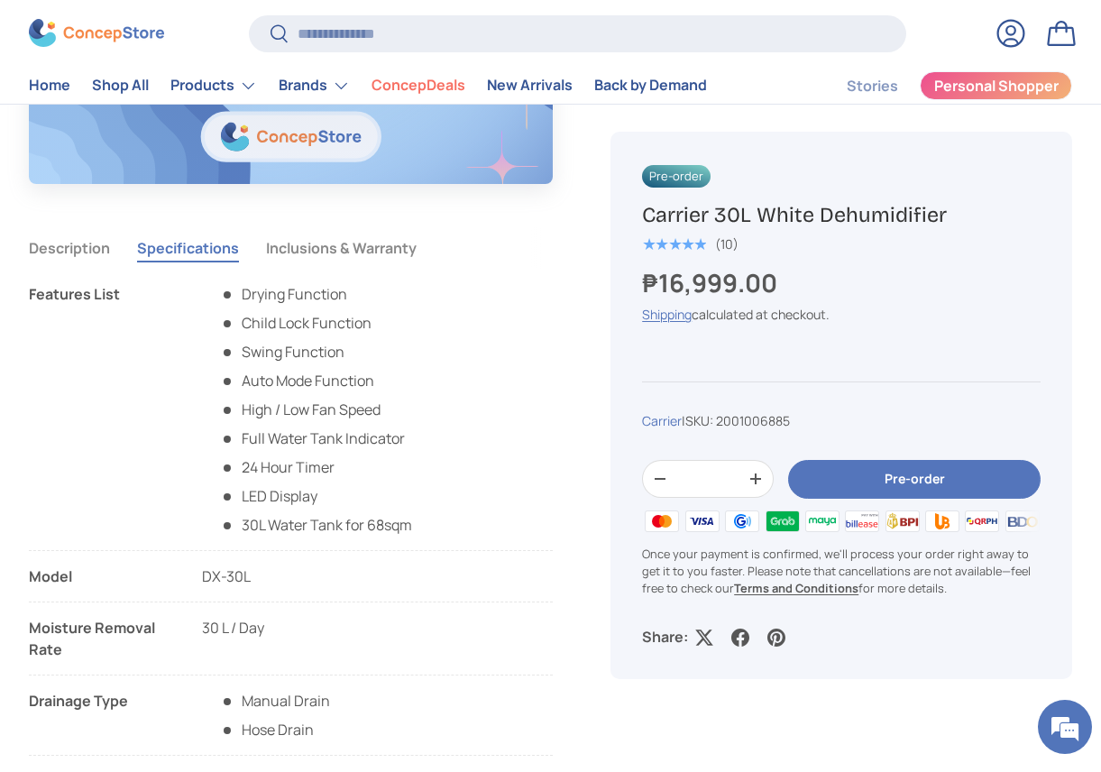
click at [319, 252] on button "Inclusions & Warranty" at bounding box center [341, 247] width 151 height 41
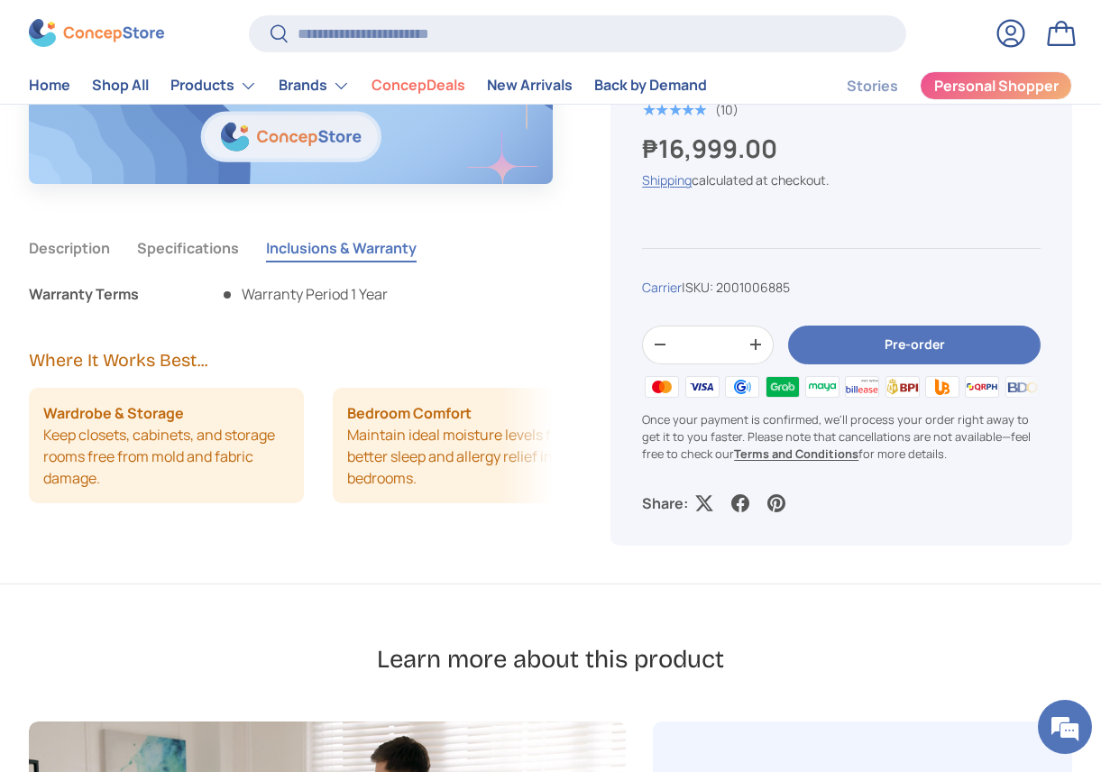
click at [77, 251] on button "Description" at bounding box center [69, 247] width 81 height 41
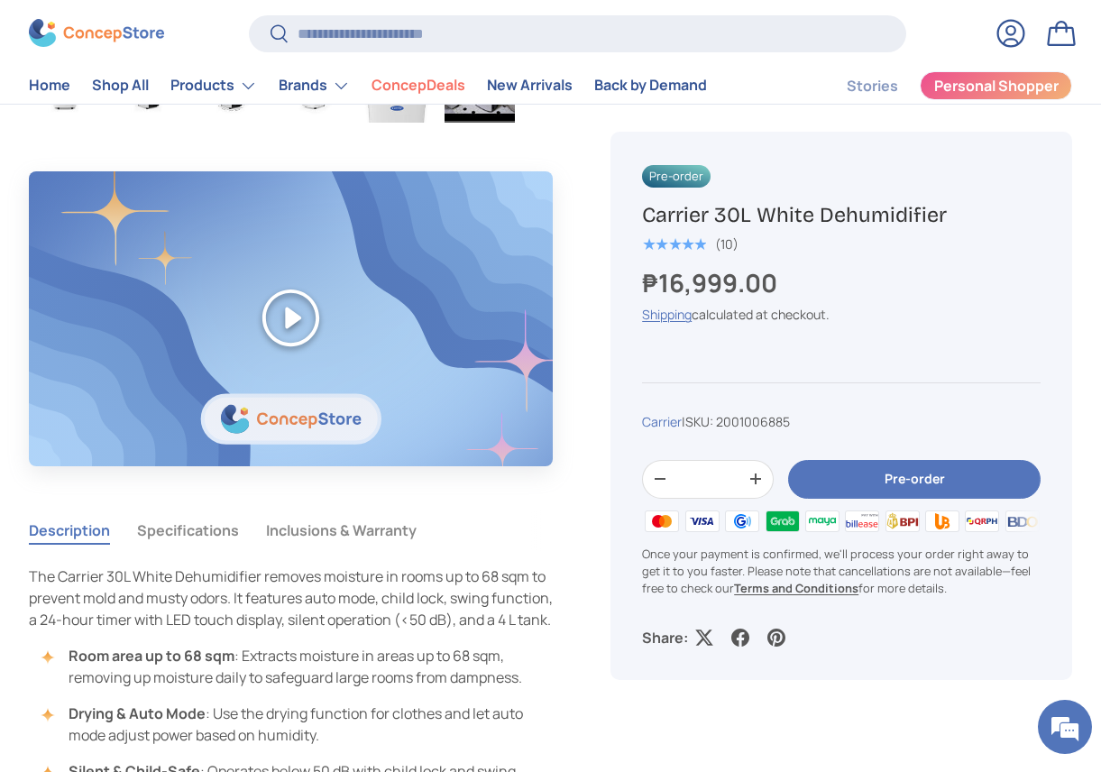
scroll to position [1082, 0]
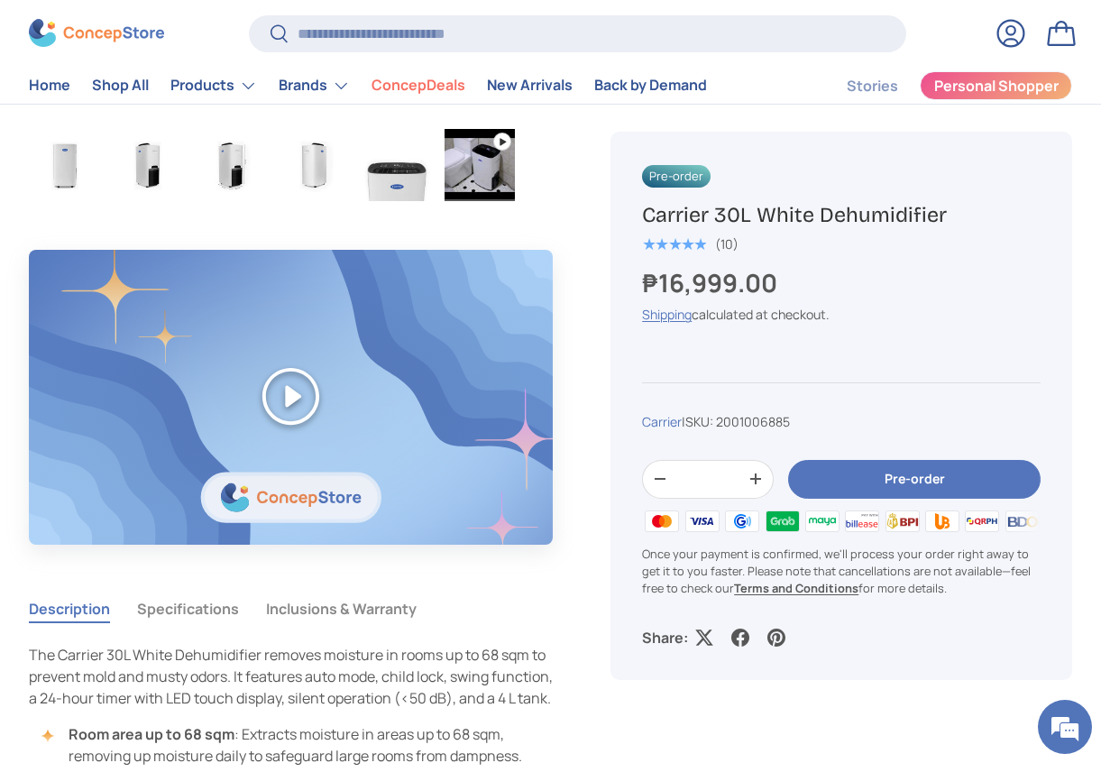
click at [290, 393] on button "Play" at bounding box center [291, 396] width 524 height 293
